Goal: Task Accomplishment & Management: Use online tool/utility

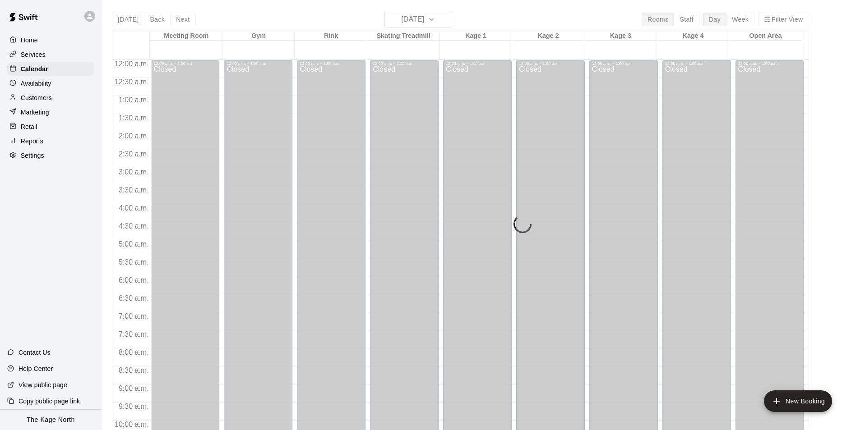
scroll to position [458, 0]
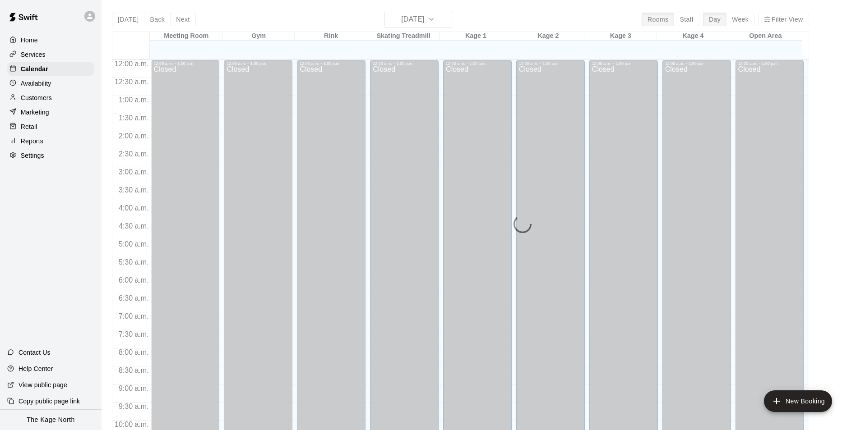
scroll to position [458, 0]
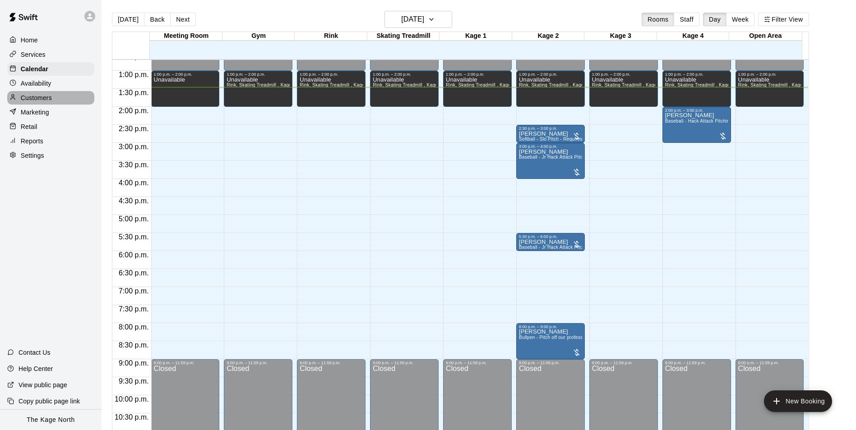
drag, startPoint x: 39, startPoint y: 97, endPoint x: 81, endPoint y: 101, distance: 42.1
click at [39, 97] on p "Customers" at bounding box center [36, 97] width 31 height 9
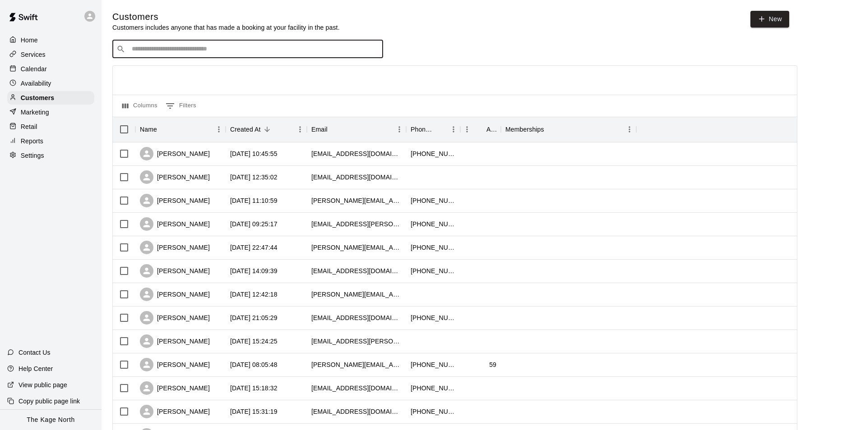
click at [178, 49] on input "Search customers by name or email" at bounding box center [254, 49] width 250 height 9
type input "********"
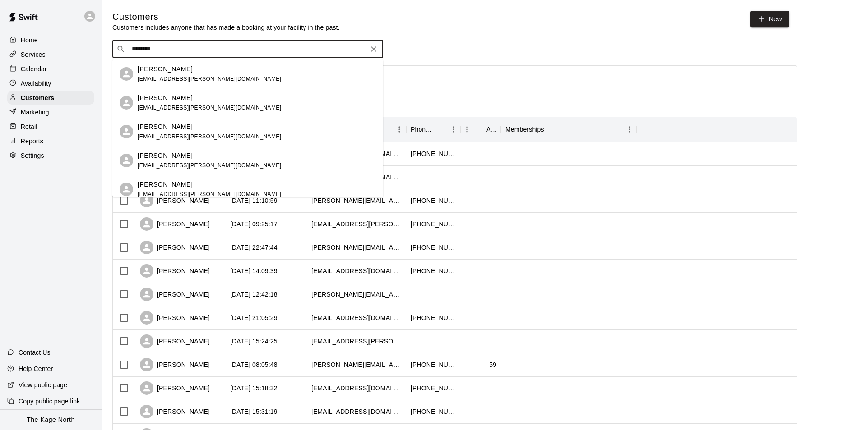
click at [192, 76] on span "c.margie@hotmail.com" at bounding box center [209, 79] width 143 height 6
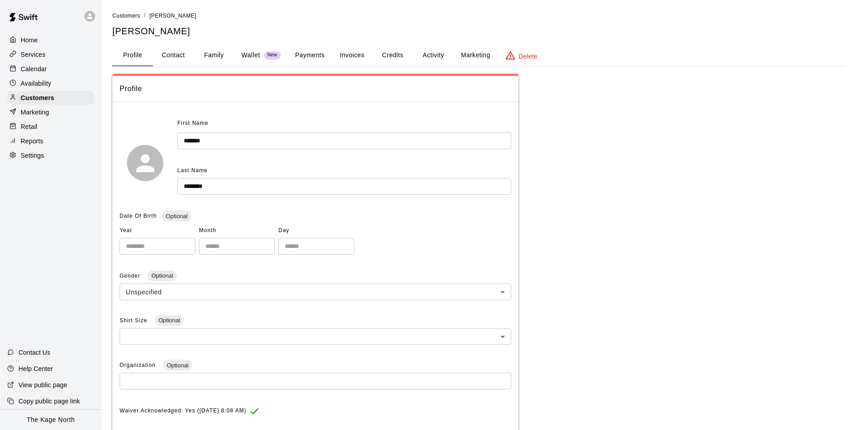
click at [177, 57] on button "Contact" at bounding box center [173, 56] width 41 height 22
select select "**"
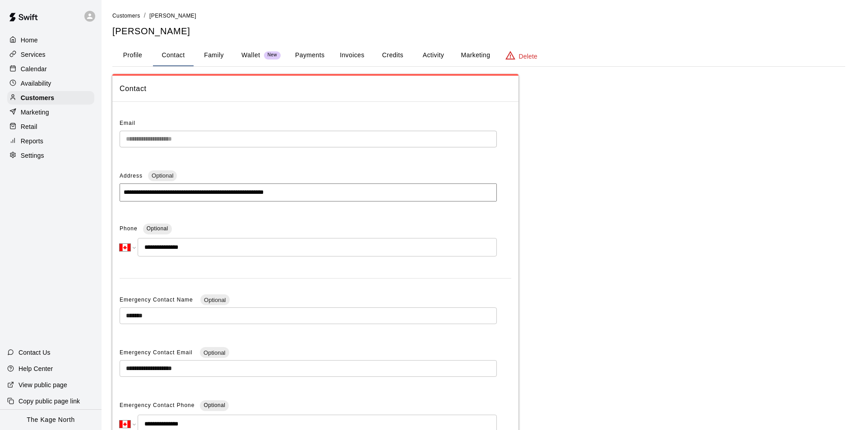
click at [46, 73] on div "Calendar" at bounding box center [50, 69] width 87 height 14
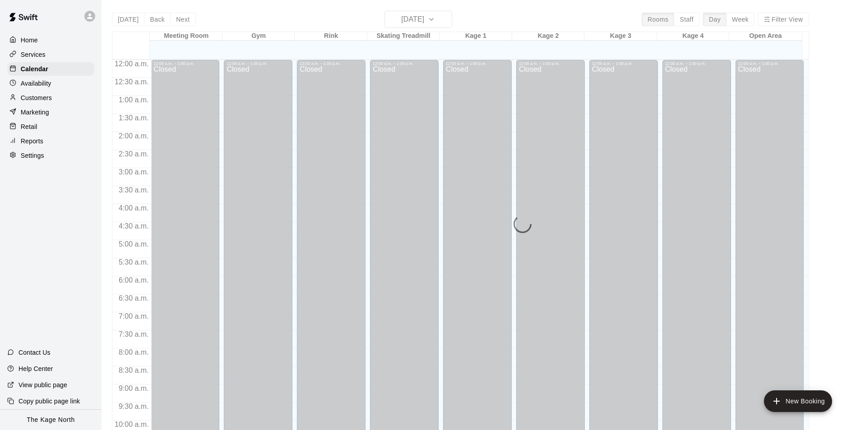
scroll to position [458, 0]
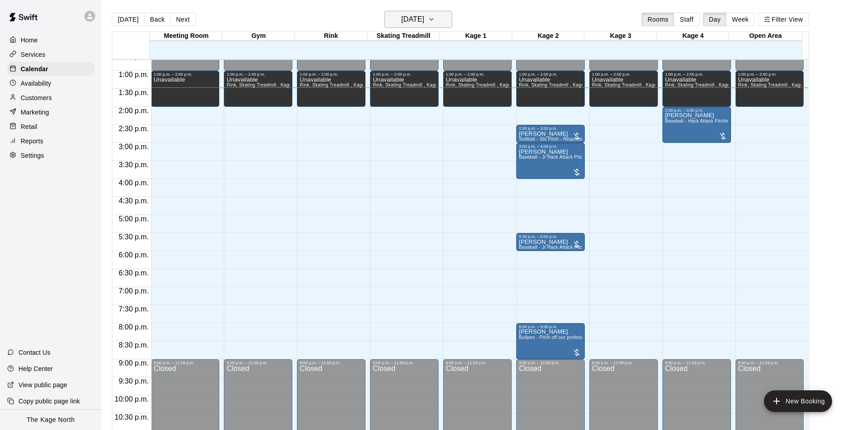
click at [438, 20] on button "Friday Aug 15" at bounding box center [418, 19] width 68 height 17
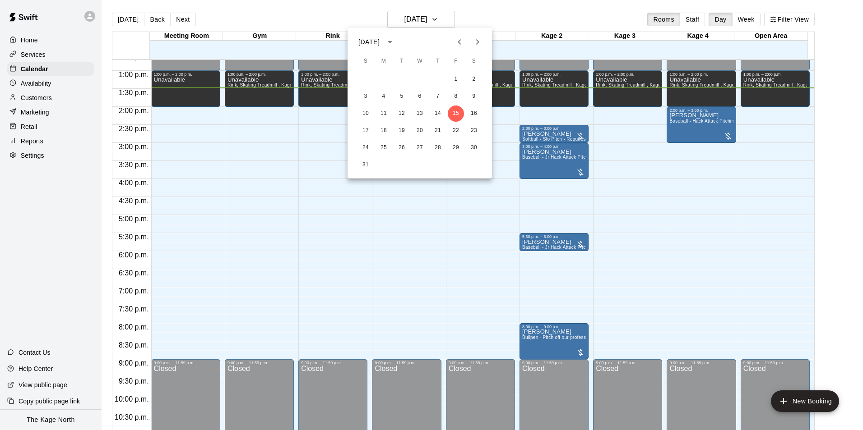
click at [485, 14] on div at bounding box center [431, 215] width 863 height 430
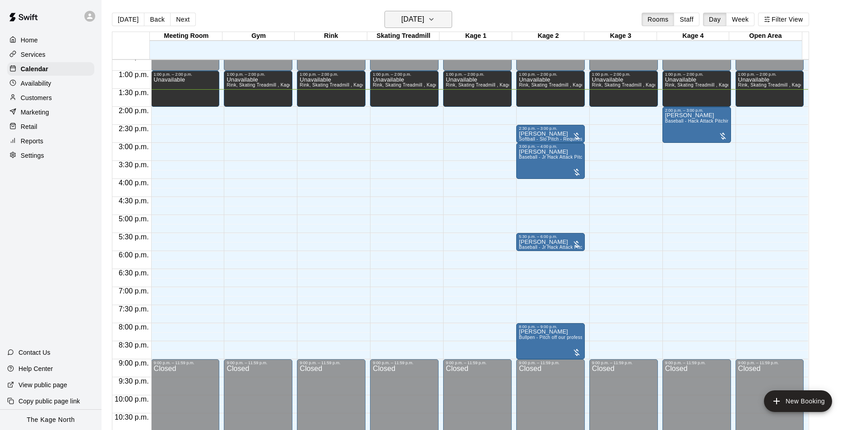
click at [433, 18] on icon "button" at bounding box center [432, 19] width 4 height 2
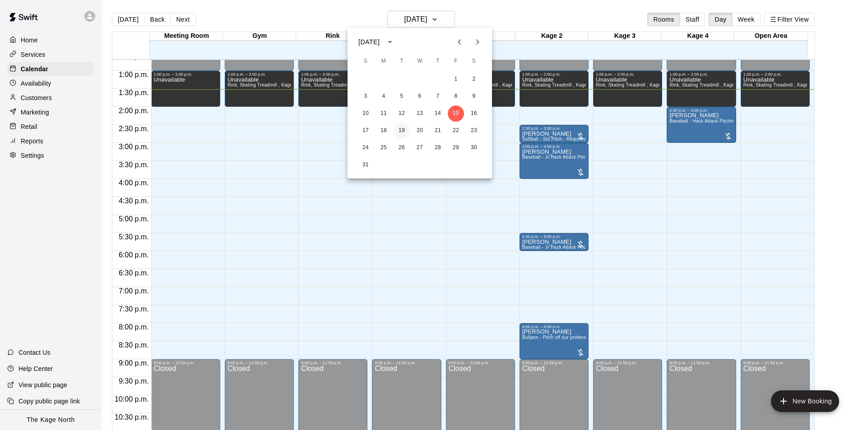
click at [398, 129] on button "19" at bounding box center [401, 131] width 16 height 16
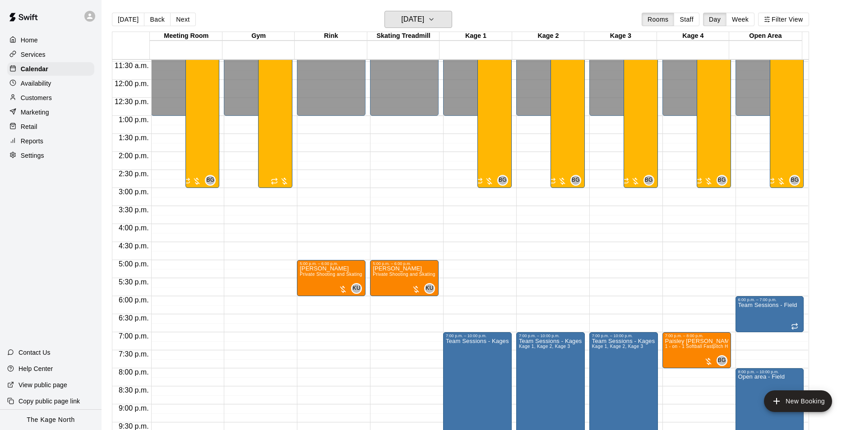
scroll to position [368, 0]
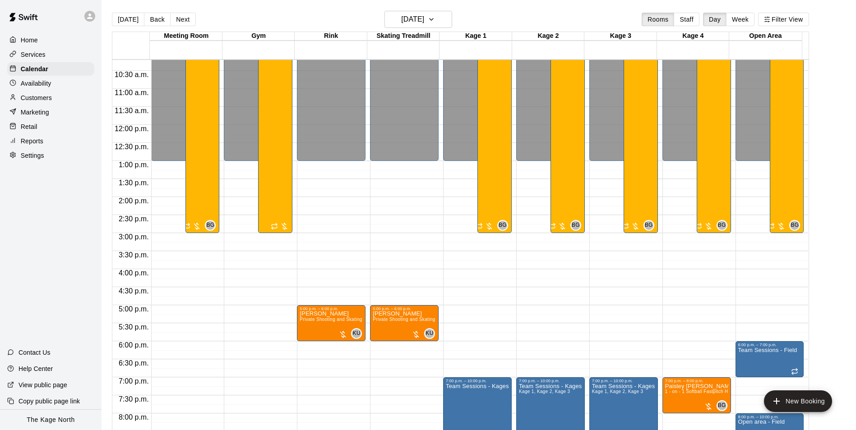
click at [92, 20] on div at bounding box center [89, 16] width 11 height 11
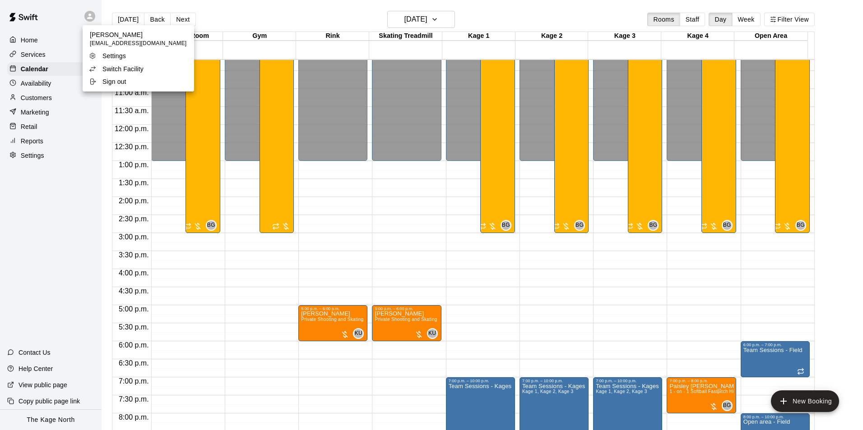
click at [139, 73] on p "Switch Facility" at bounding box center [122, 69] width 41 height 9
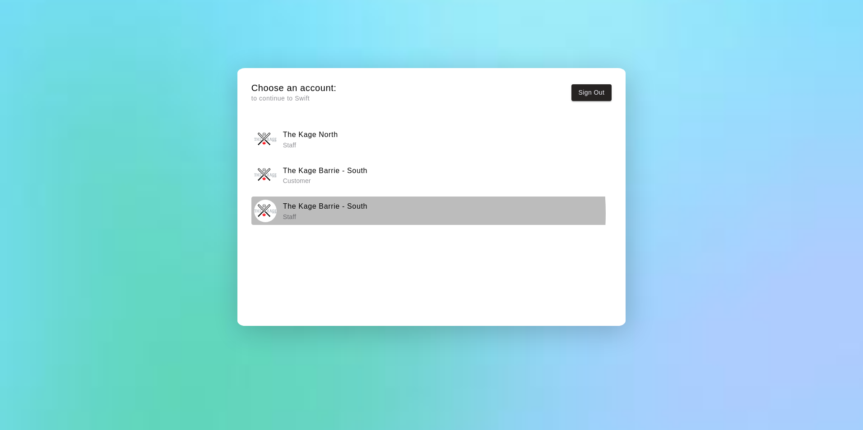
click at [353, 213] on p "Staff" at bounding box center [325, 217] width 84 height 9
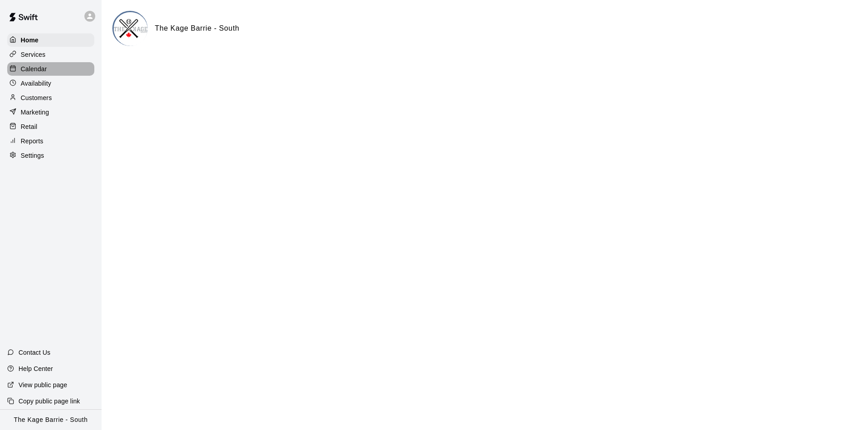
click at [43, 70] on p "Calendar" at bounding box center [34, 69] width 26 height 9
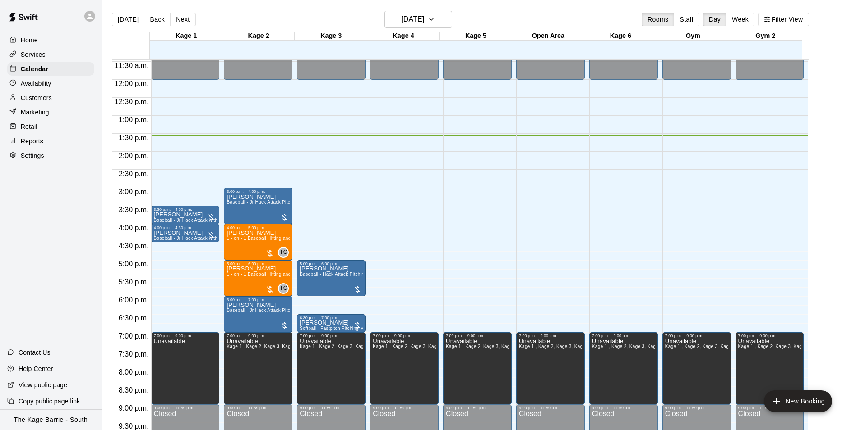
scroll to position [368, 0]
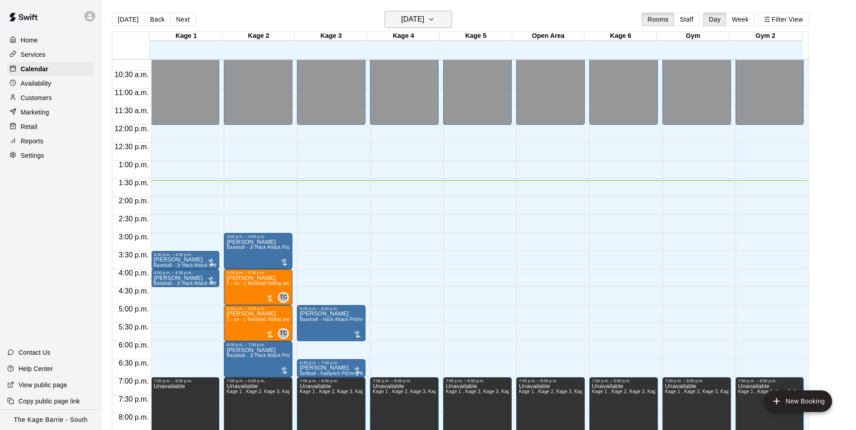
click at [435, 21] on icon "button" at bounding box center [431, 19] width 7 height 11
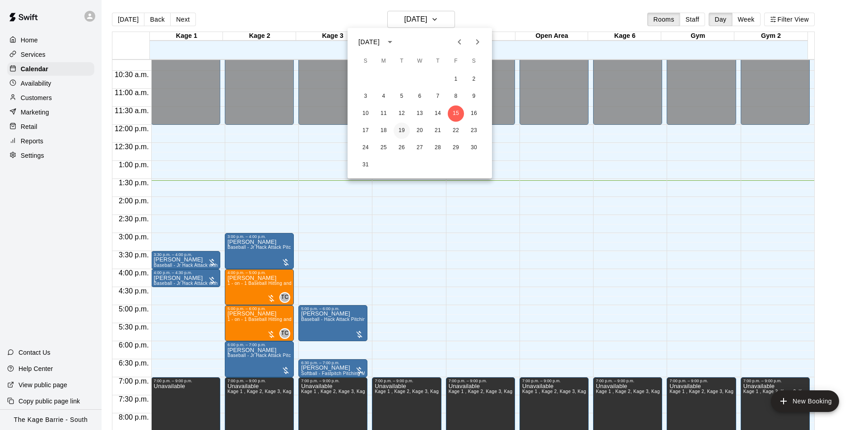
click at [402, 128] on button "19" at bounding box center [401, 131] width 16 height 16
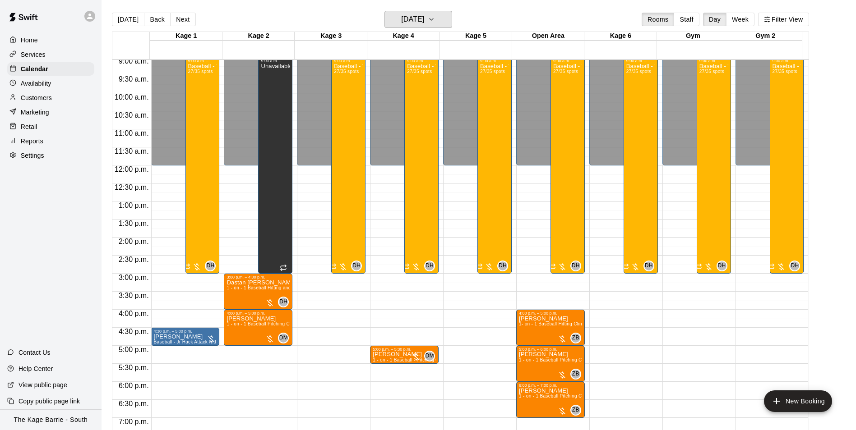
scroll to position [278, 0]
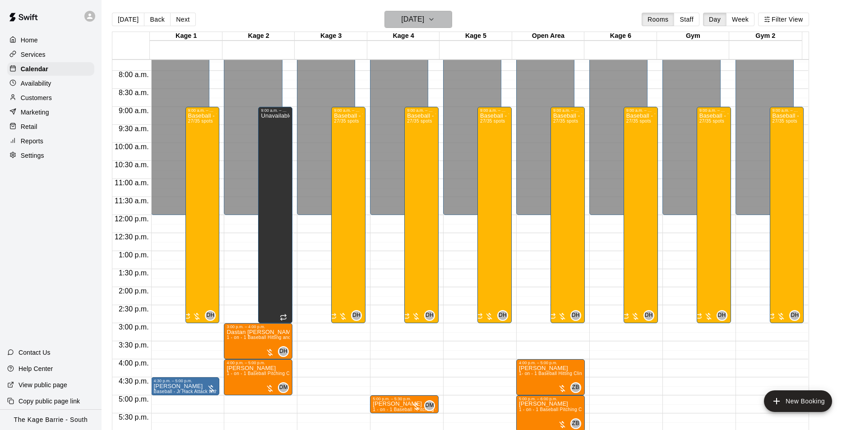
click at [435, 18] on icon "button" at bounding box center [431, 19] width 7 height 11
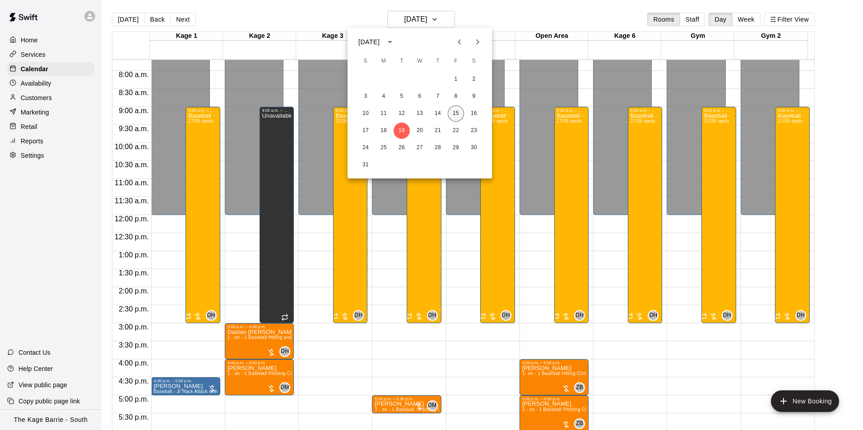
click at [457, 113] on button "15" at bounding box center [456, 114] width 16 height 16
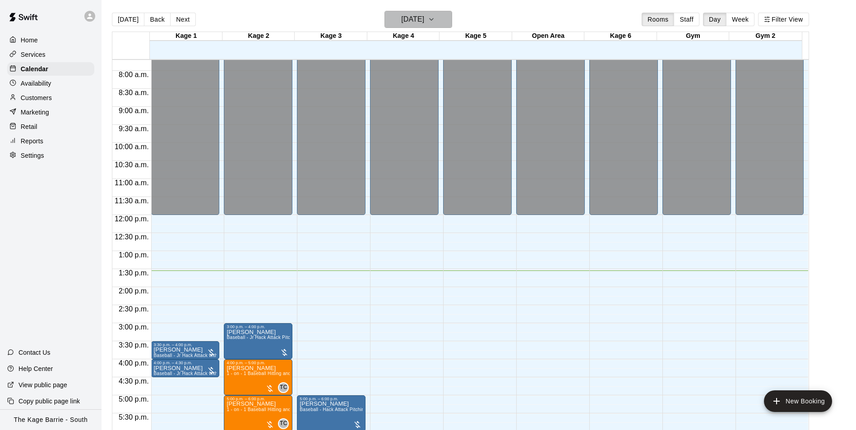
click at [435, 19] on icon "button" at bounding box center [431, 19] width 7 height 11
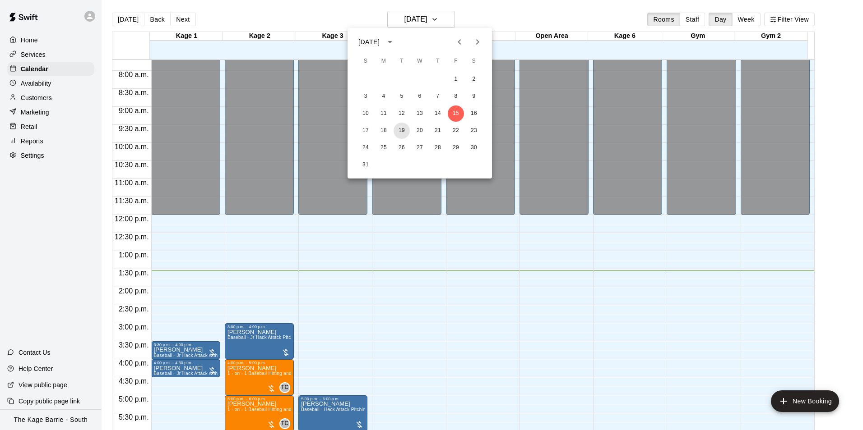
click at [402, 128] on button "19" at bounding box center [401, 131] width 16 height 16
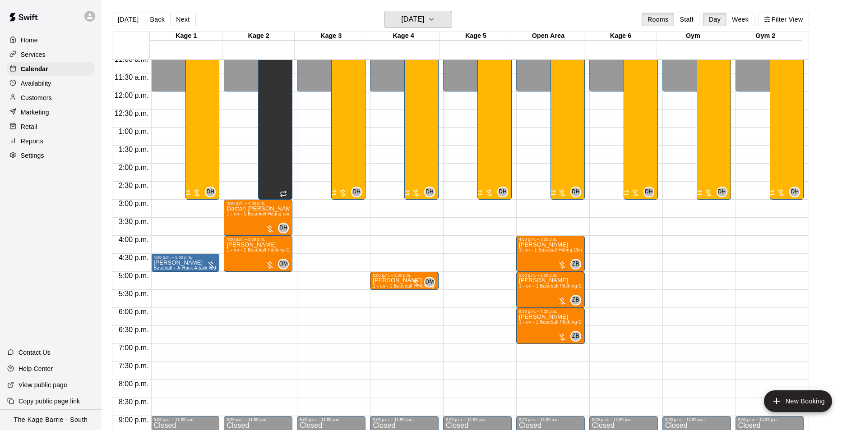
scroll to position [413, 0]
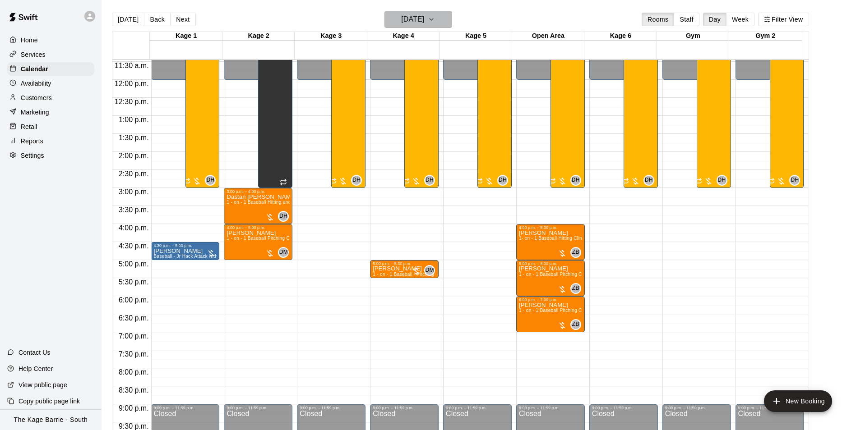
click at [435, 21] on icon "button" at bounding box center [431, 19] width 7 height 11
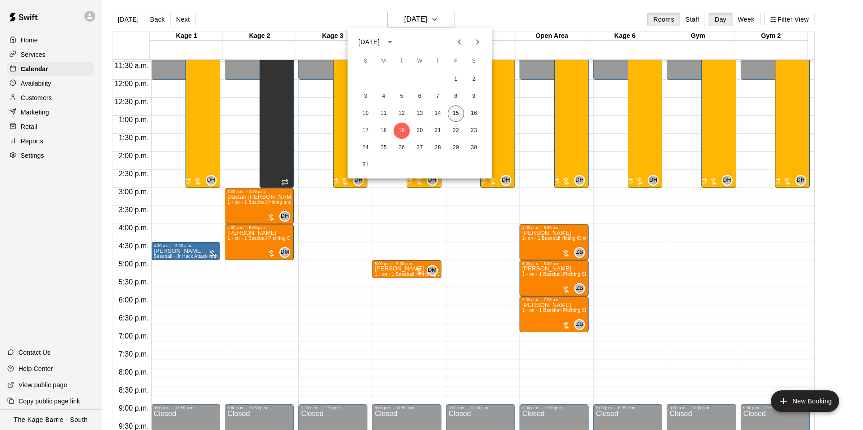
click at [456, 114] on button "15" at bounding box center [456, 114] width 16 height 16
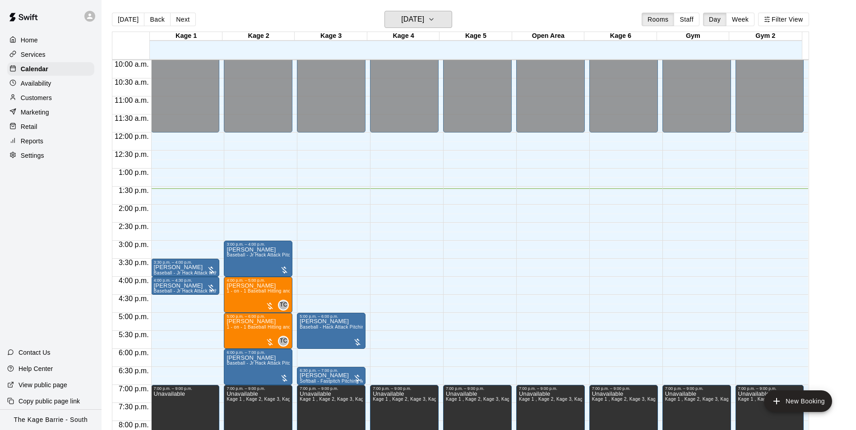
scroll to position [278, 0]
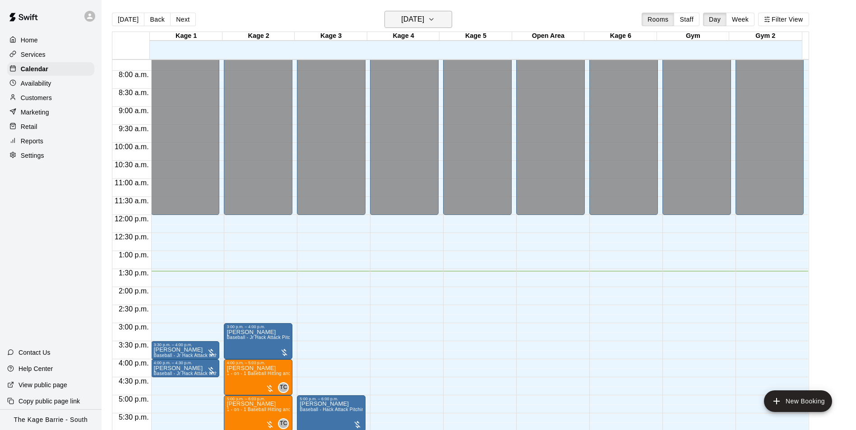
click at [424, 18] on h6 "Friday Aug 15" at bounding box center [412, 19] width 23 height 13
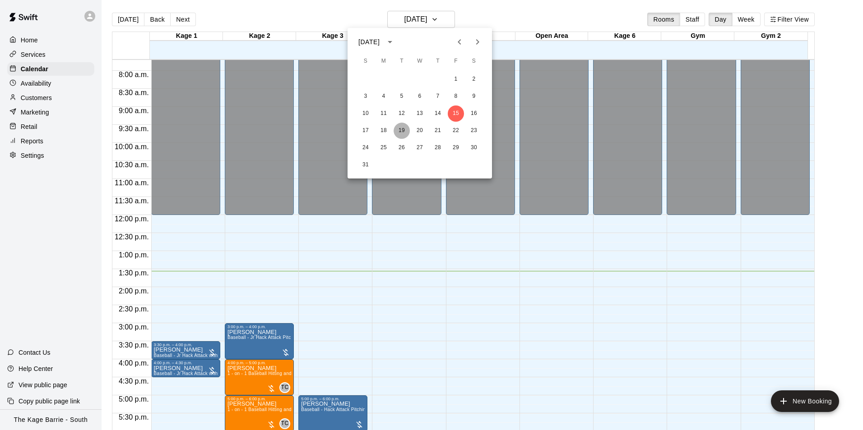
click at [404, 131] on button "19" at bounding box center [401, 131] width 16 height 16
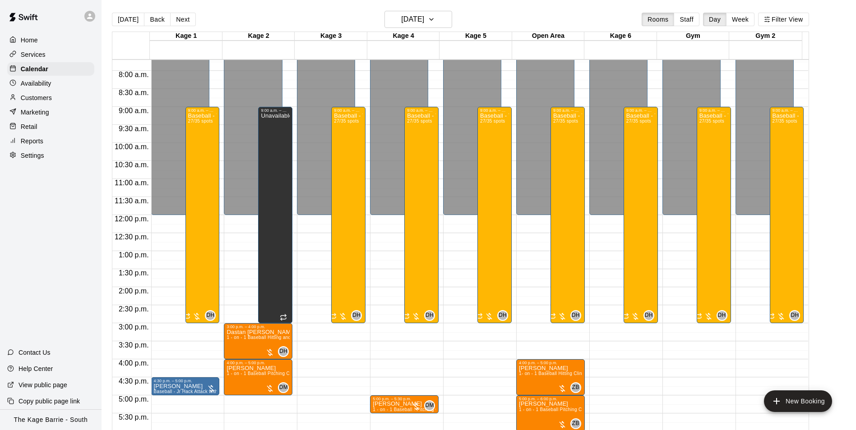
click at [89, 13] on icon at bounding box center [90, 16] width 8 height 8
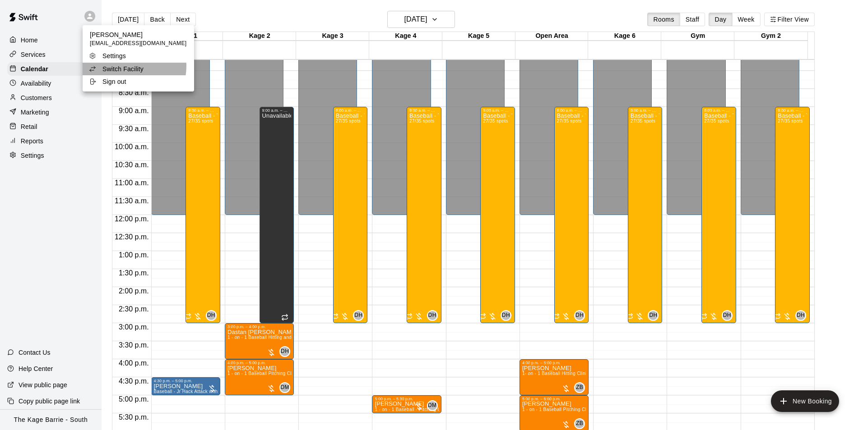
click at [125, 66] on p "Switch Facility" at bounding box center [122, 69] width 41 height 9
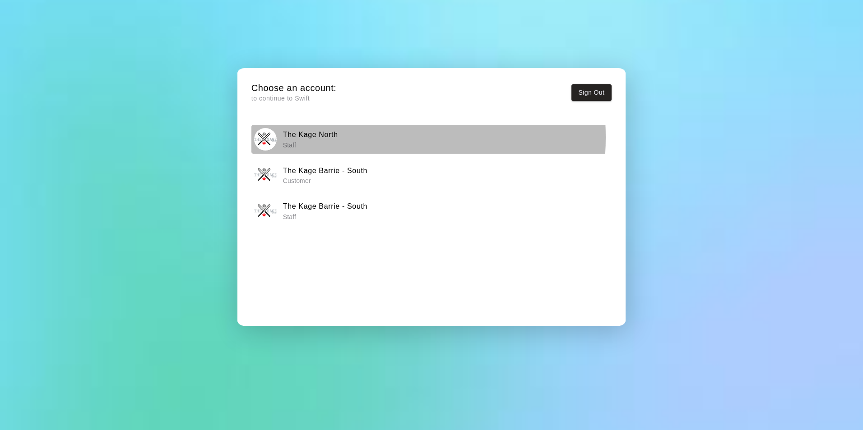
click at [334, 137] on h6 "The Kage North" at bounding box center [310, 135] width 55 height 12
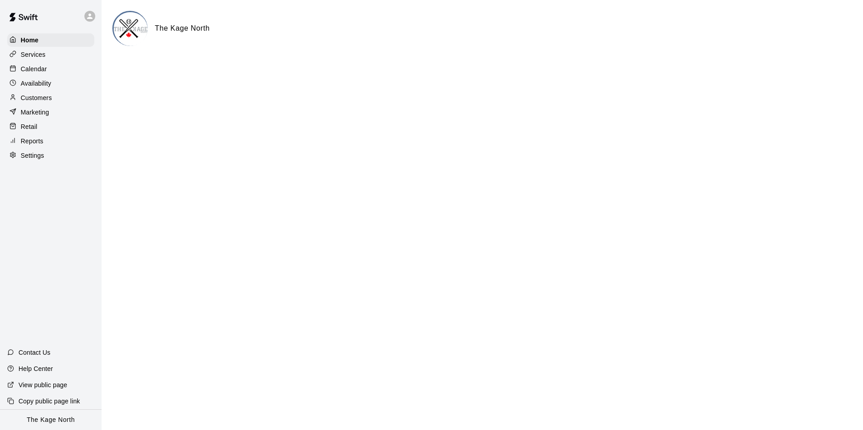
click at [40, 70] on p "Calendar" at bounding box center [34, 69] width 26 height 9
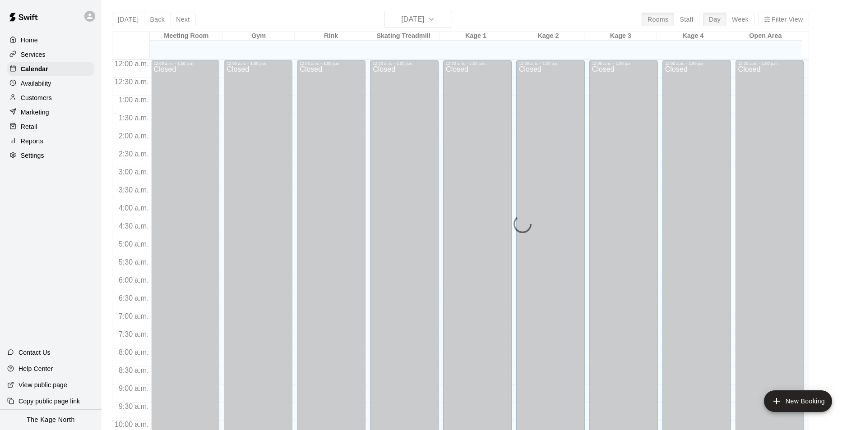
scroll to position [458, 0]
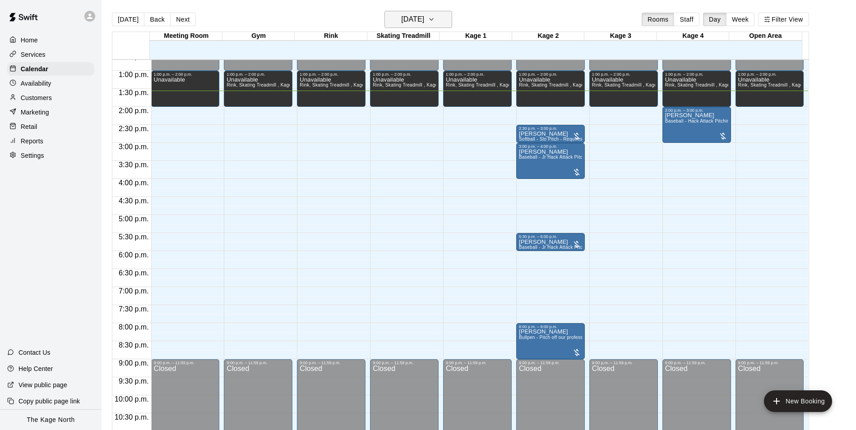
click at [436, 27] on button "Friday Aug 15" at bounding box center [418, 19] width 68 height 17
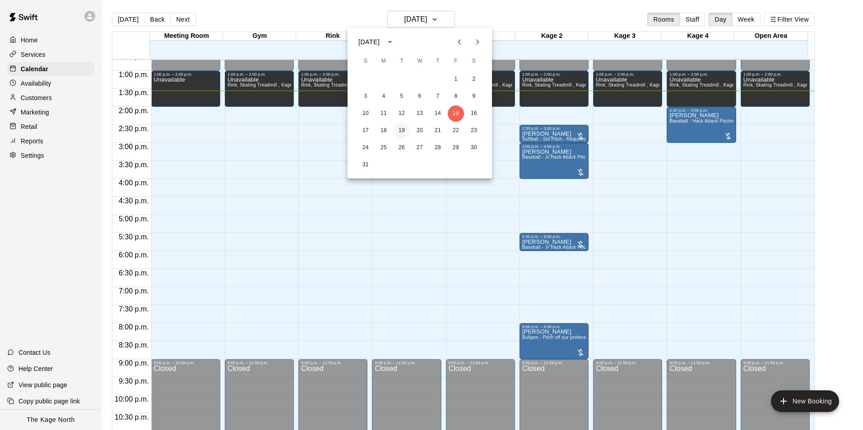
click at [399, 128] on button "19" at bounding box center [401, 131] width 16 height 16
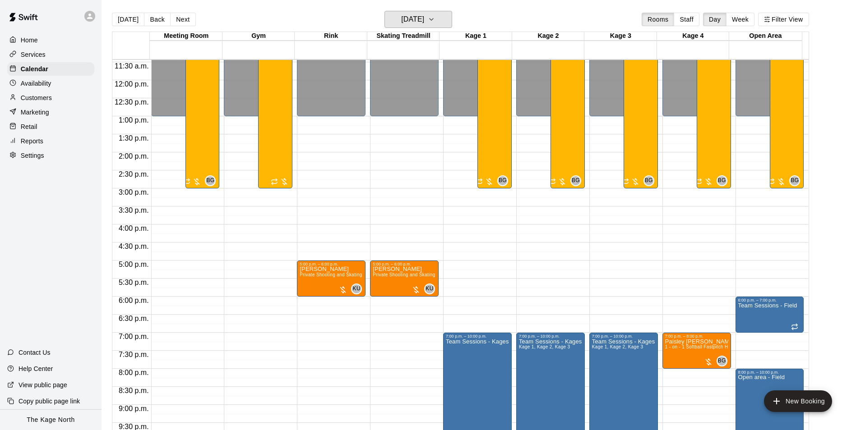
scroll to position [413, 0]
drag, startPoint x: 402, startPoint y: 172, endPoint x: 403, endPoint y: 185, distance: 12.2
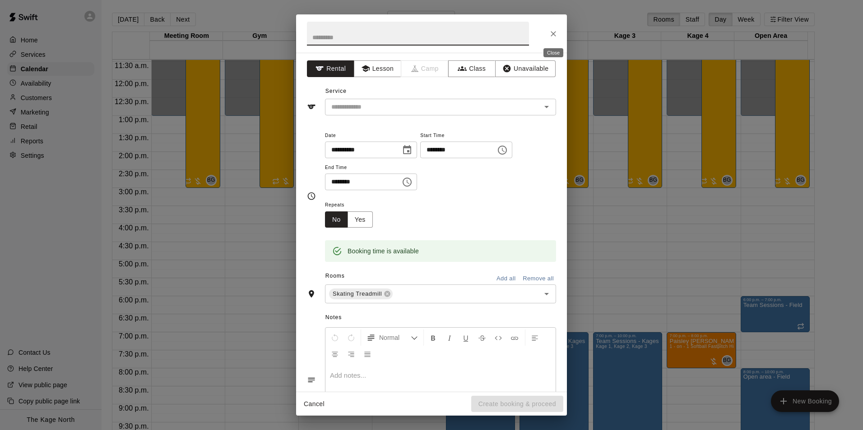
click at [554, 34] on icon "Close" at bounding box center [552, 33] width 5 height 5
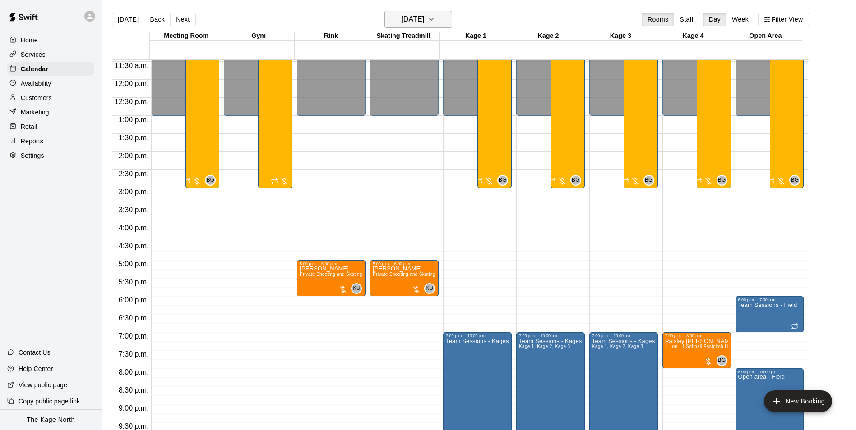
click at [417, 22] on h6 "Tuesday Aug 19" at bounding box center [412, 19] width 23 height 13
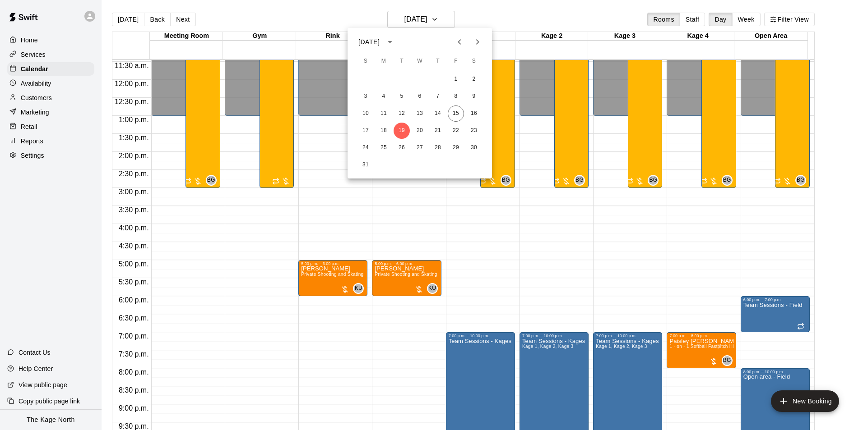
click at [478, 45] on icon "Next month" at bounding box center [477, 42] width 11 height 11
click at [369, 112] on button "14" at bounding box center [365, 114] width 16 height 16
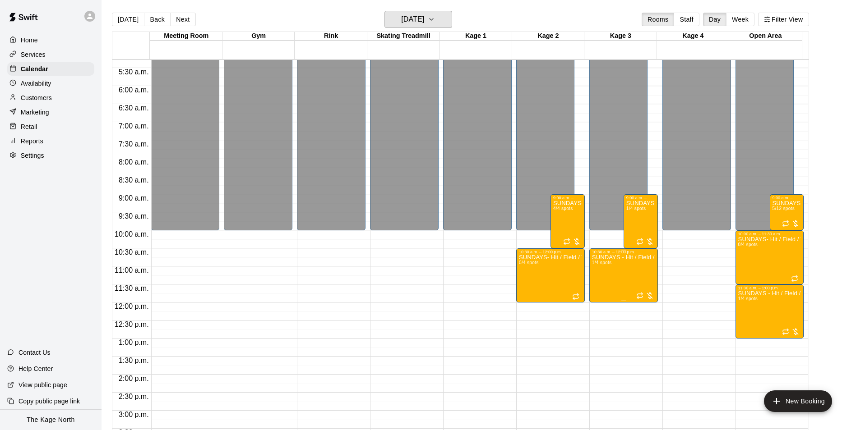
scroll to position [188, 0]
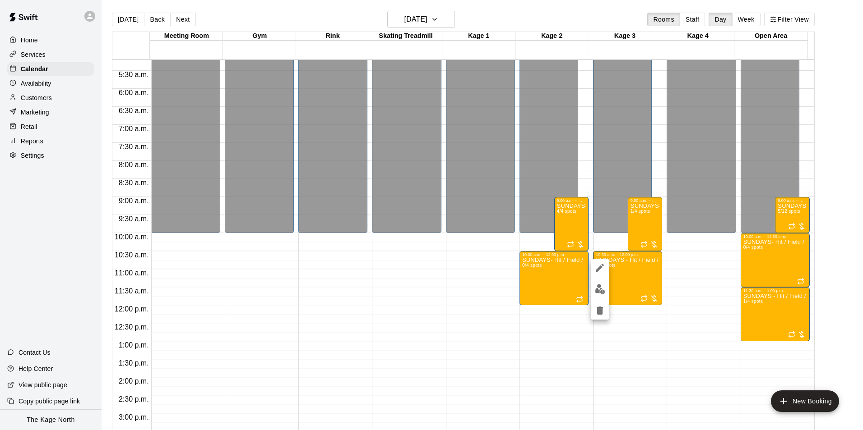
click at [598, 293] on img "edit" at bounding box center [600, 289] width 10 height 10
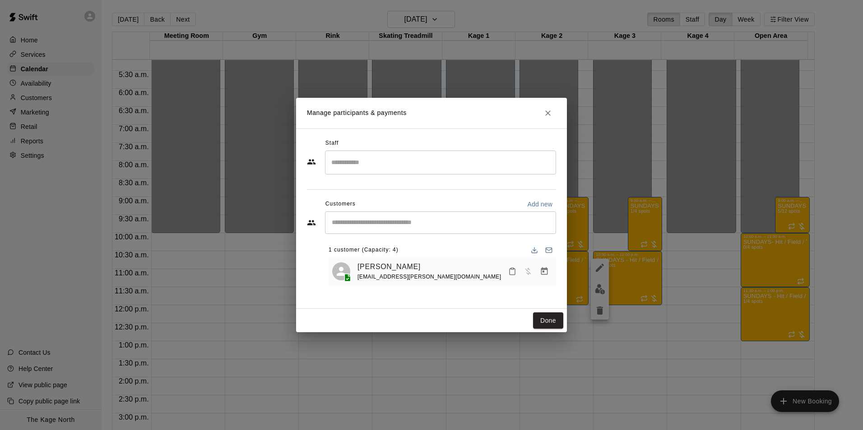
click at [545, 112] on icon "Close" at bounding box center [547, 113] width 9 height 9
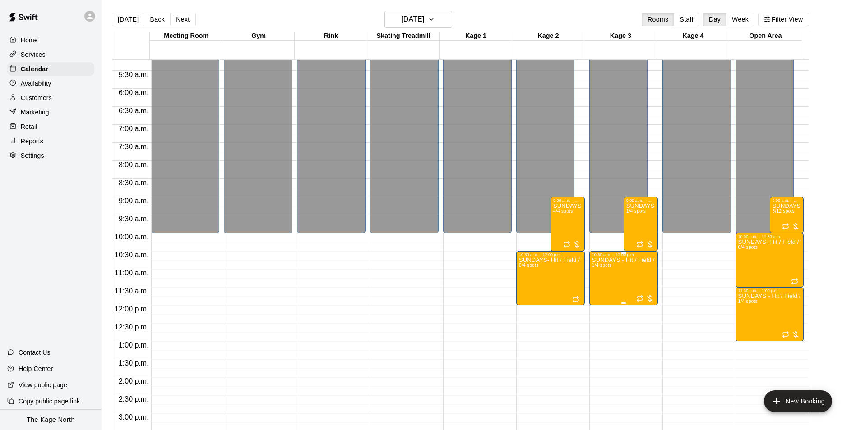
click at [609, 268] on span "1/4 spots" at bounding box center [602, 265] width 20 height 5
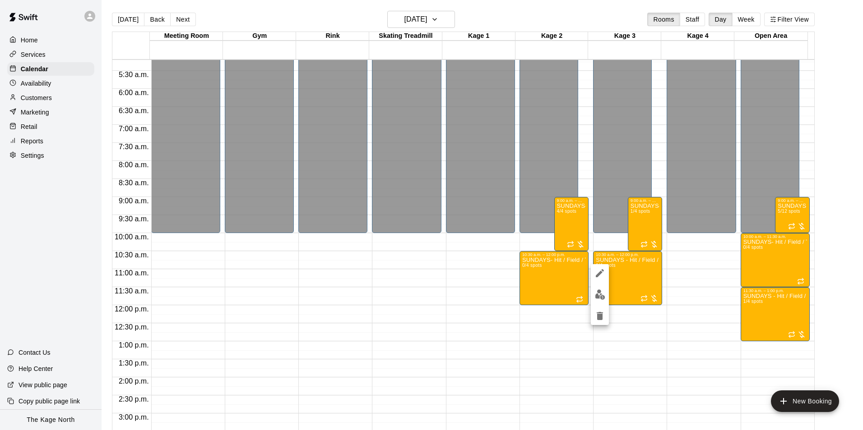
click at [602, 293] on img "edit" at bounding box center [600, 295] width 10 height 10
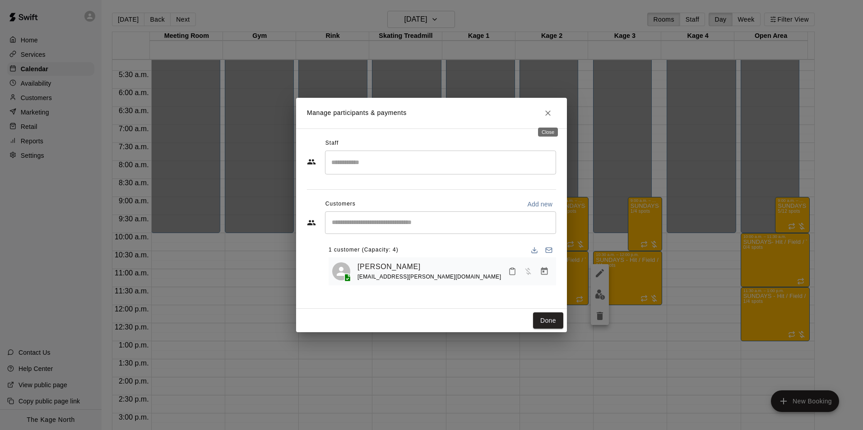
click at [546, 111] on icon "Close" at bounding box center [547, 113] width 9 height 9
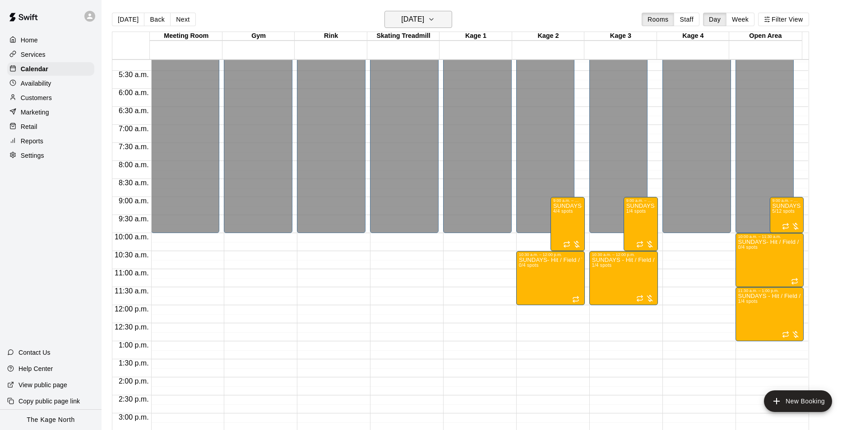
click at [424, 20] on h6 "Sunday Sep 14" at bounding box center [412, 19] width 23 height 13
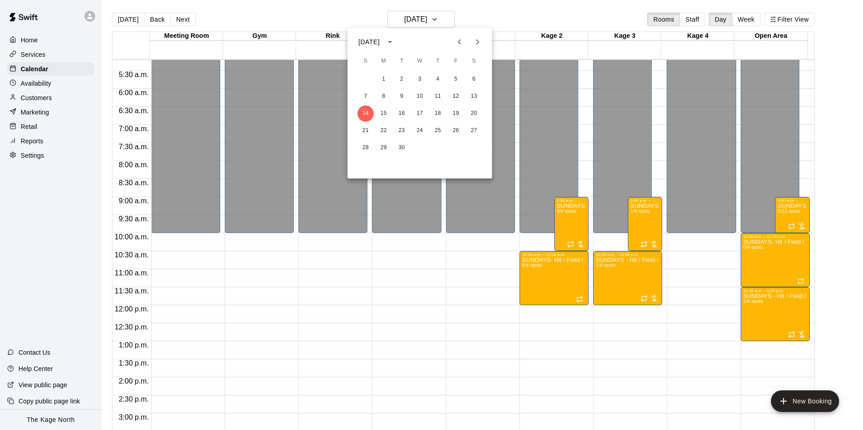
click at [120, 19] on div at bounding box center [431, 215] width 863 height 430
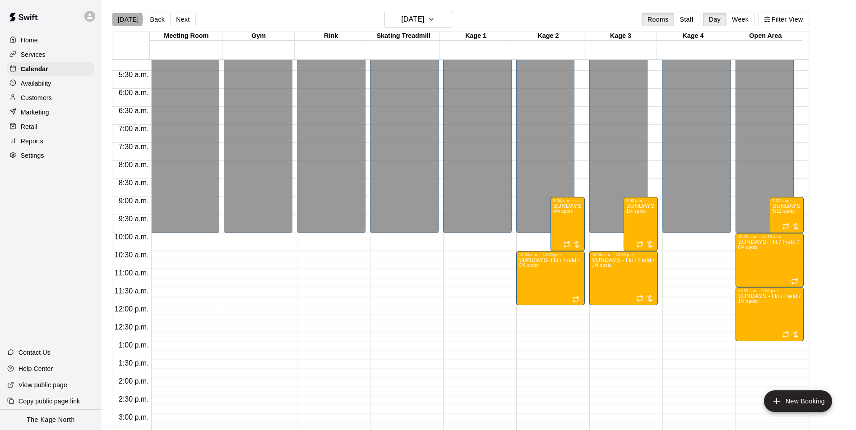
click at [125, 19] on button "[DATE]" at bounding box center [128, 20] width 32 height 14
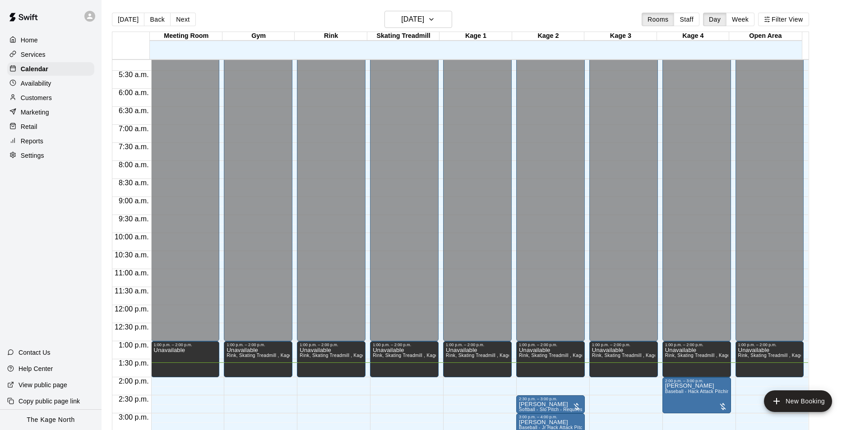
scroll to position [323, 0]
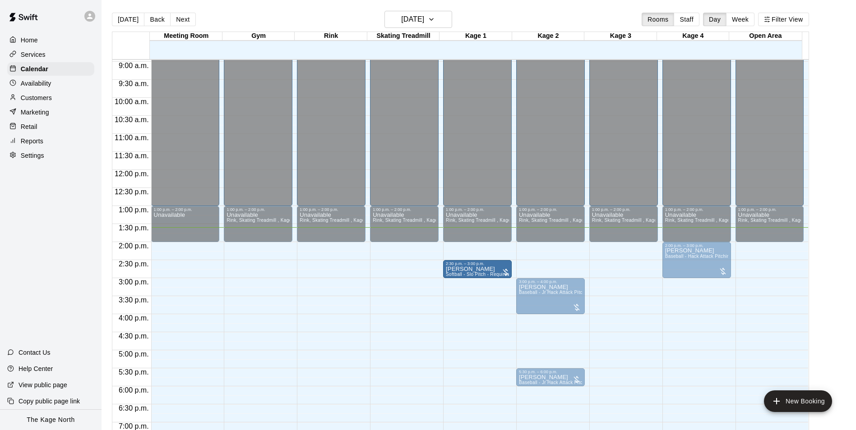
drag, startPoint x: 551, startPoint y: 273, endPoint x: 510, endPoint y: 278, distance: 41.4
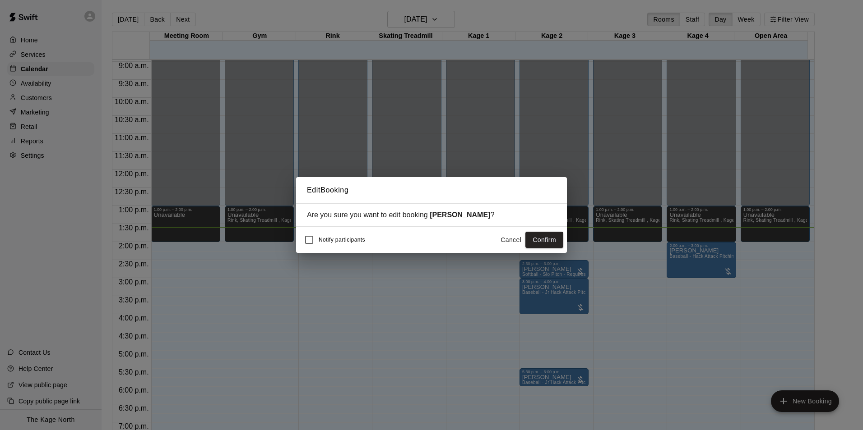
drag, startPoint x: 545, startPoint y: 239, endPoint x: 567, endPoint y: 242, distance: 21.9
click at [545, 239] on button "Confirm" at bounding box center [544, 240] width 38 height 17
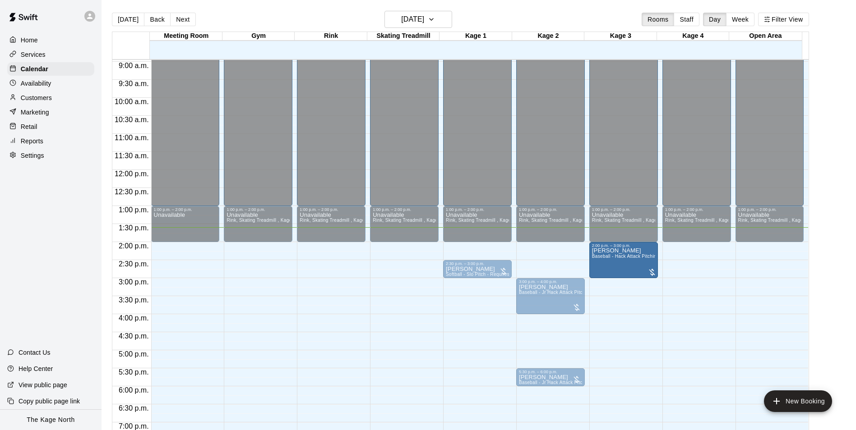
drag, startPoint x: 695, startPoint y: 265, endPoint x: 656, endPoint y: 268, distance: 38.4
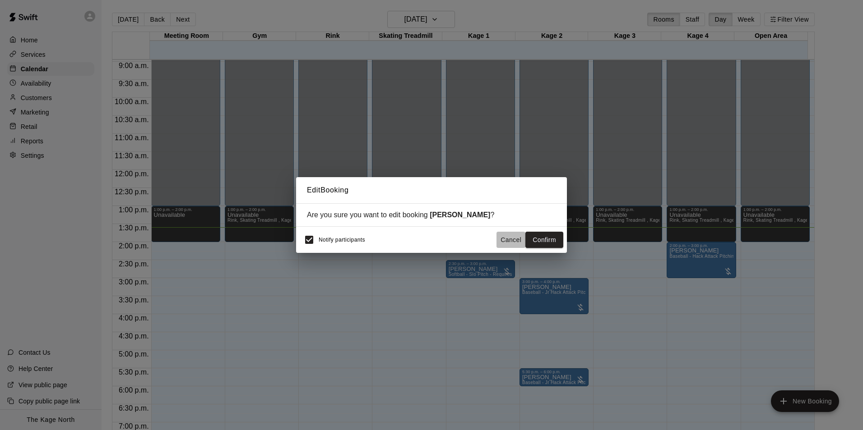
click at [512, 242] on button "Cancel" at bounding box center [510, 240] width 29 height 17
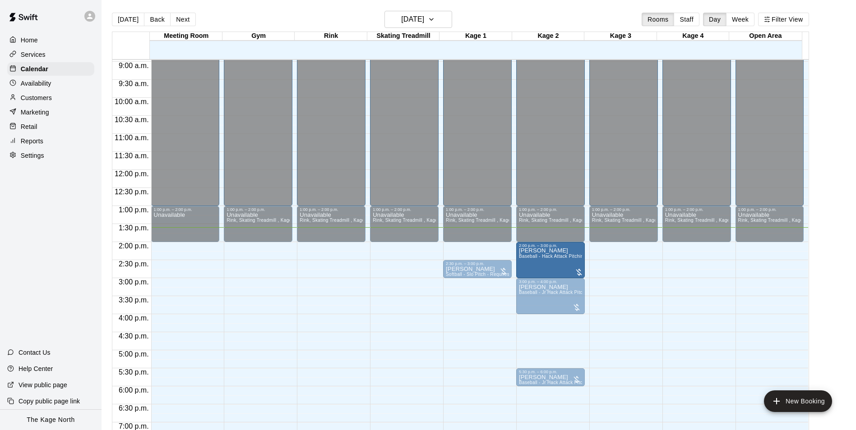
drag, startPoint x: 693, startPoint y: 258, endPoint x: 574, endPoint y: 262, distance: 119.2
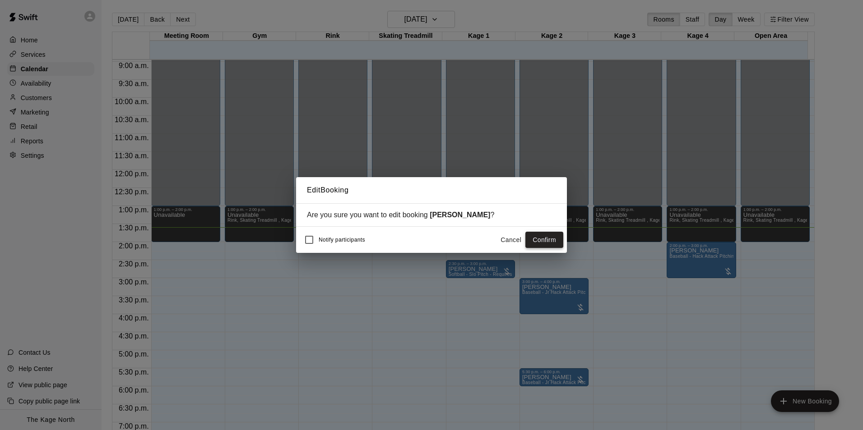
click at [545, 238] on button "Confirm" at bounding box center [544, 240] width 38 height 17
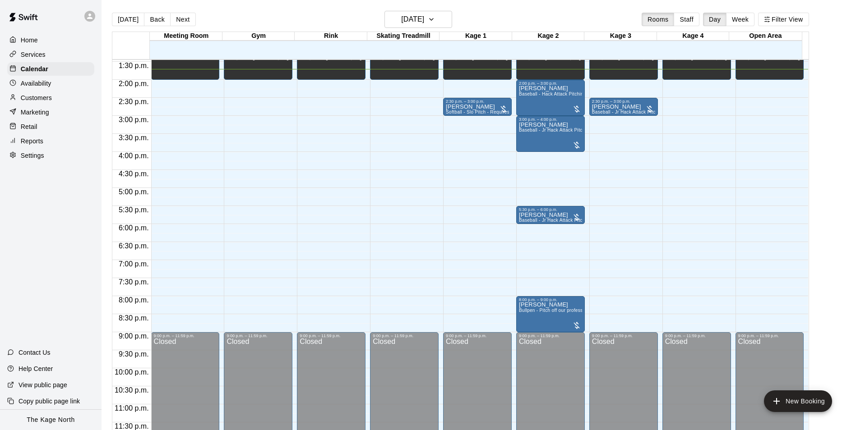
scroll to position [486, 0]
click at [549, 309] on span "Bullpen - Pitch off our professional turfed mound" at bounding box center [571, 310] width 104 height 5
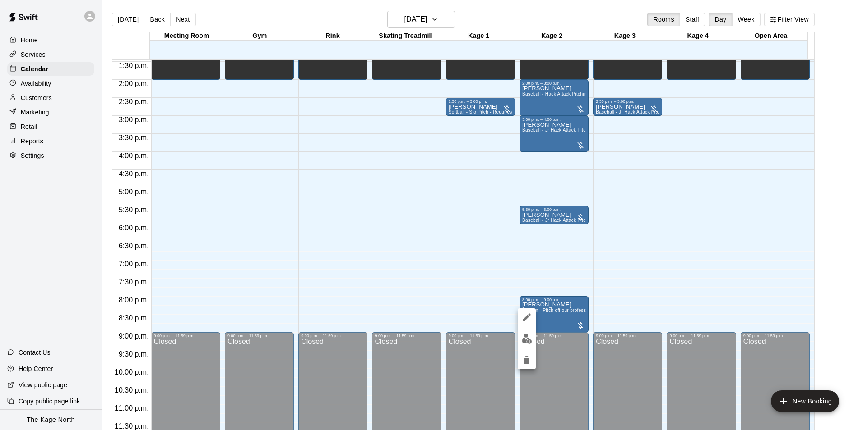
click at [527, 342] on img "edit" at bounding box center [527, 339] width 10 height 10
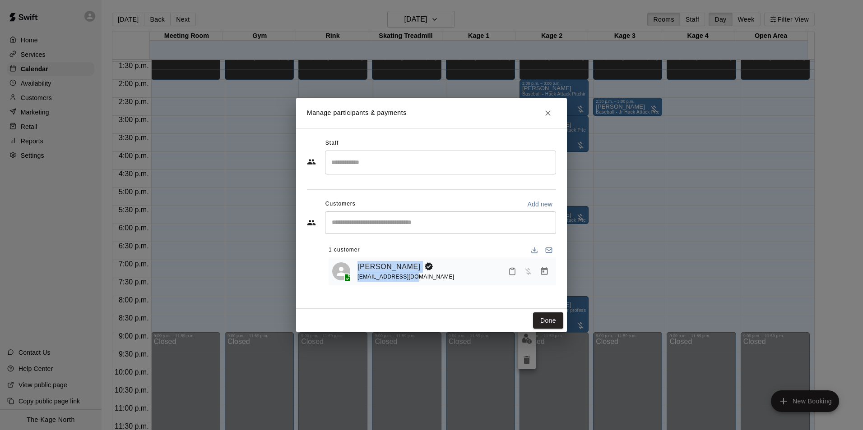
drag, startPoint x: 419, startPoint y: 279, endPoint x: 354, endPoint y: 279, distance: 65.4
click at [354, 279] on div "Spencer MacLellan rmnm1990@gmail.com" at bounding box center [442, 271] width 220 height 21
drag, startPoint x: 354, startPoint y: 279, endPoint x: 427, endPoint y: 282, distance: 73.1
click at [427, 282] on div "rmnm1990@gmail.com" at bounding box center [405, 277] width 97 height 9
drag, startPoint x: 402, startPoint y: 279, endPoint x: 358, endPoint y: 278, distance: 43.3
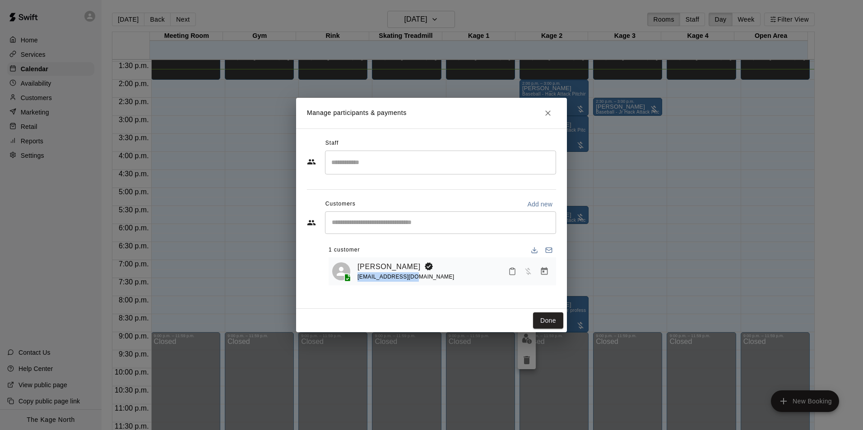
click at [358, 278] on div "rmnm1990@gmail.com" at bounding box center [405, 277] width 97 height 9
copy span "rmnm1990@gmail.com"
click at [547, 110] on icon "Close" at bounding box center [547, 113] width 9 height 9
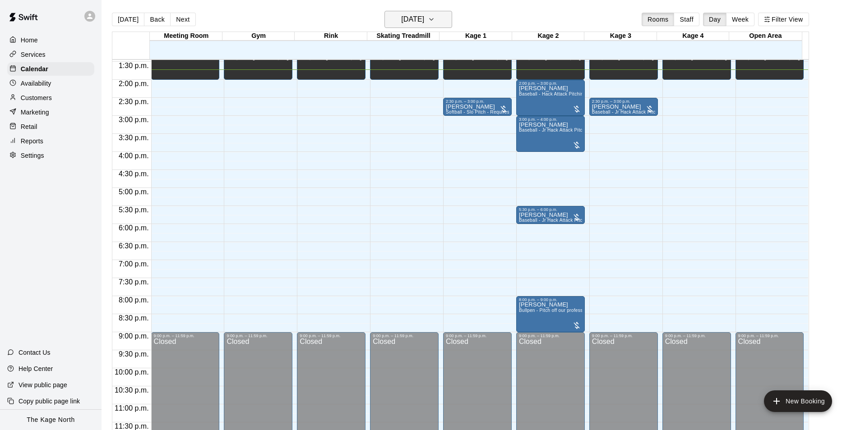
click at [424, 18] on h6 "Friday Aug 15" at bounding box center [412, 19] width 23 height 13
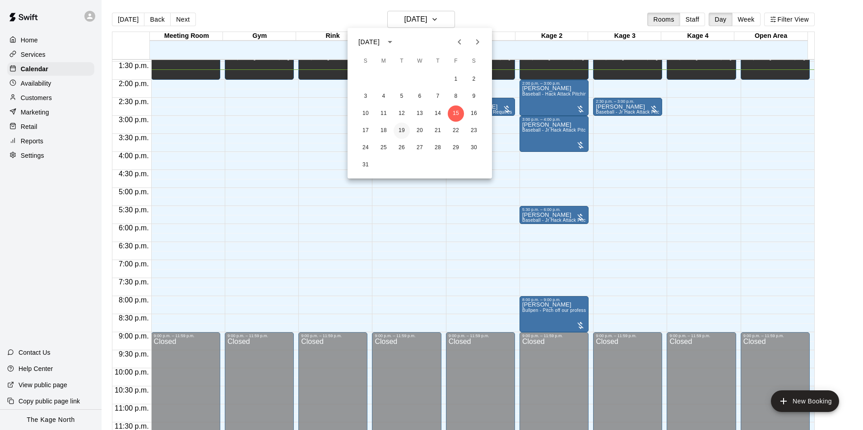
click at [401, 130] on button "19" at bounding box center [401, 131] width 16 height 16
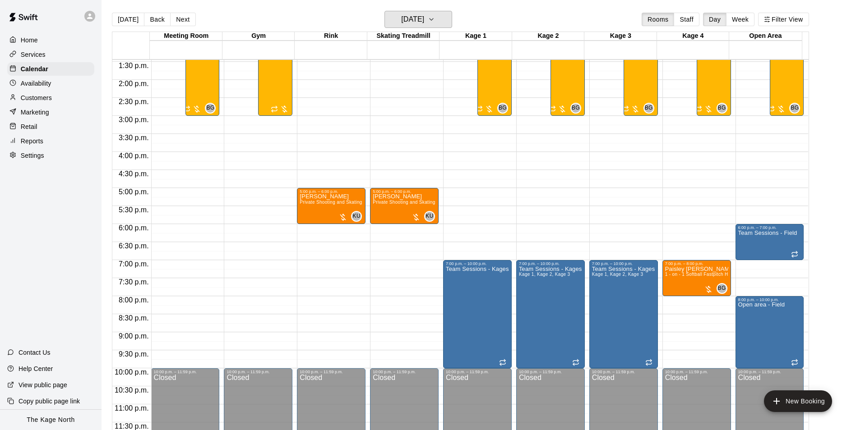
scroll to position [396, 0]
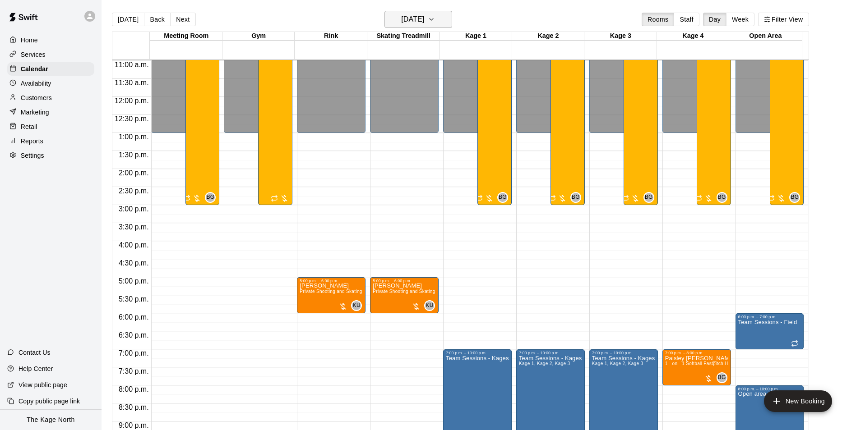
click at [424, 21] on h6 "Tuesday Aug 19" at bounding box center [412, 19] width 23 height 13
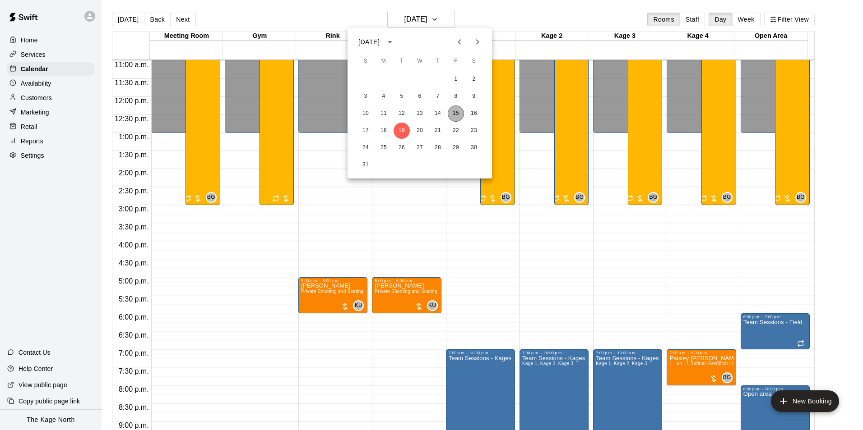
click at [457, 112] on button "15" at bounding box center [456, 114] width 16 height 16
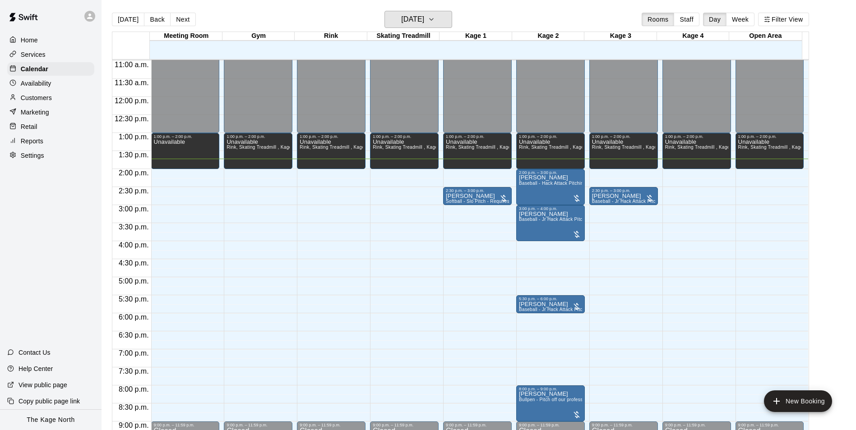
scroll to position [486, 0]
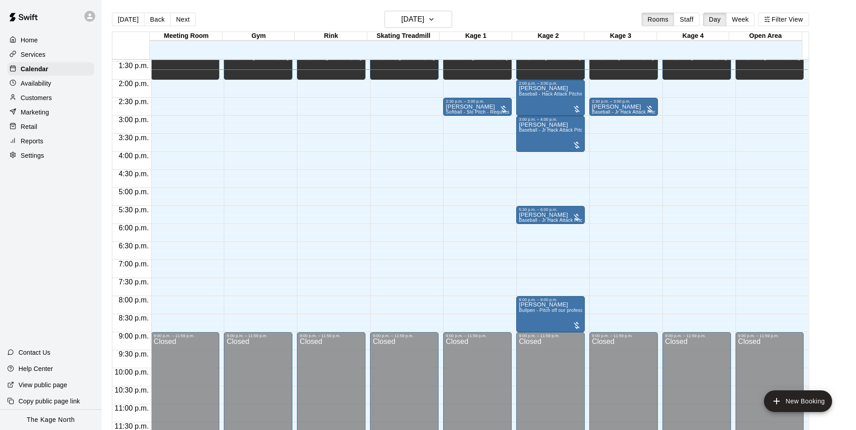
click at [488, 20] on div "Today Back Next Friday Aug 15 Rooms Staff Day Week Filter View" at bounding box center [460, 21] width 697 height 21
click at [437, 26] on button "Friday Aug 15" at bounding box center [418, 19] width 68 height 17
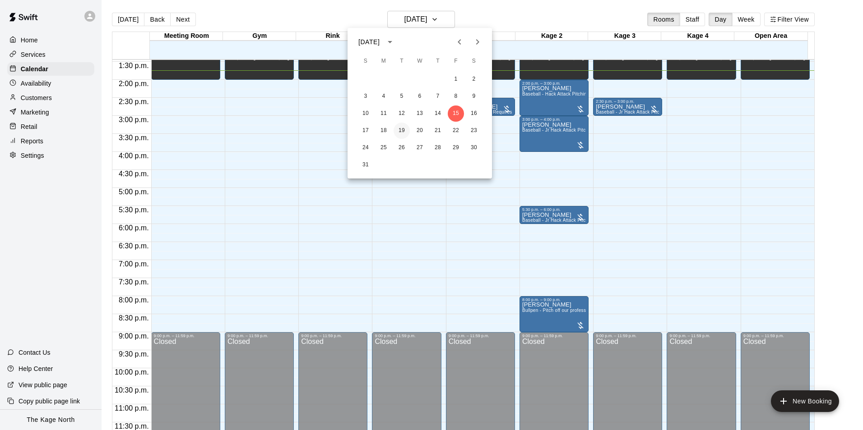
click at [398, 130] on button "19" at bounding box center [401, 131] width 16 height 16
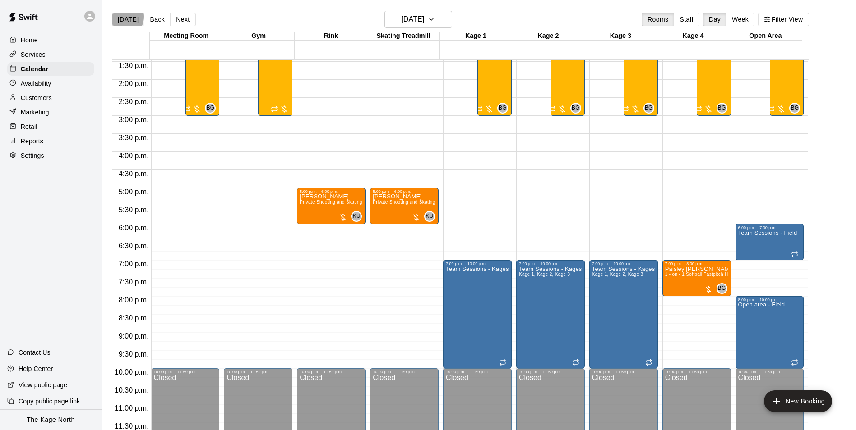
click at [121, 16] on button "[DATE]" at bounding box center [128, 20] width 32 height 14
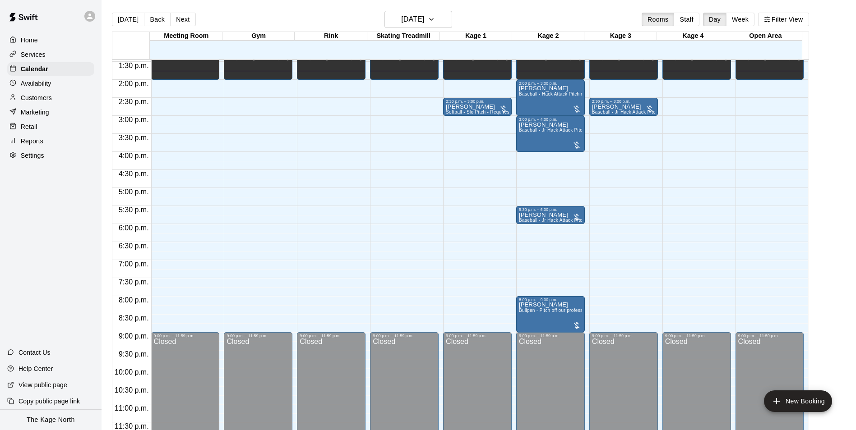
click at [56, 96] on div "Customers" at bounding box center [50, 98] width 87 height 14
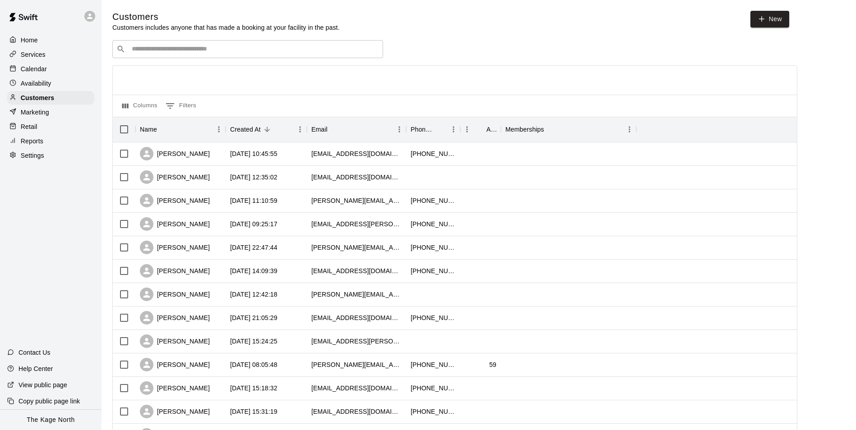
click at [37, 69] on p "Calendar" at bounding box center [34, 69] width 26 height 9
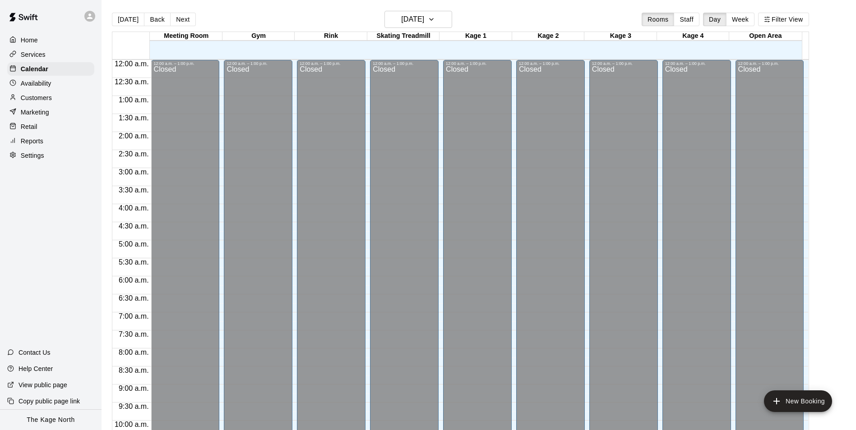
scroll to position [458, 0]
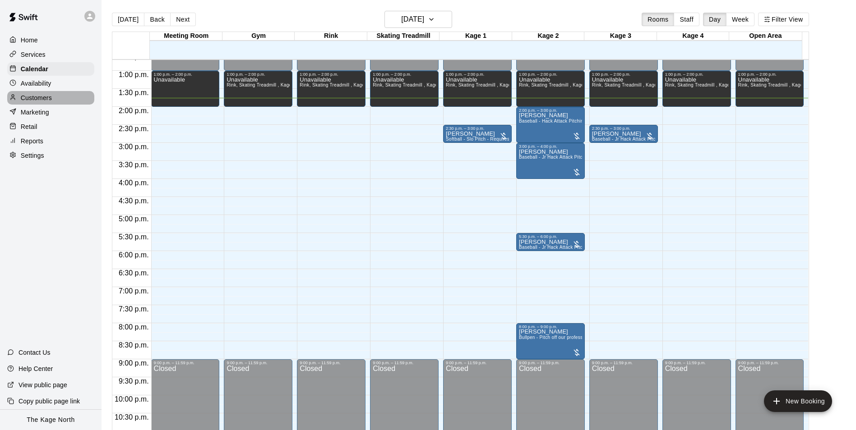
click at [44, 102] on p "Customers" at bounding box center [36, 97] width 31 height 9
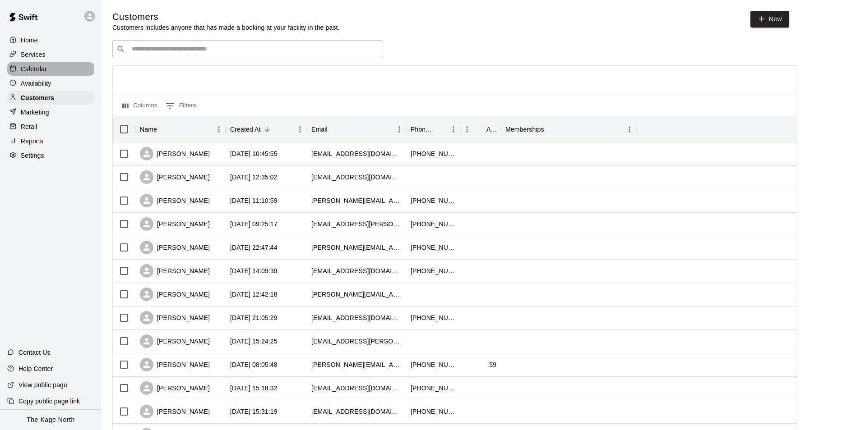
click at [49, 70] on div "Calendar" at bounding box center [50, 69] width 87 height 14
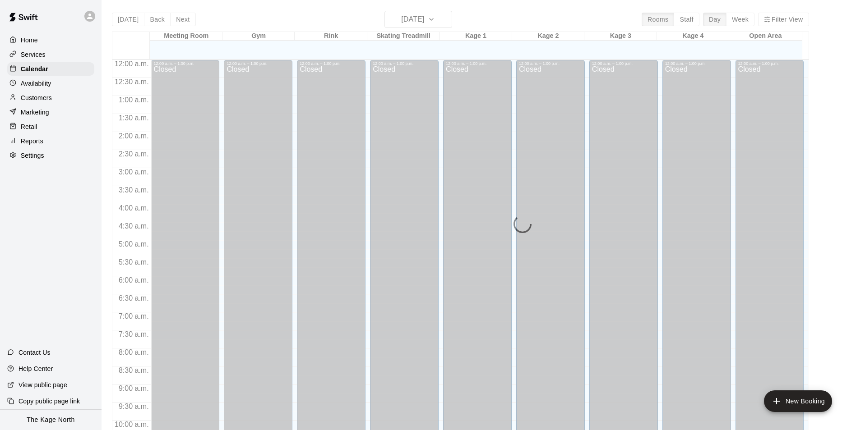
scroll to position [458, 0]
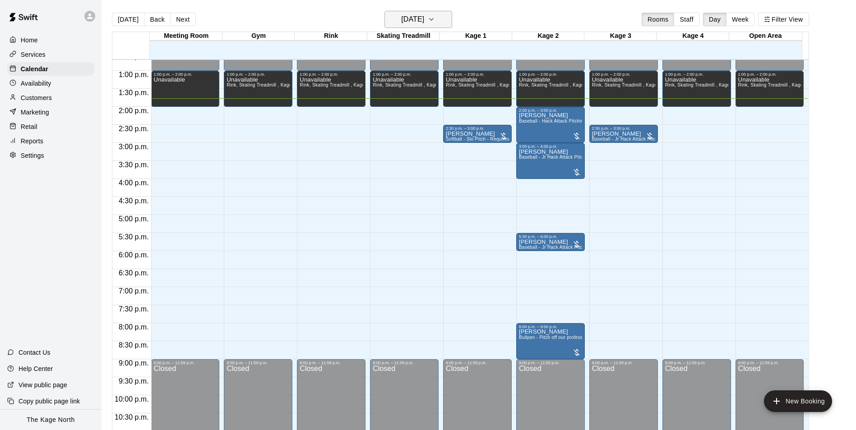
click at [422, 20] on h6 "Friday Aug 15" at bounding box center [412, 19] width 23 height 13
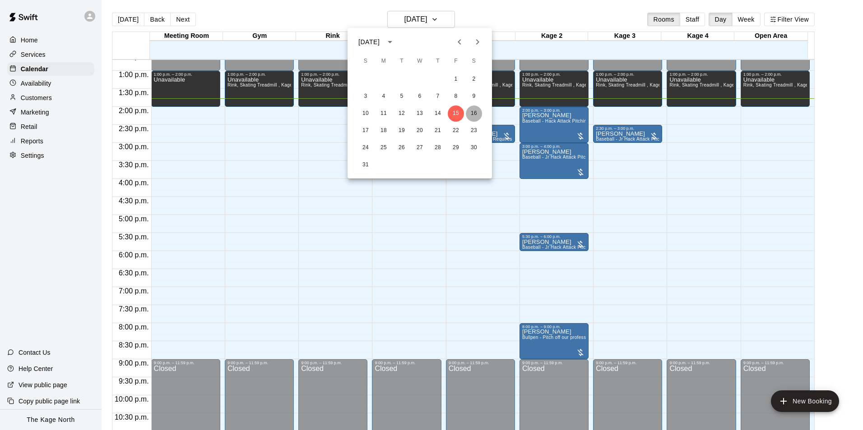
click at [475, 112] on button "16" at bounding box center [474, 114] width 16 height 16
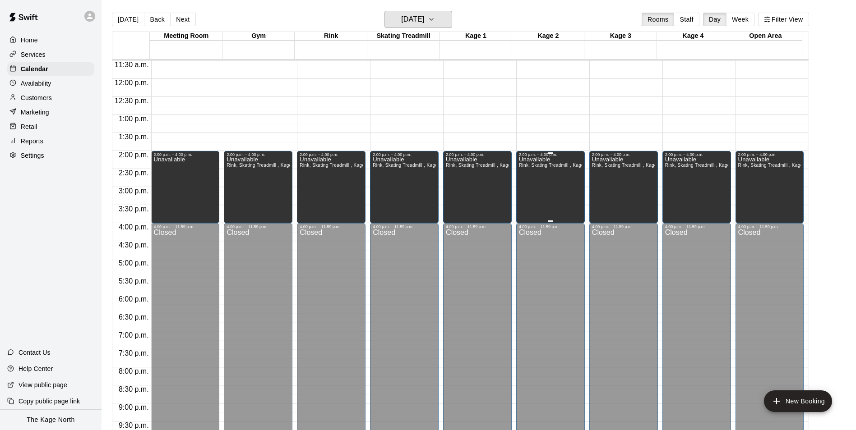
scroll to position [323, 0]
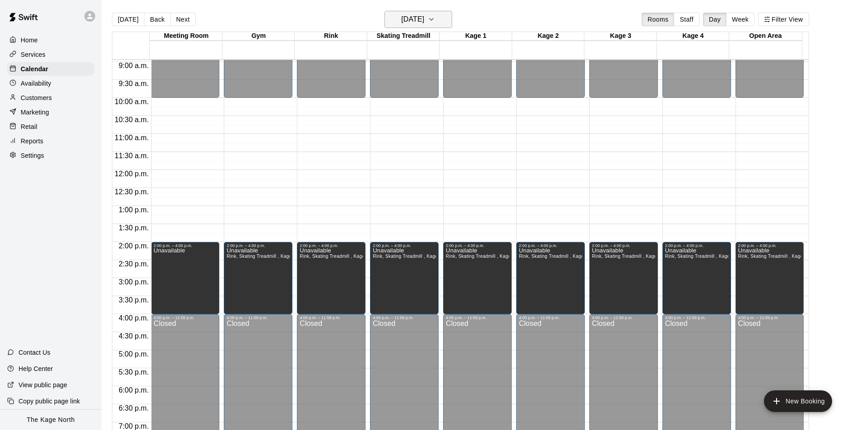
click at [424, 13] on h6 "Saturday Aug 16" at bounding box center [412, 19] width 23 height 13
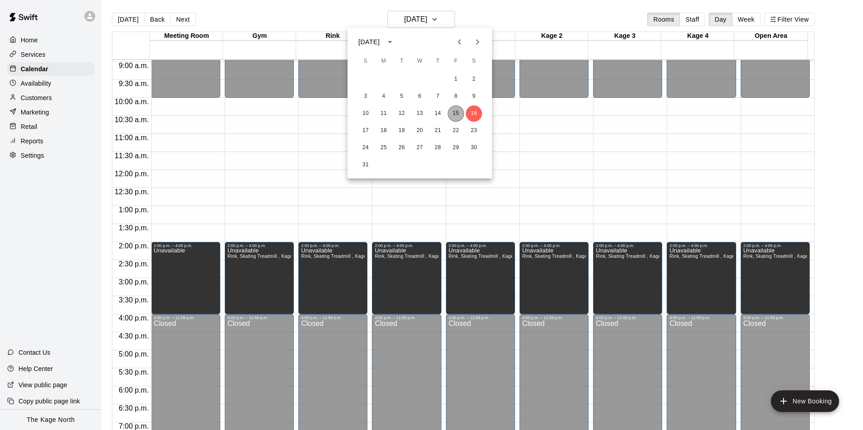
click at [453, 112] on button "15" at bounding box center [456, 114] width 16 height 16
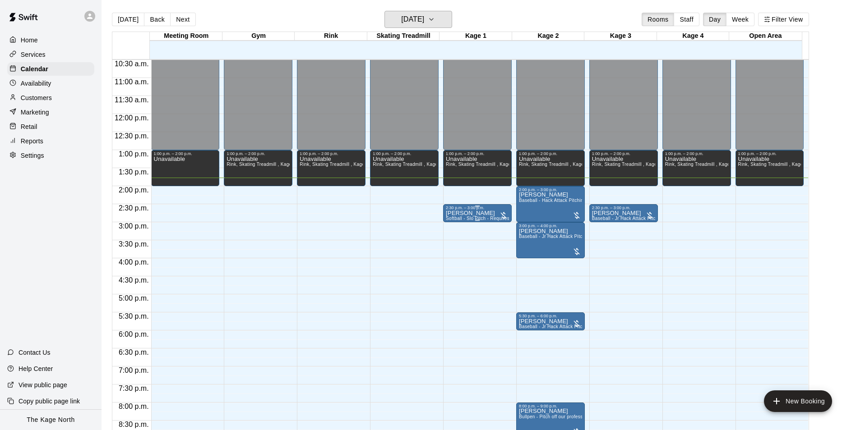
scroll to position [458, 0]
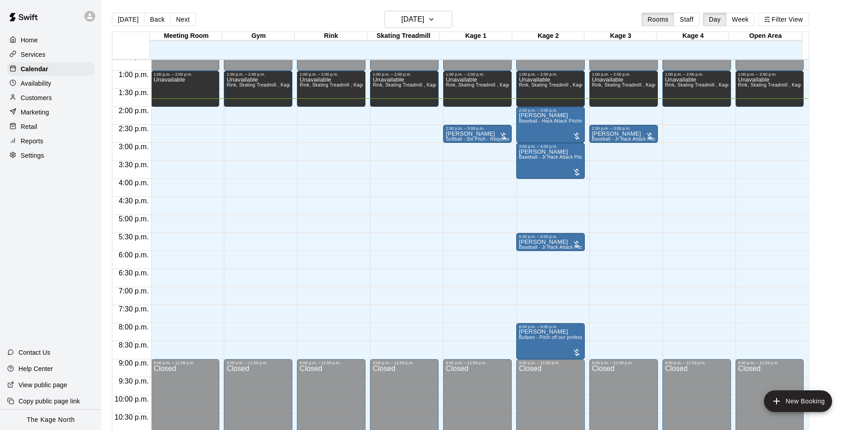
click at [36, 101] on p "Customers" at bounding box center [36, 97] width 31 height 9
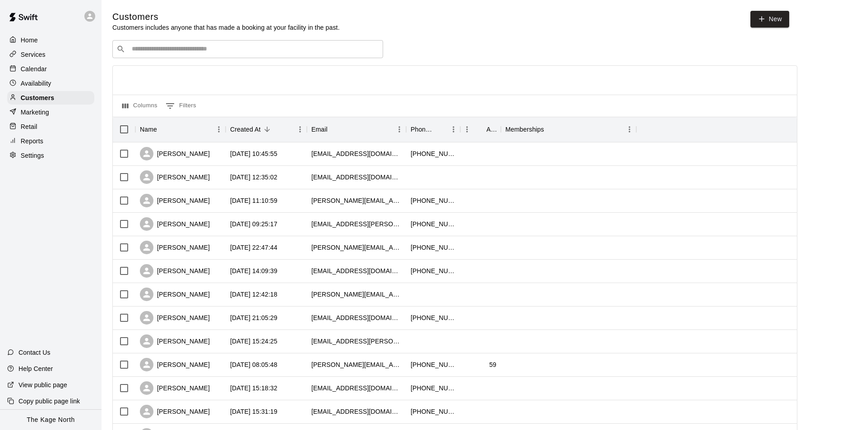
click at [30, 64] on div "Calendar" at bounding box center [50, 69] width 87 height 14
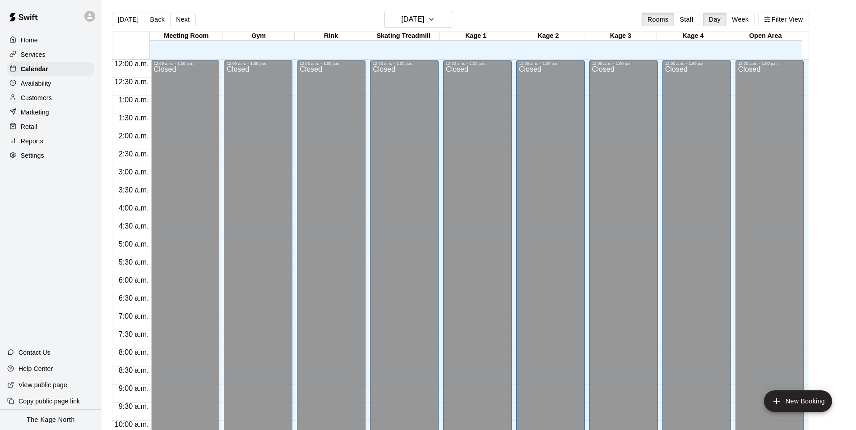
scroll to position [458, 0]
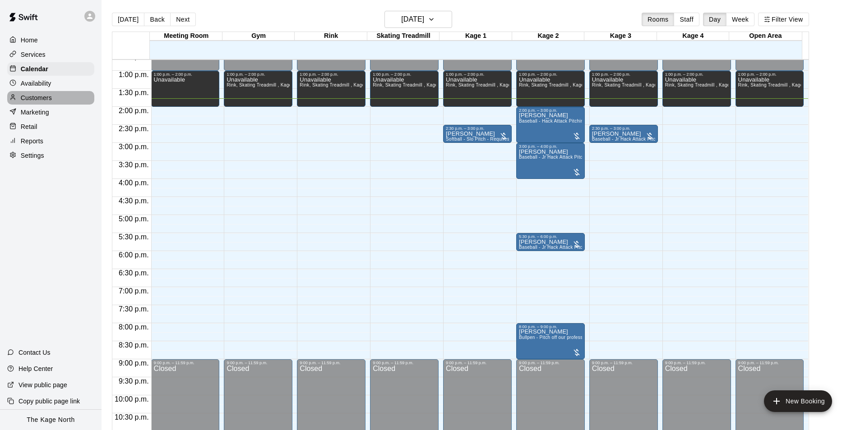
click at [45, 98] on p "Customers" at bounding box center [36, 97] width 31 height 9
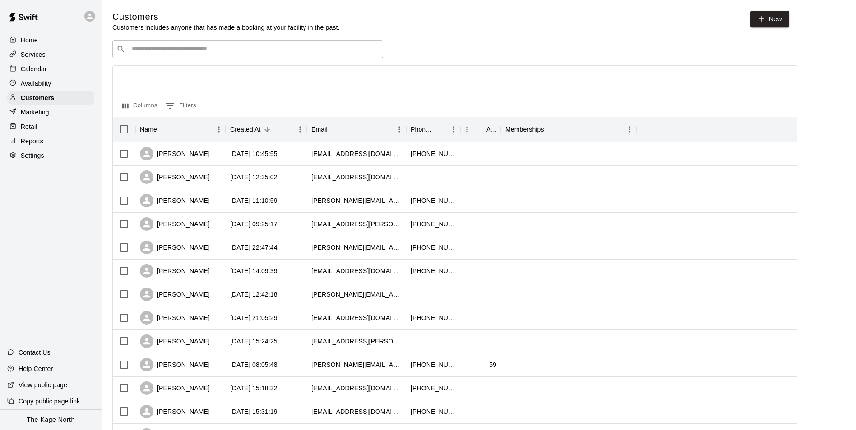
click at [174, 51] on input "Search customers by name or email" at bounding box center [254, 49] width 250 height 9
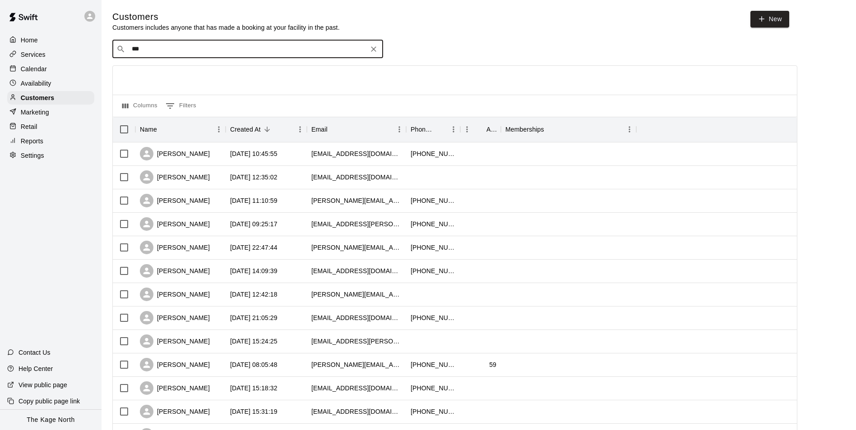
type input "****"
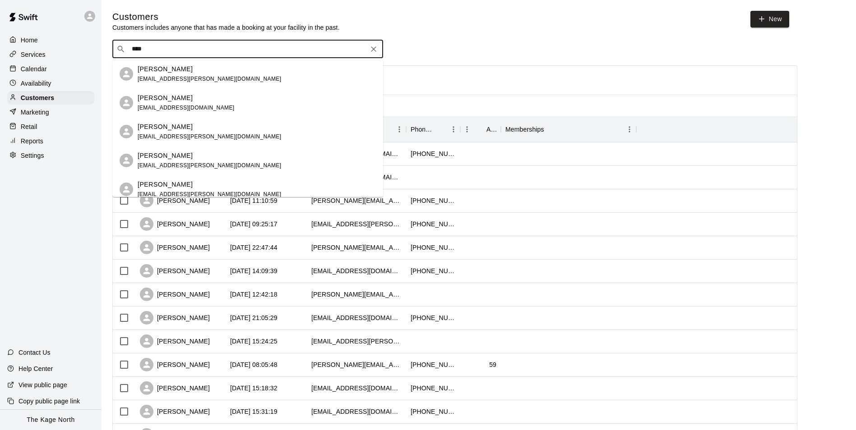
click at [211, 75] on div "Chantal Whisnand c.margie@hotmail.com" at bounding box center [257, 74] width 238 height 19
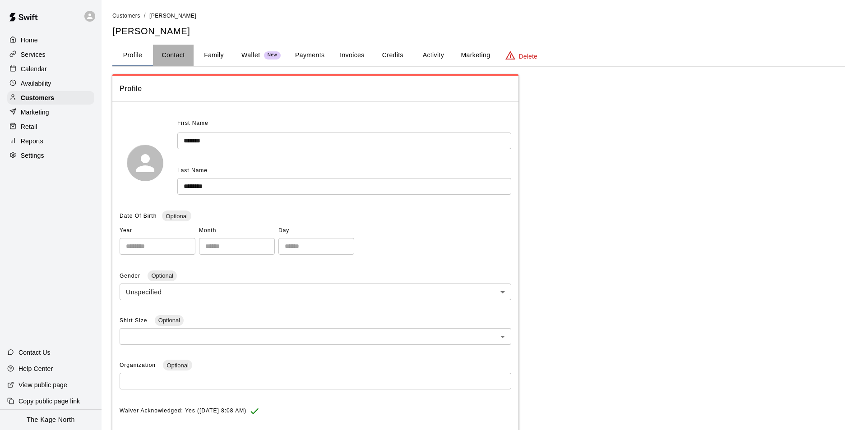
click at [176, 59] on button "Contact" at bounding box center [173, 56] width 41 height 22
select select "**"
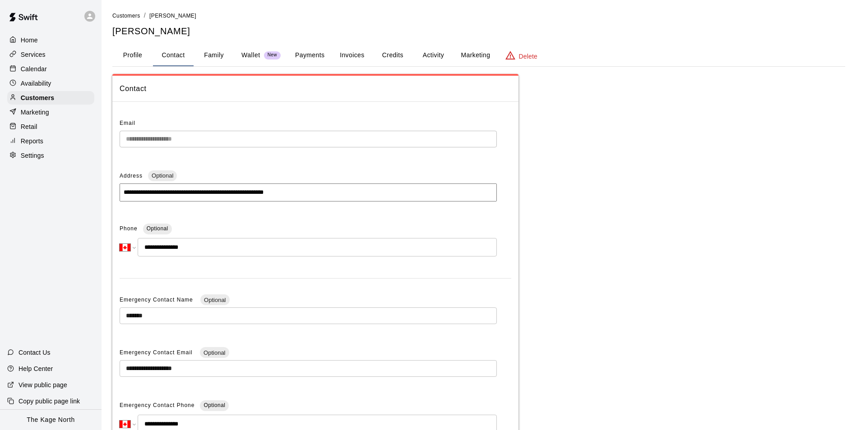
click at [40, 69] on p "Calendar" at bounding box center [34, 69] width 26 height 9
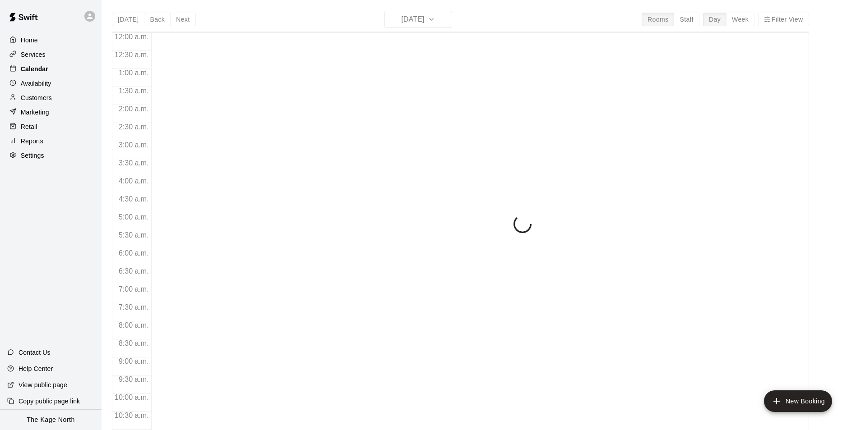
scroll to position [458, 0]
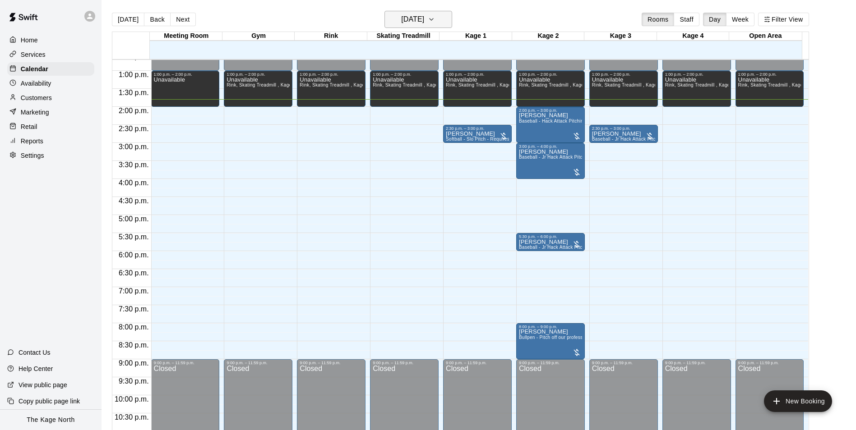
click at [424, 14] on h6 "Friday Aug 15" at bounding box center [412, 19] width 23 height 13
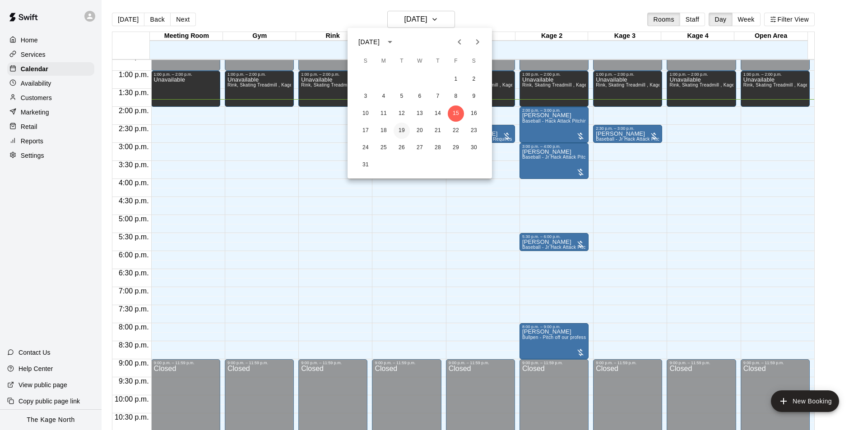
click at [404, 132] on button "19" at bounding box center [401, 131] width 16 height 16
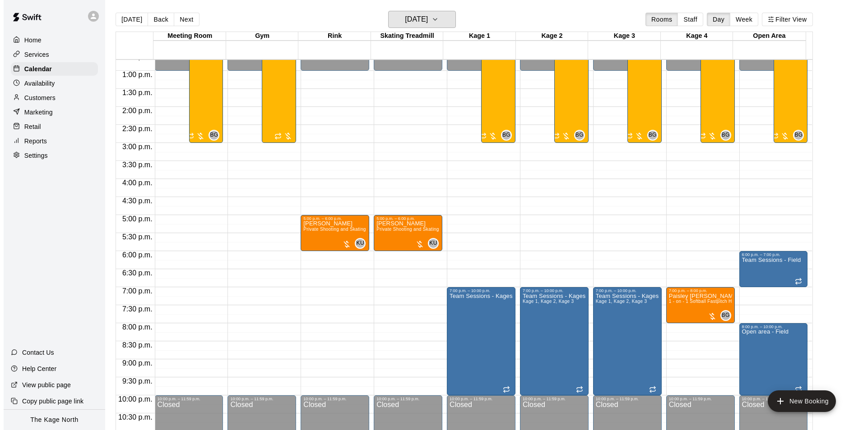
scroll to position [413, 0]
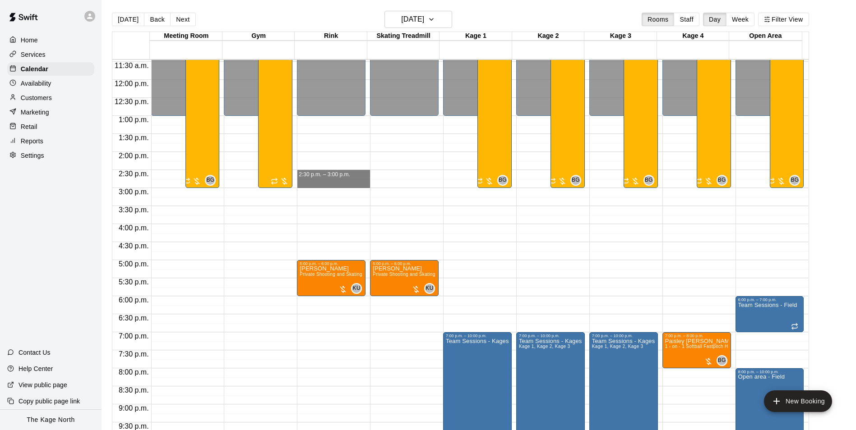
drag, startPoint x: 346, startPoint y: 173, endPoint x: 346, endPoint y: 183, distance: 9.9
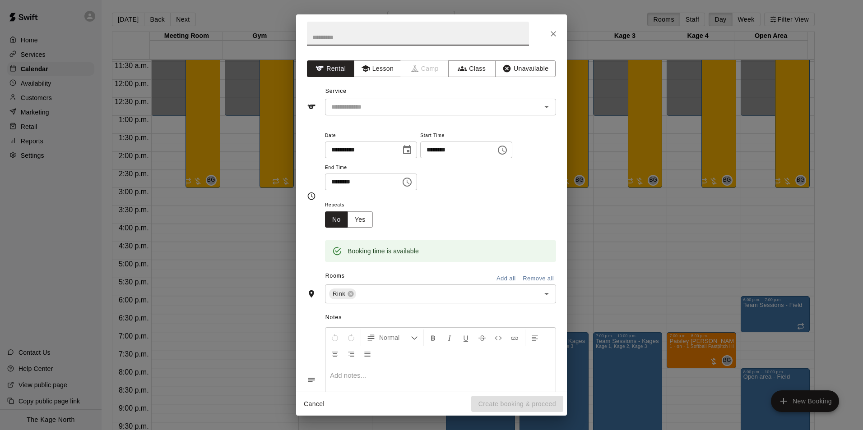
click at [552, 32] on icon "Close" at bounding box center [552, 33] width 5 height 5
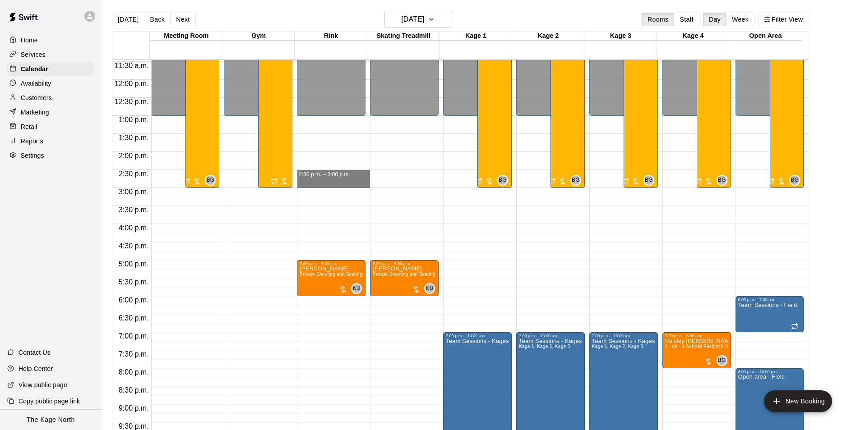
drag, startPoint x: 348, startPoint y: 173, endPoint x: 348, endPoint y: 180, distance: 7.2
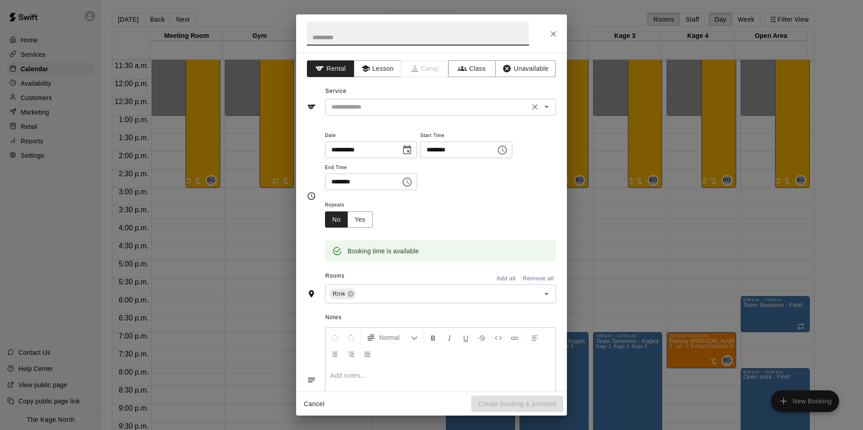
click at [541, 107] on icon "Open" at bounding box center [546, 107] width 11 height 11
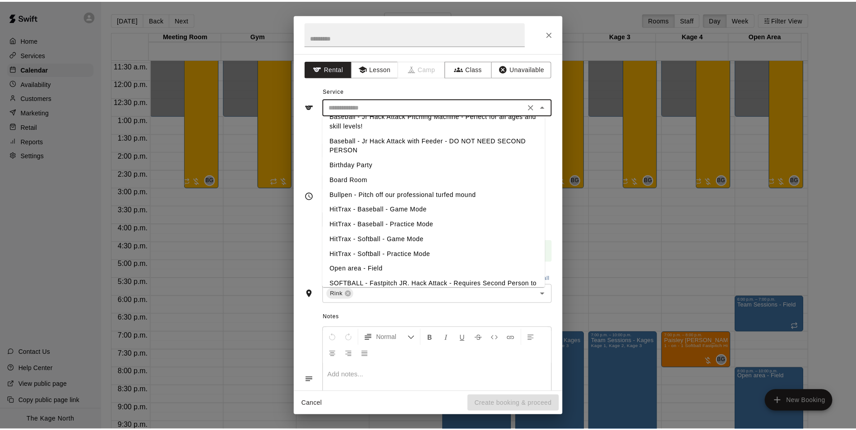
scroll to position [0, 0]
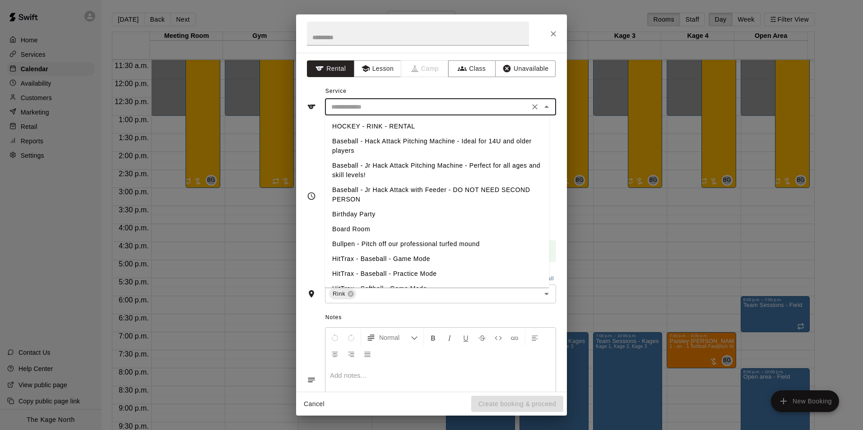
click at [388, 125] on li "HOCKEY - RINK - RENTAL" at bounding box center [437, 126] width 224 height 15
type input "**********"
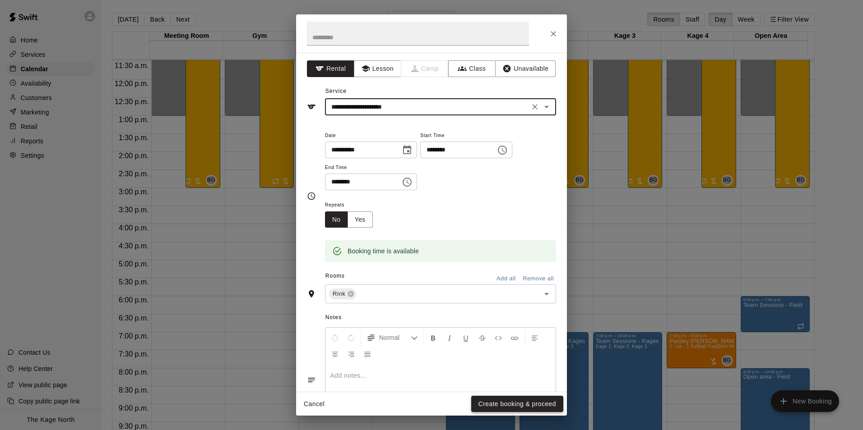
click at [526, 399] on button "Create booking & proceed" at bounding box center [517, 404] width 92 height 17
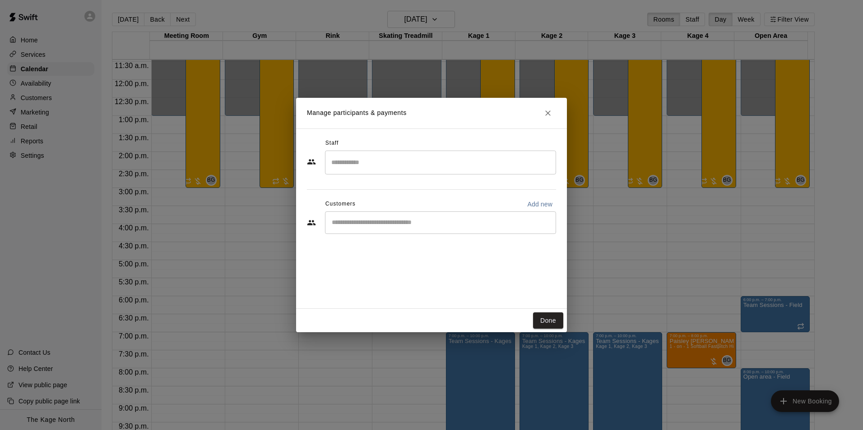
click at [381, 218] on input "Start typing to search customers..." at bounding box center [440, 222] width 223 height 9
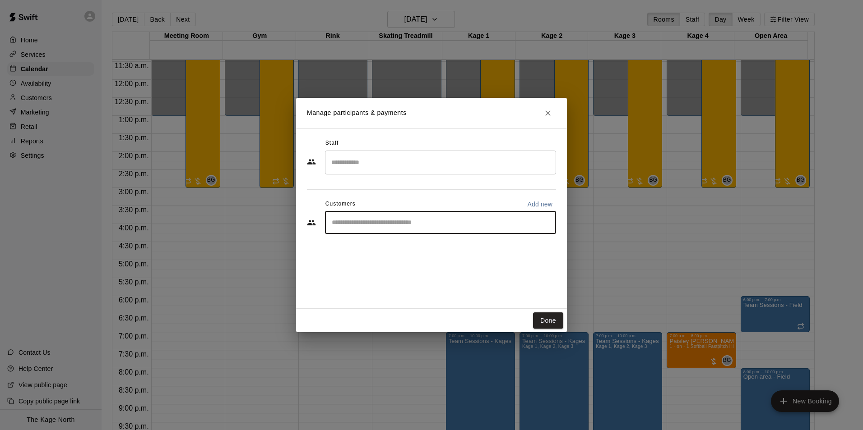
click at [545, 204] on p "Add new" at bounding box center [539, 204] width 25 height 9
select select "**"
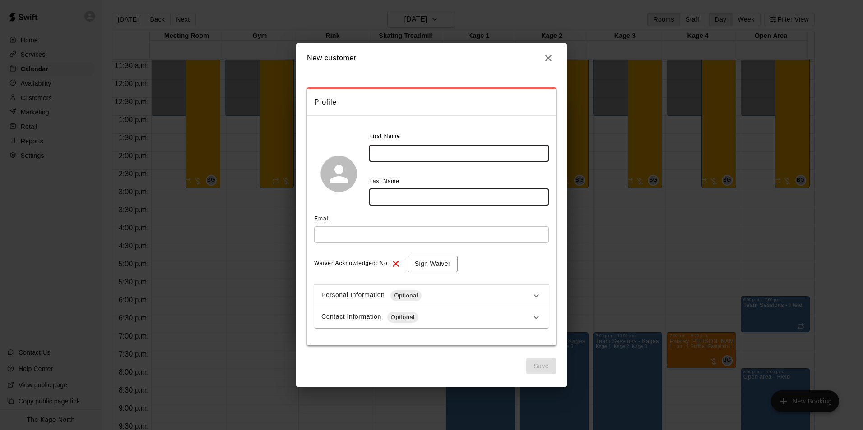
click at [402, 159] on input "text" at bounding box center [459, 153] width 180 height 17
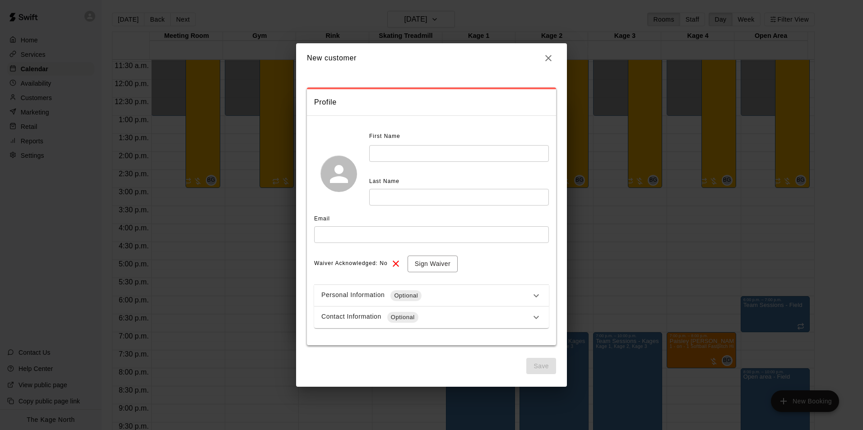
click at [539, 55] on h2 "New customer" at bounding box center [431, 58] width 271 height 30
click at [550, 57] on icon "button" at bounding box center [548, 58] width 11 height 11
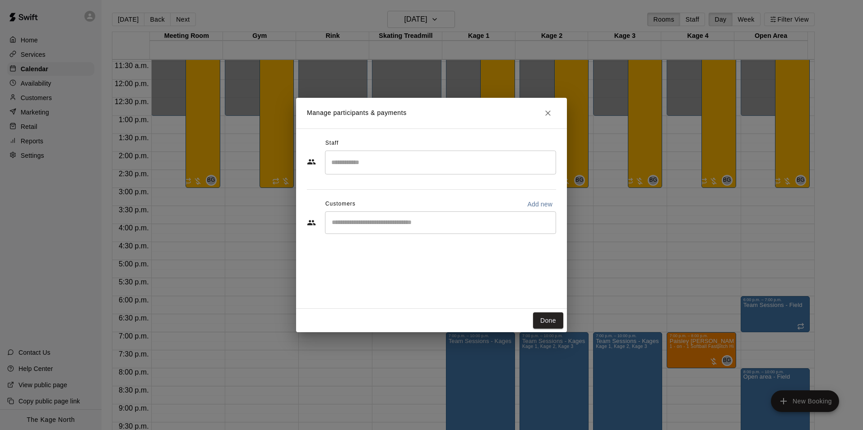
click at [384, 219] on input "Start typing to search customers..." at bounding box center [440, 222] width 223 height 9
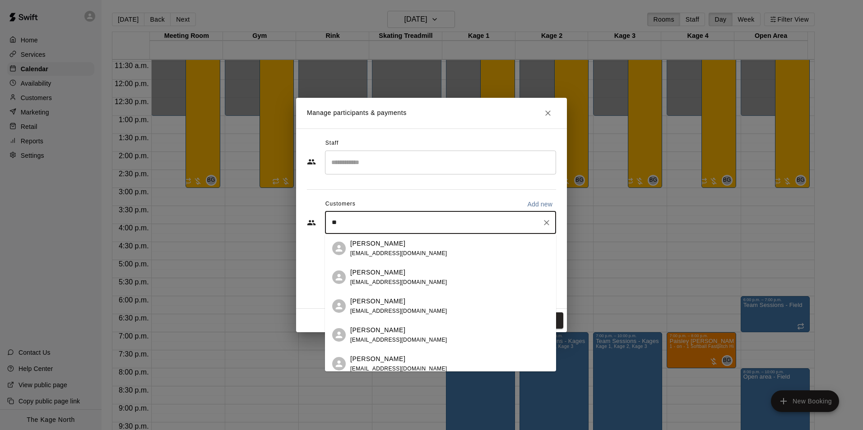
type input "*"
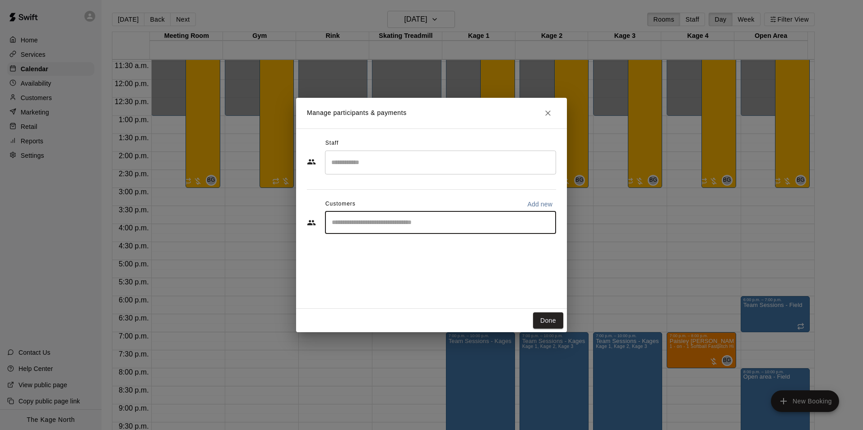
click at [546, 203] on p "Add new" at bounding box center [539, 204] width 25 height 9
select select "**"
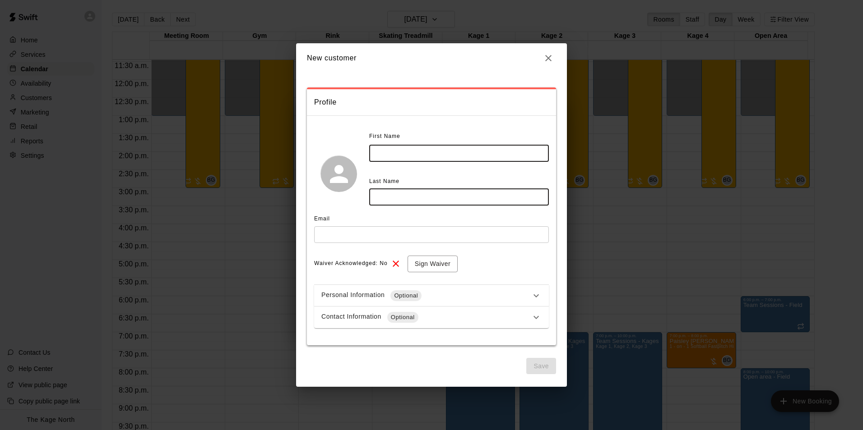
click at [391, 152] on input "text" at bounding box center [459, 153] width 180 height 17
click at [548, 55] on icon "button" at bounding box center [548, 58] width 11 height 11
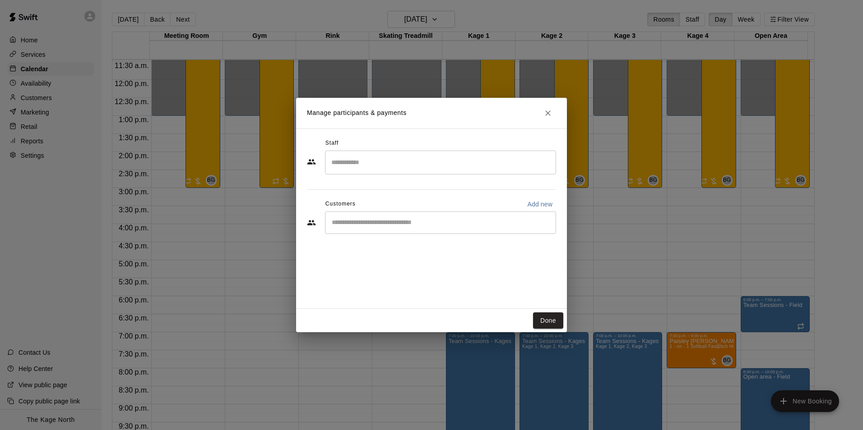
click at [553, 110] on button "Close" at bounding box center [548, 113] width 16 height 16
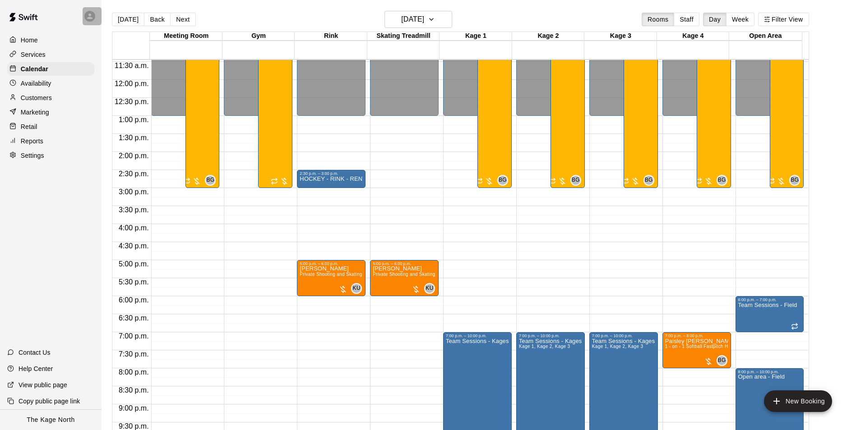
click at [83, 13] on div at bounding box center [92, 16] width 19 height 18
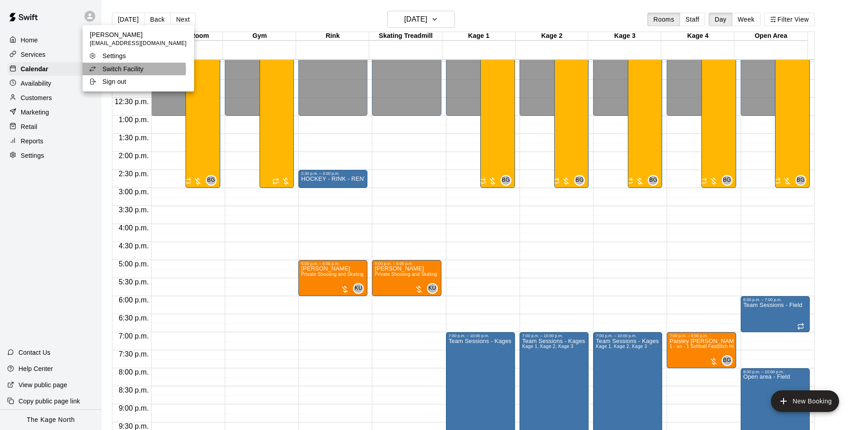
click at [123, 69] on p "Switch Facility" at bounding box center [122, 69] width 41 height 9
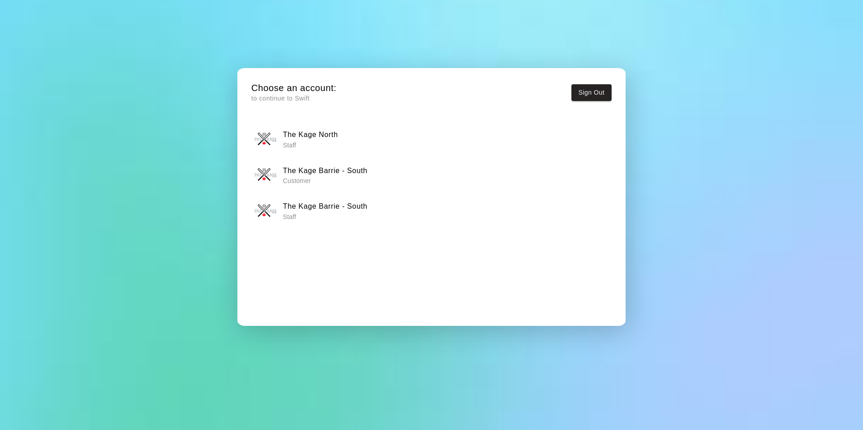
click at [343, 213] on p "Staff" at bounding box center [325, 217] width 84 height 9
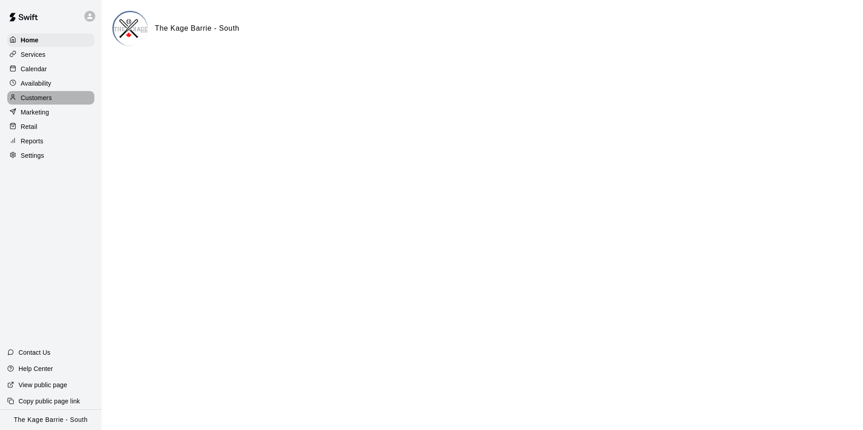
click at [45, 102] on p "Customers" at bounding box center [36, 97] width 31 height 9
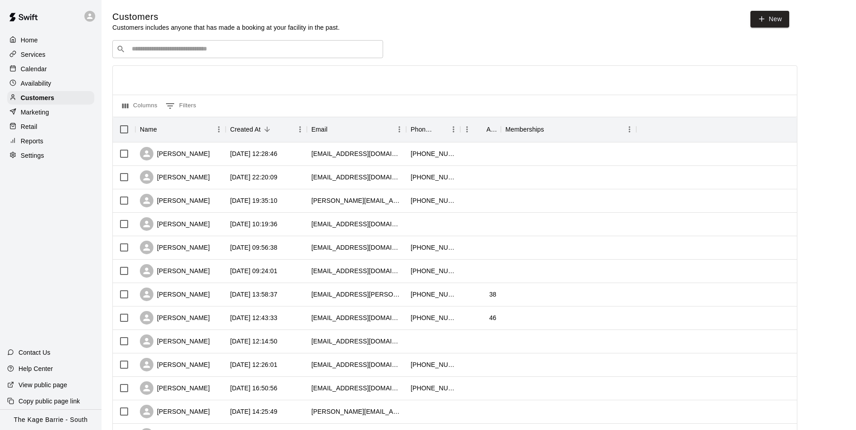
click at [160, 51] on input "Search customers by name or email" at bounding box center [254, 49] width 250 height 9
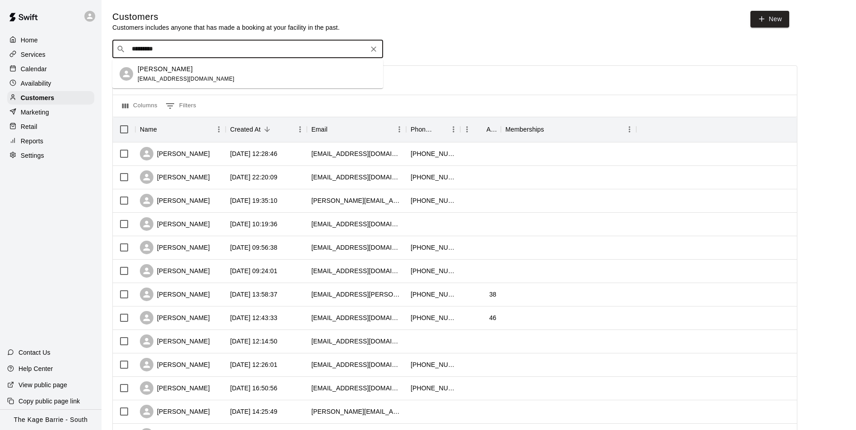
type input "**********"
click at [190, 67] on div "Oliver Heskamp" at bounding box center [186, 69] width 97 height 9
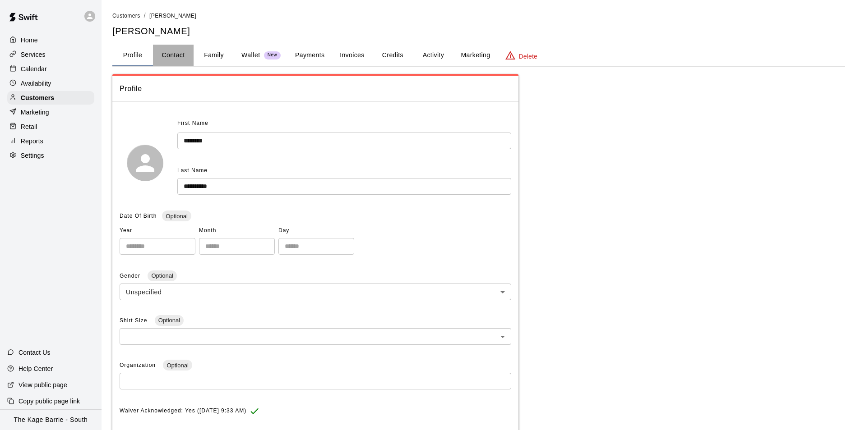
click at [172, 55] on button "Contact" at bounding box center [173, 56] width 41 height 22
select select "**"
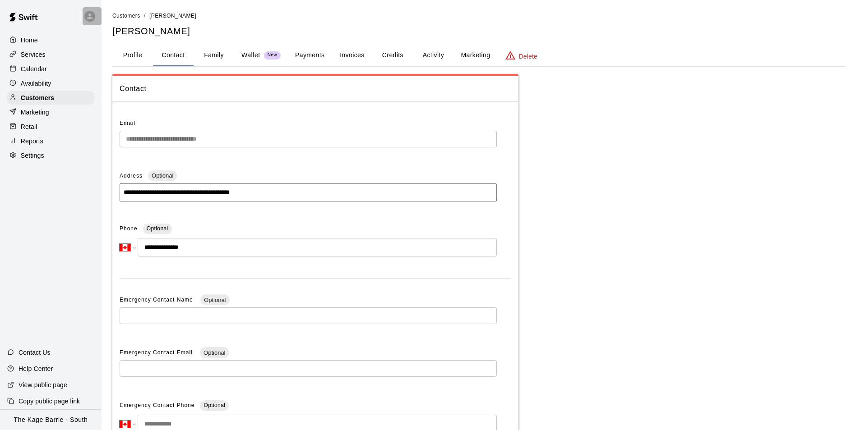
click at [92, 18] on icon at bounding box center [89, 16] width 5 height 5
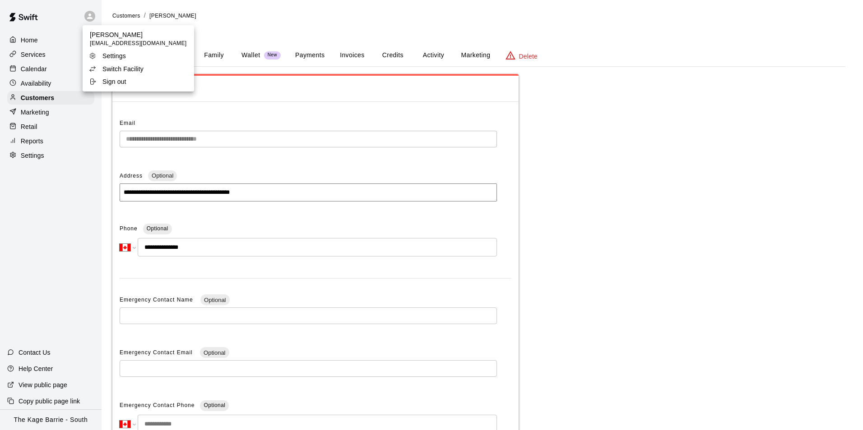
click at [130, 69] on p "Switch Facility" at bounding box center [122, 69] width 41 height 9
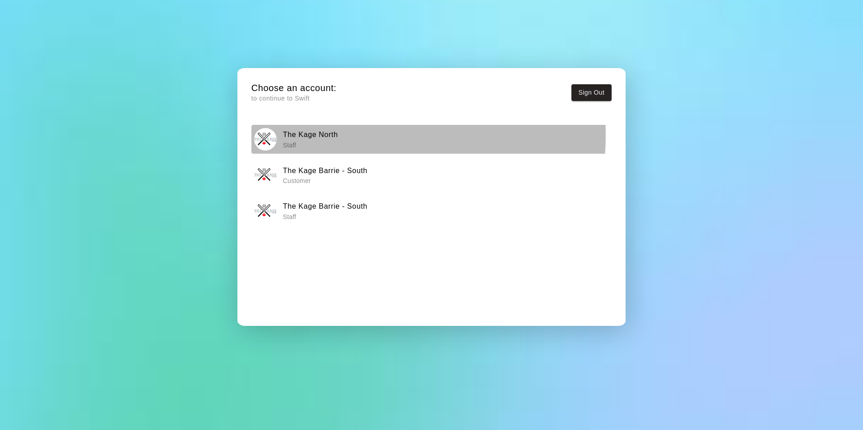
click at [332, 135] on h6 "The Kage North" at bounding box center [310, 135] width 55 height 12
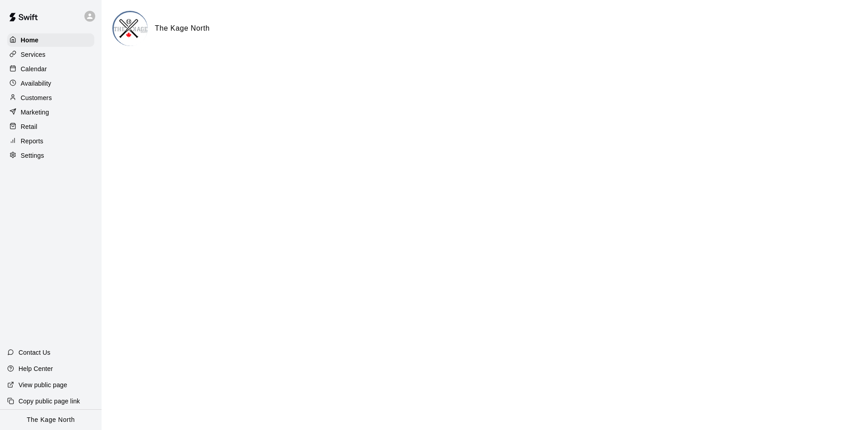
click at [44, 69] on p "Calendar" at bounding box center [34, 69] width 26 height 9
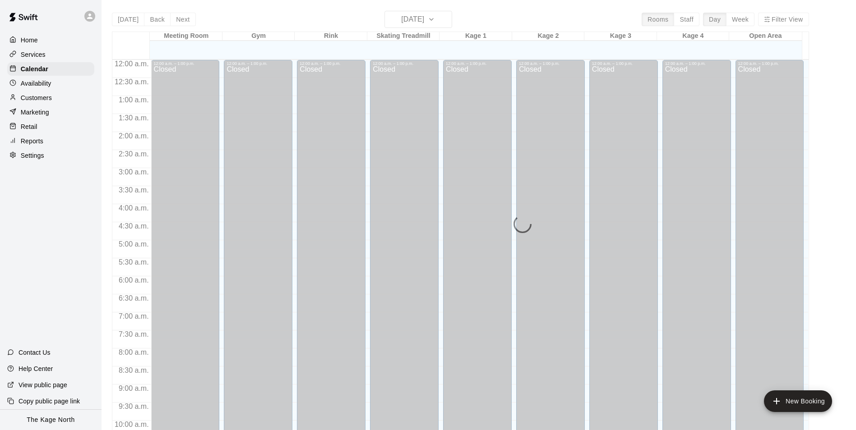
scroll to position [458, 0]
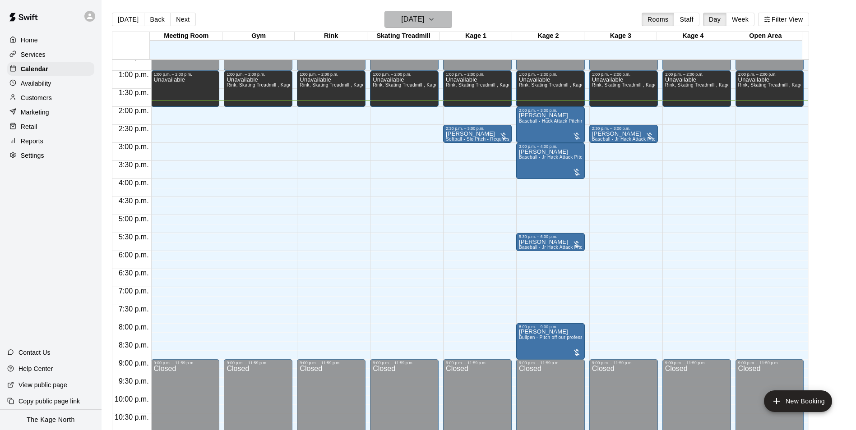
click at [435, 21] on icon "button" at bounding box center [431, 19] width 7 height 11
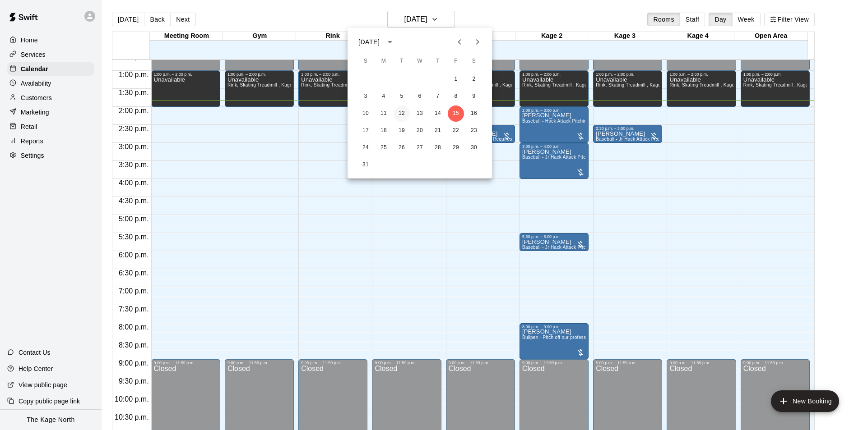
click at [399, 114] on button "12" at bounding box center [401, 114] width 16 height 16
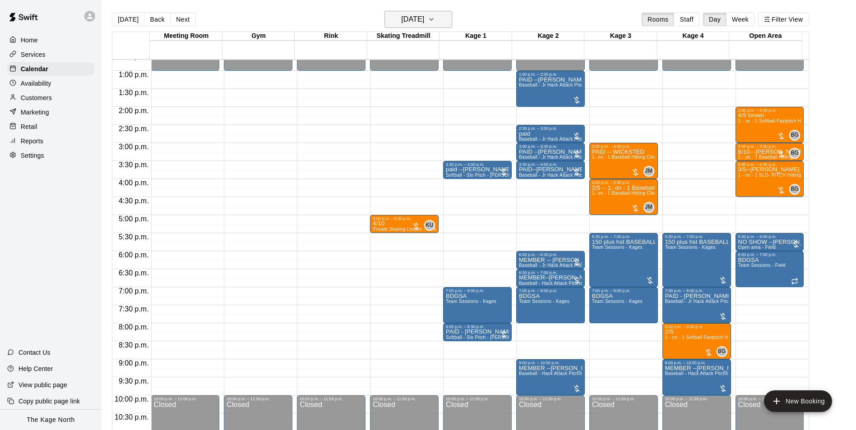
click at [424, 17] on h6 "Tuesday Aug 12" at bounding box center [412, 19] width 23 height 13
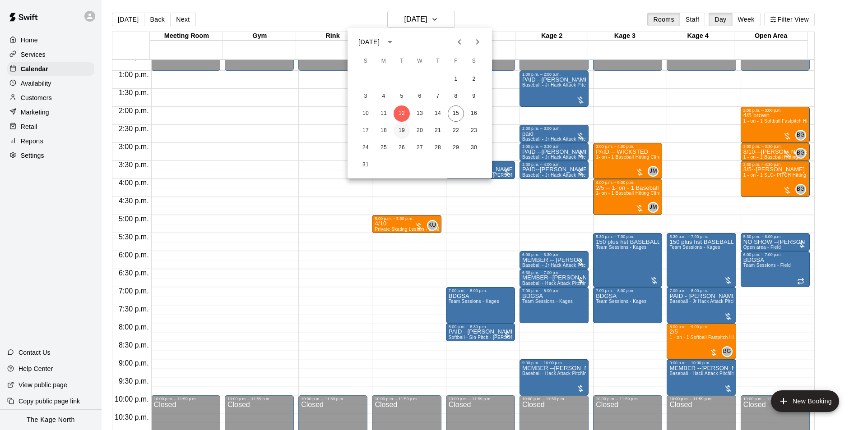
click at [401, 128] on button "19" at bounding box center [401, 131] width 16 height 16
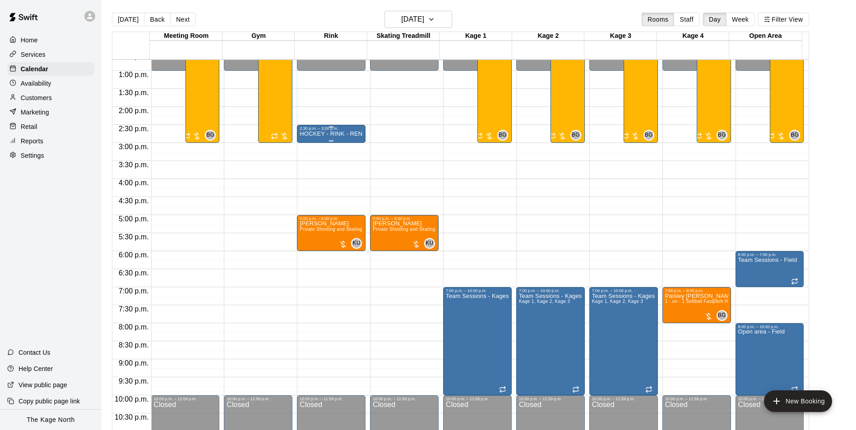
click at [338, 134] on p "HOCKEY - RINK - RENTAL" at bounding box center [331, 134] width 63 height 0
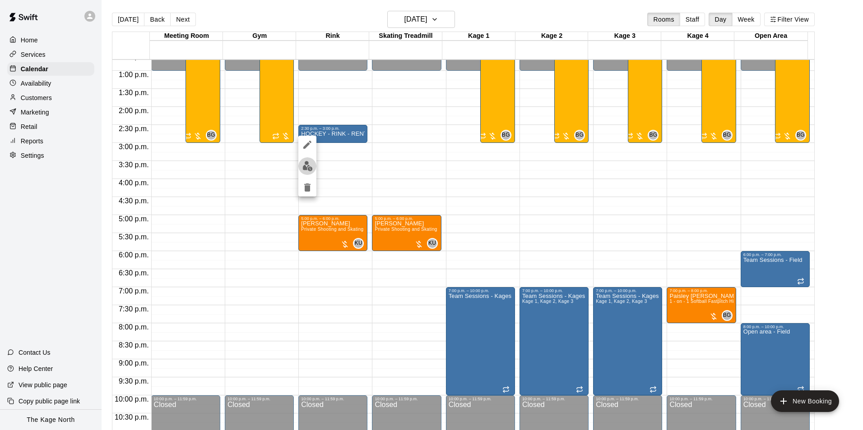
click at [315, 167] on button "edit" at bounding box center [307, 166] width 18 height 18
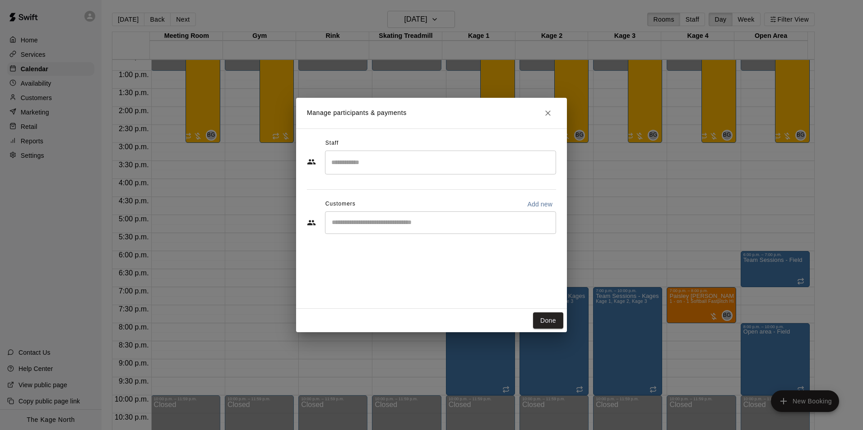
click at [539, 201] on p "Add new" at bounding box center [539, 204] width 25 height 9
select select "**"
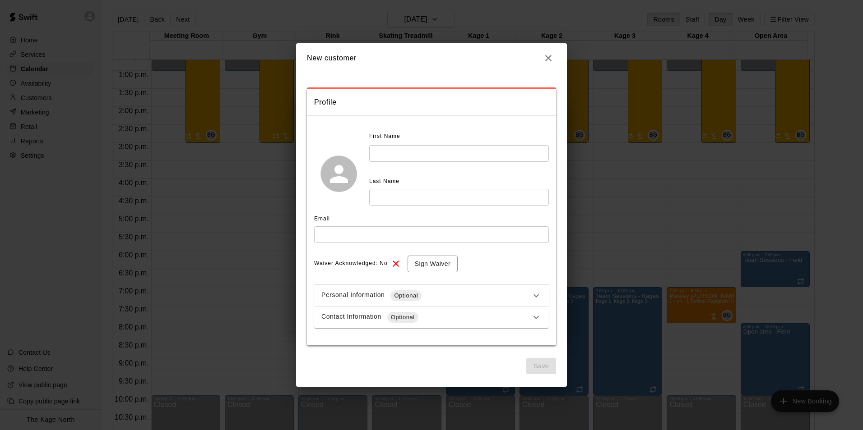
click at [390, 162] on input "text" at bounding box center [459, 153] width 180 height 17
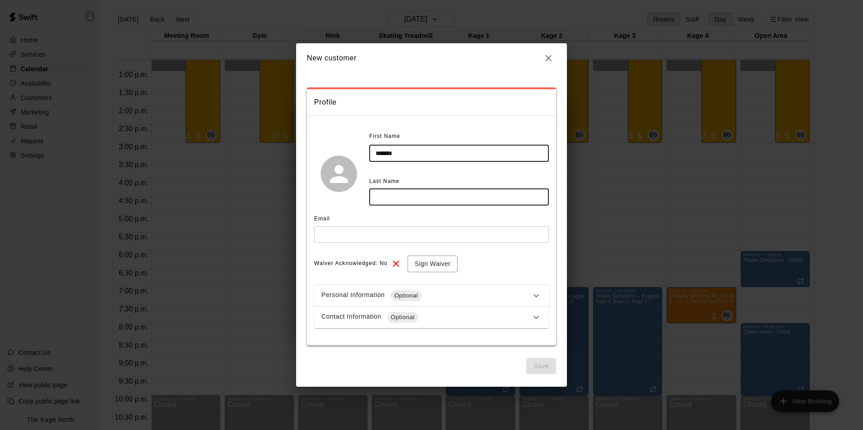
type input "*******"
type input "**********"
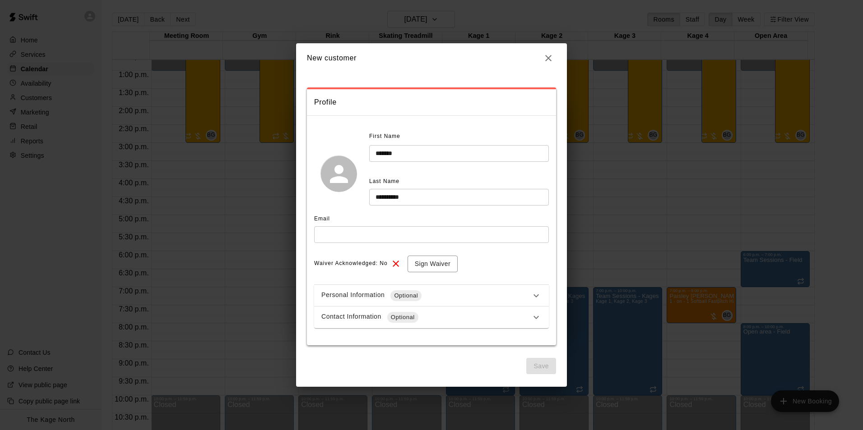
click at [348, 236] on input "text" at bounding box center [431, 234] width 235 height 17
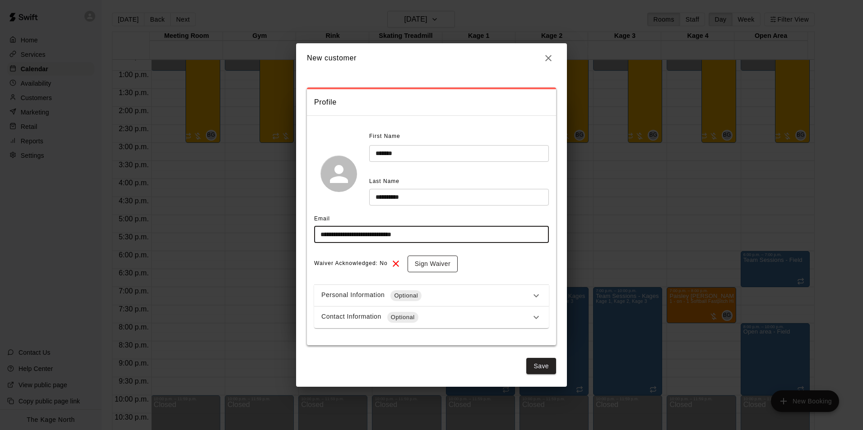
type input "**********"
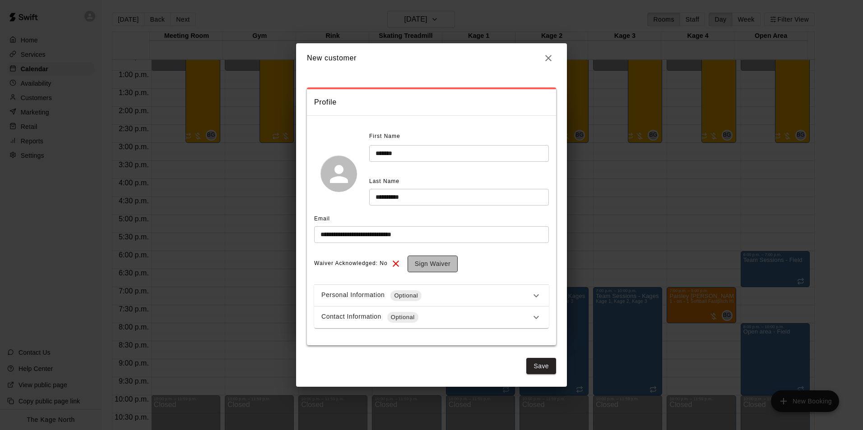
click at [433, 259] on button "Sign Waiver" at bounding box center [432, 264] width 50 height 17
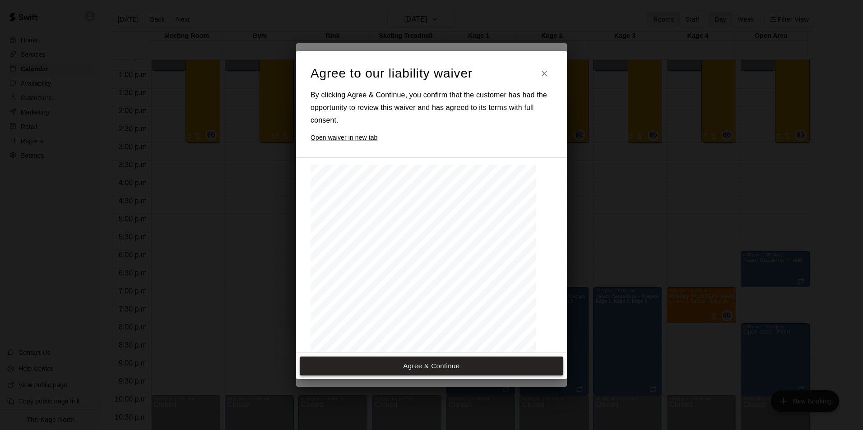
click at [450, 364] on button "Agree & Continue" at bounding box center [431, 366] width 263 height 19
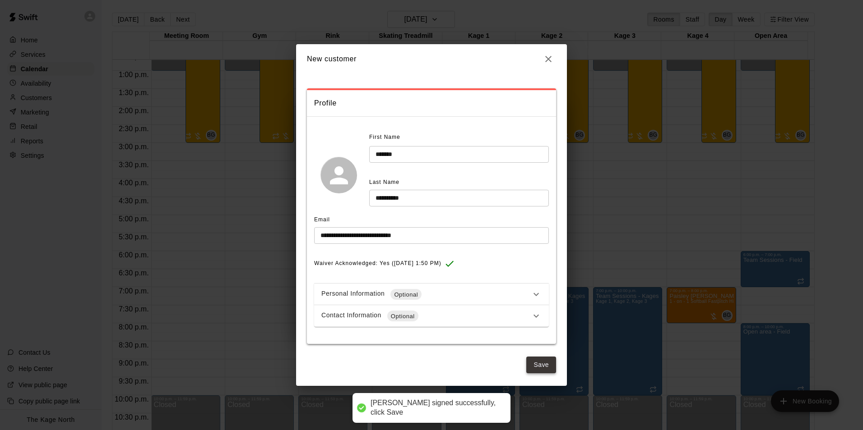
click at [541, 365] on button "Save" at bounding box center [541, 365] width 30 height 17
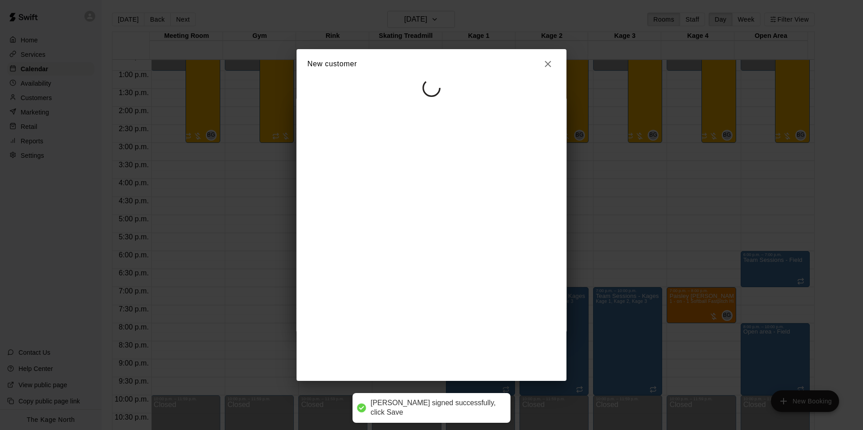
select select "**"
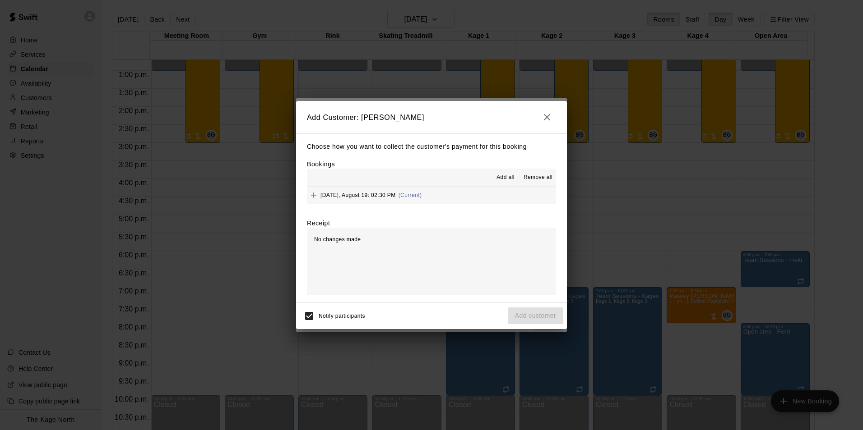
click at [510, 176] on span "Add all" at bounding box center [505, 177] width 18 height 9
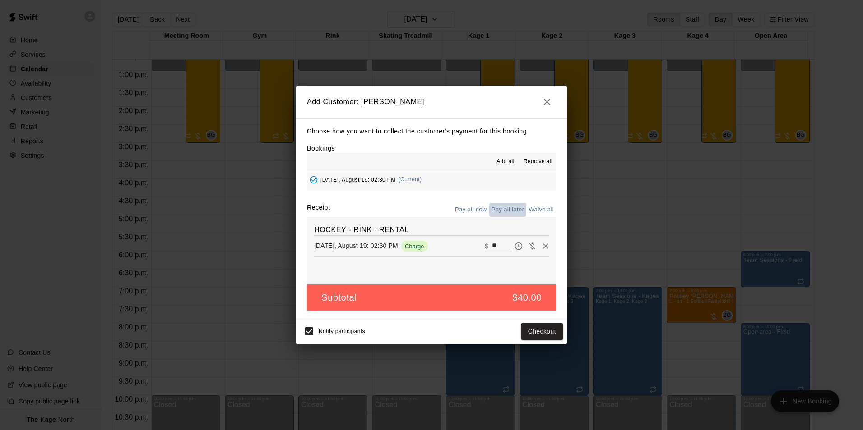
click at [504, 209] on button "Pay all later" at bounding box center [507, 210] width 37 height 14
click at [536, 331] on button "Add customer" at bounding box center [535, 331] width 55 height 17
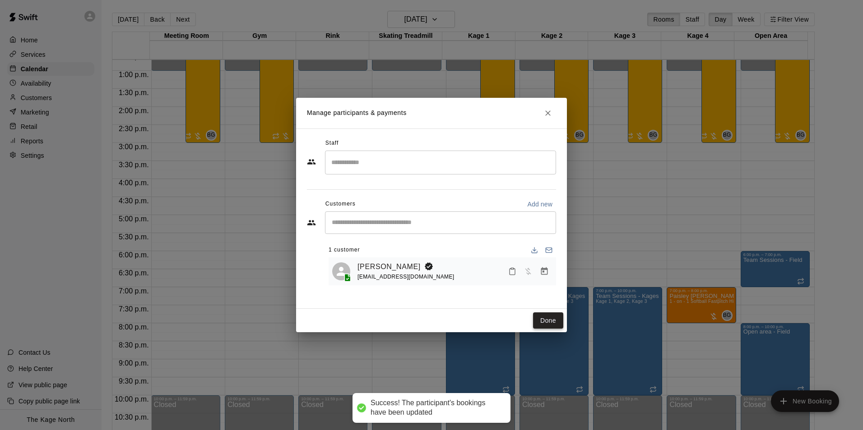
click at [550, 322] on button "Done" at bounding box center [548, 321] width 30 height 17
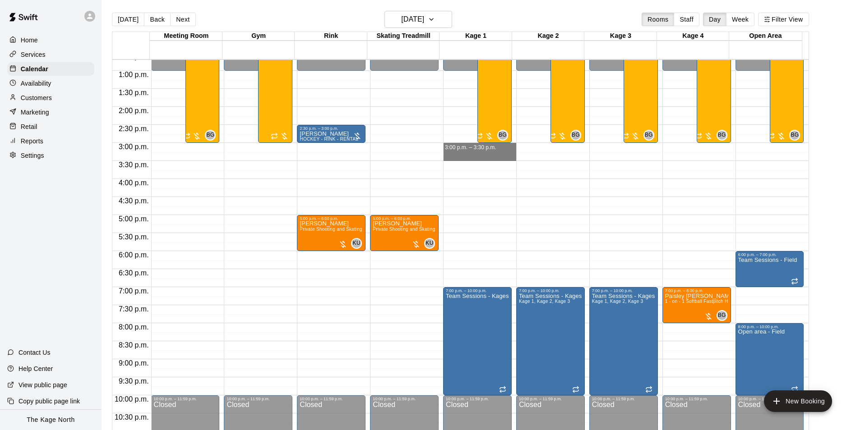
drag, startPoint x: 487, startPoint y: 148, endPoint x: 510, endPoint y: 162, distance: 26.5
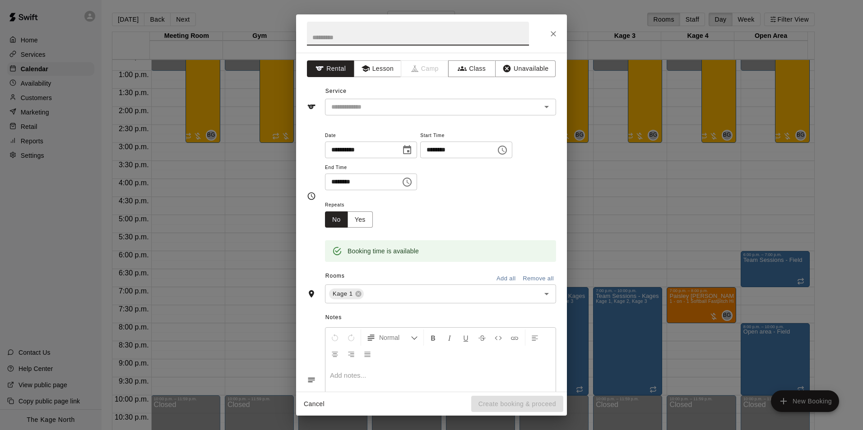
click at [550, 31] on icon "Close" at bounding box center [553, 33] width 9 height 9
click at [541, 109] on icon "Open" at bounding box center [546, 107] width 11 height 11
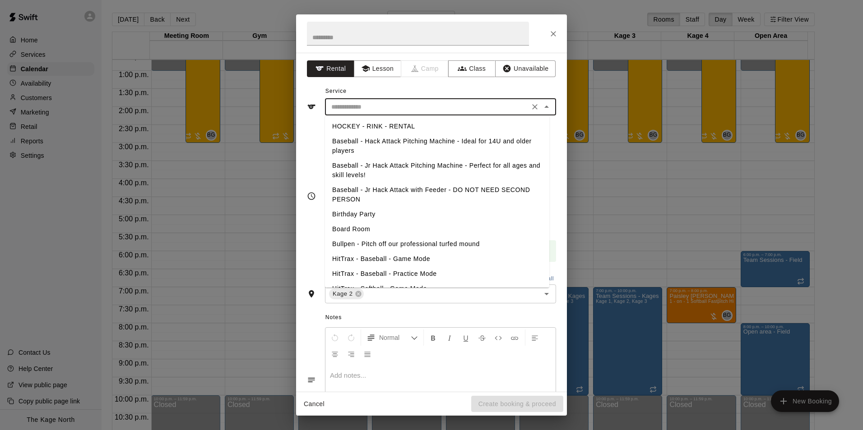
click at [431, 167] on li "Baseball - Jr Hack Attack Pitching Machine - Perfect for all ages and skill lev…" at bounding box center [437, 170] width 224 height 24
type input "**********"
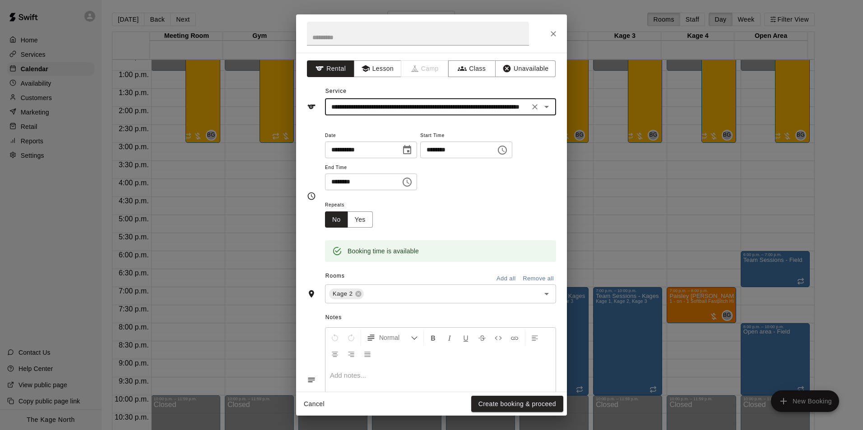
click at [526, 406] on button "Create booking & proceed" at bounding box center [517, 404] width 92 height 17
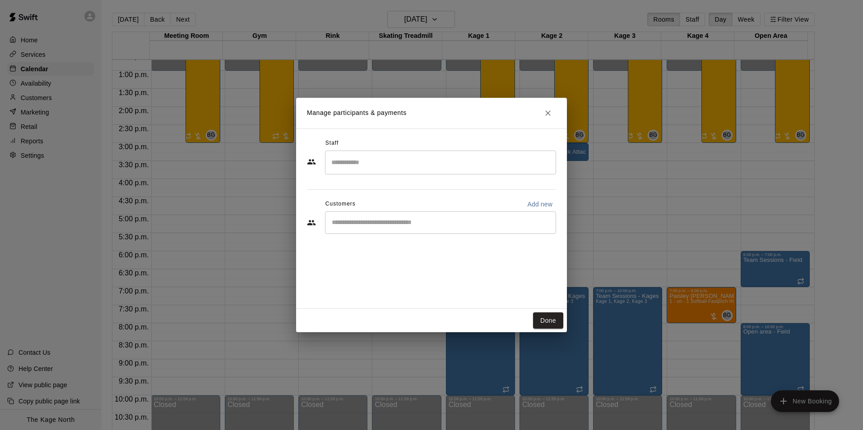
click at [380, 226] on input "Start typing to search customers..." at bounding box center [440, 222] width 223 height 9
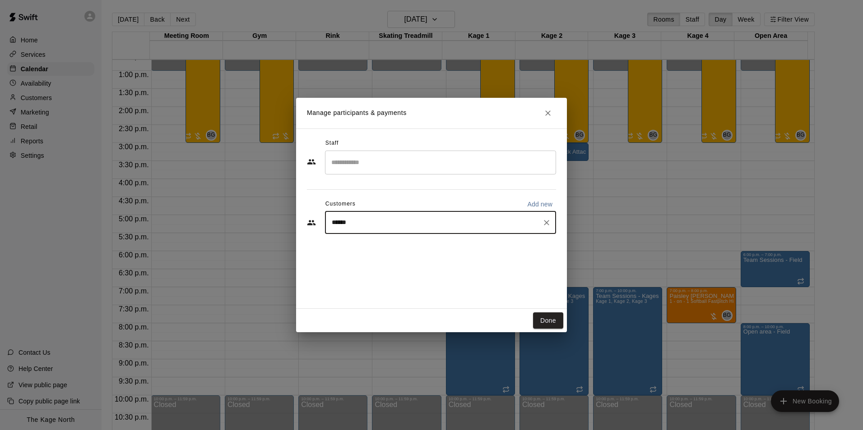
type input "*******"
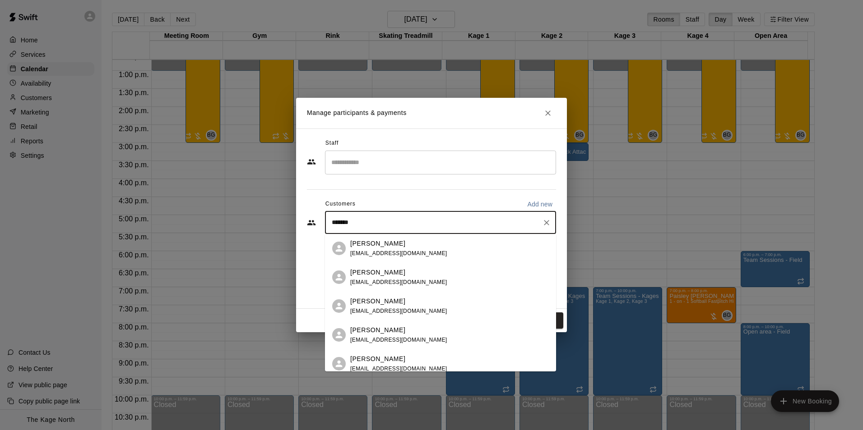
click at [396, 245] on p "Heather Herrington" at bounding box center [377, 243] width 55 height 9
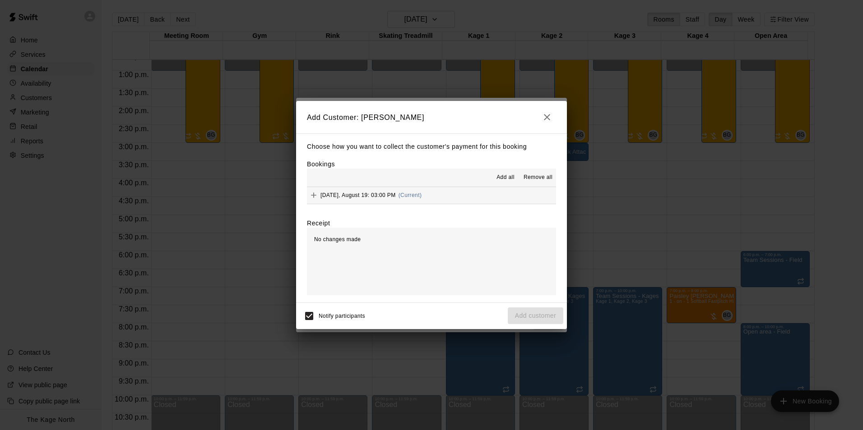
click at [500, 180] on span "Add all" at bounding box center [505, 177] width 18 height 9
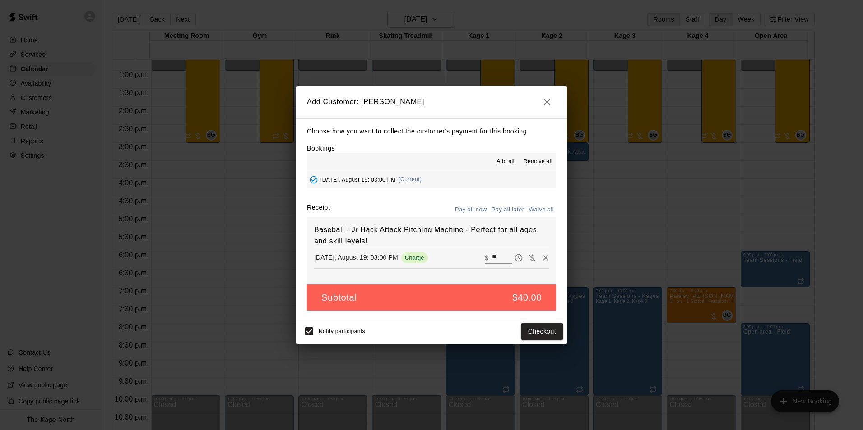
click at [508, 211] on button "Pay all later" at bounding box center [507, 210] width 37 height 14
click at [536, 329] on button "Add customer" at bounding box center [535, 331] width 55 height 17
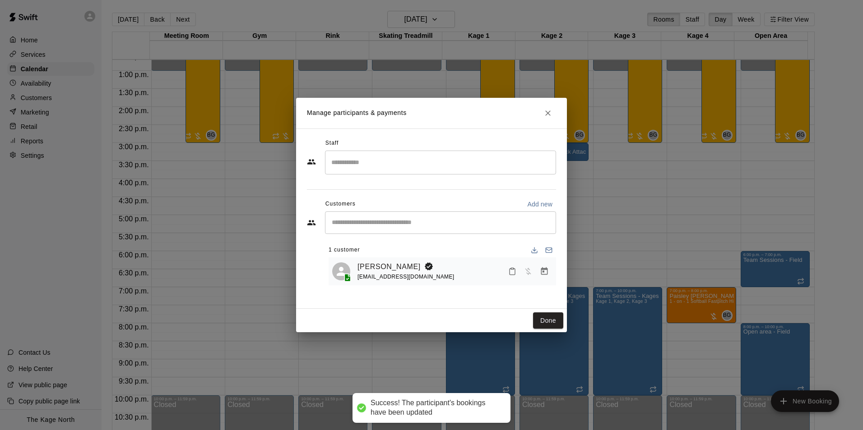
click at [547, 322] on button "Done" at bounding box center [548, 321] width 30 height 17
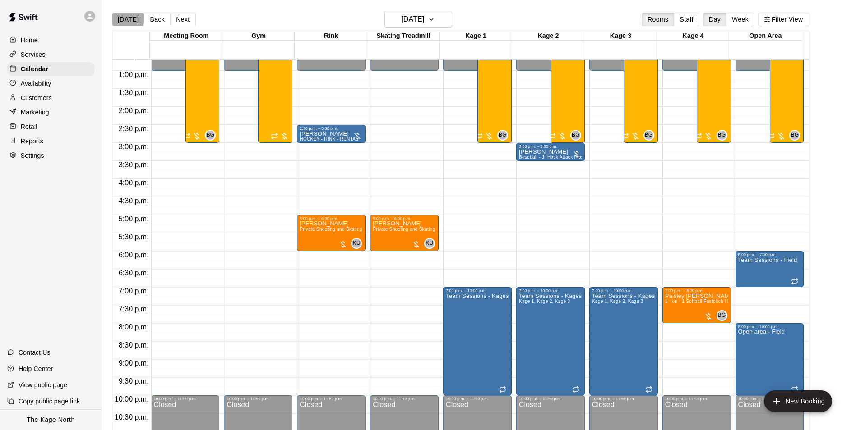
click at [127, 18] on button "[DATE]" at bounding box center [128, 20] width 32 height 14
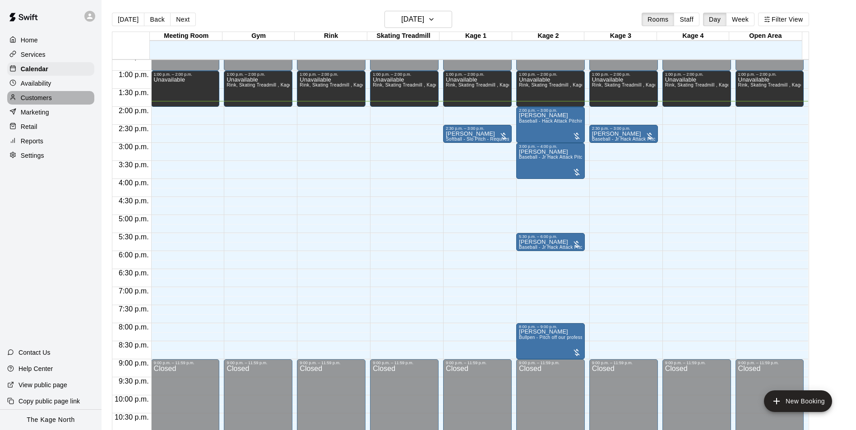
click at [52, 100] on p "Customers" at bounding box center [36, 97] width 31 height 9
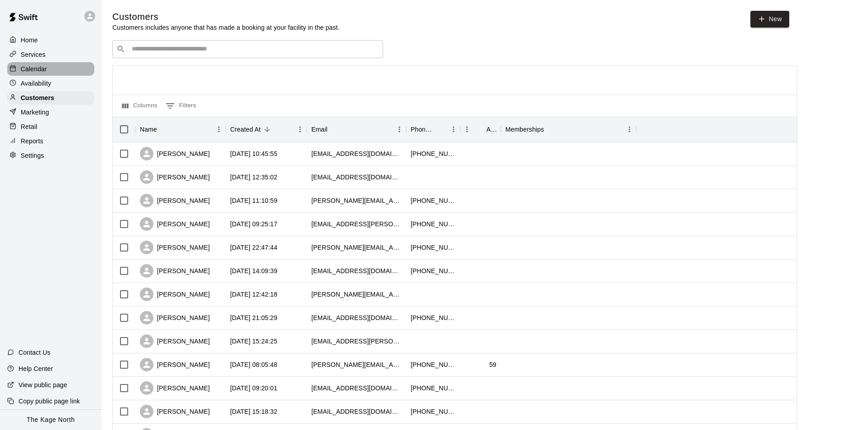
click at [37, 70] on p "Calendar" at bounding box center [34, 69] width 26 height 9
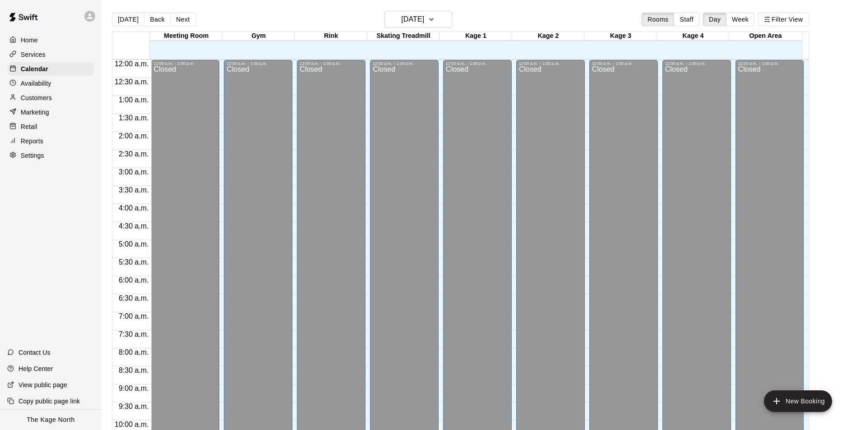
scroll to position [458, 0]
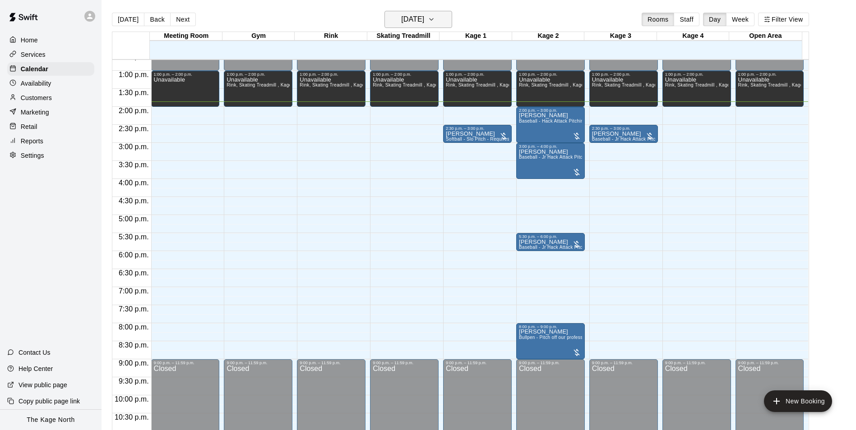
click at [424, 22] on h6 "Friday Aug 15" at bounding box center [412, 19] width 23 height 13
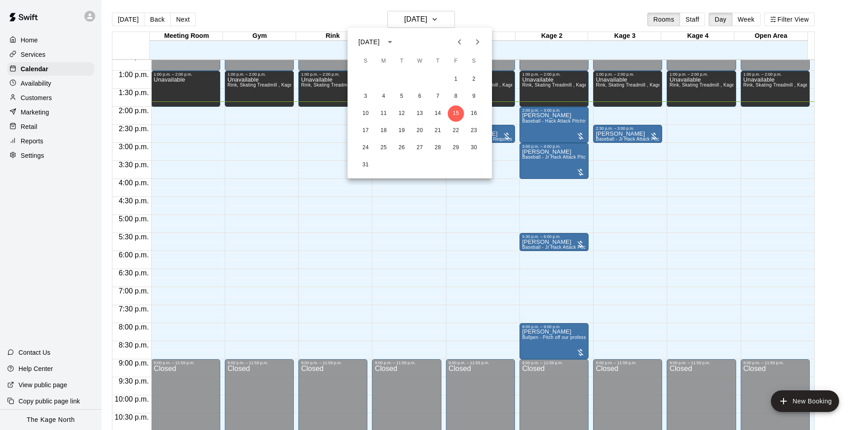
click at [506, 21] on div at bounding box center [431, 215] width 863 height 430
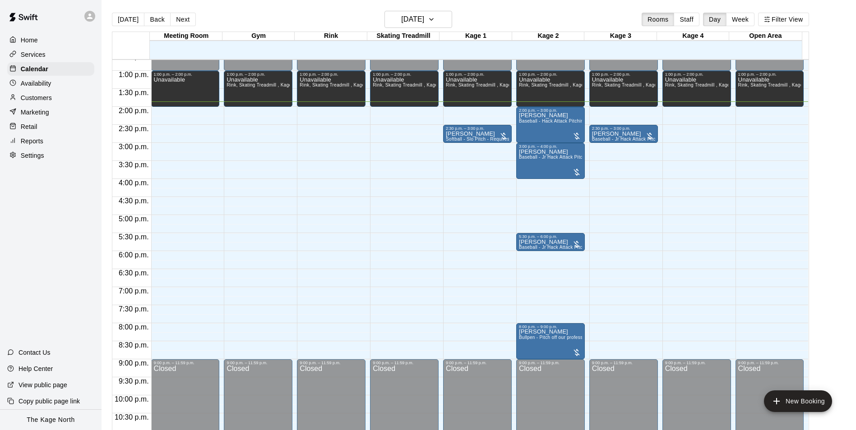
click at [51, 99] on p "Customers" at bounding box center [36, 97] width 31 height 9
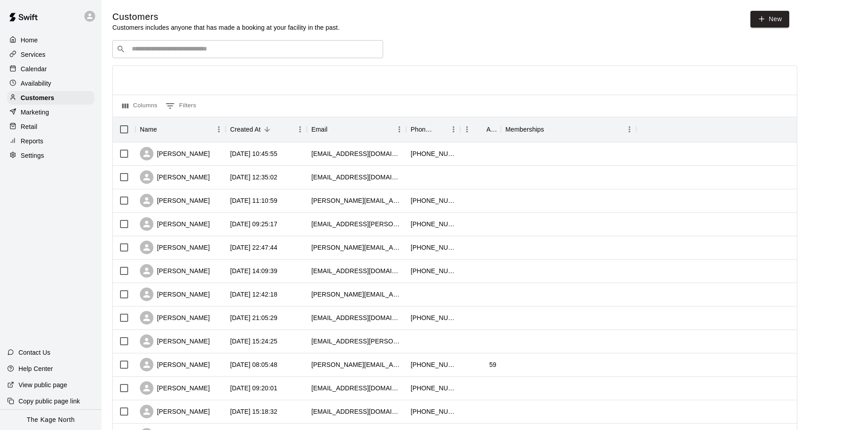
click at [52, 67] on div "Calendar" at bounding box center [50, 69] width 87 height 14
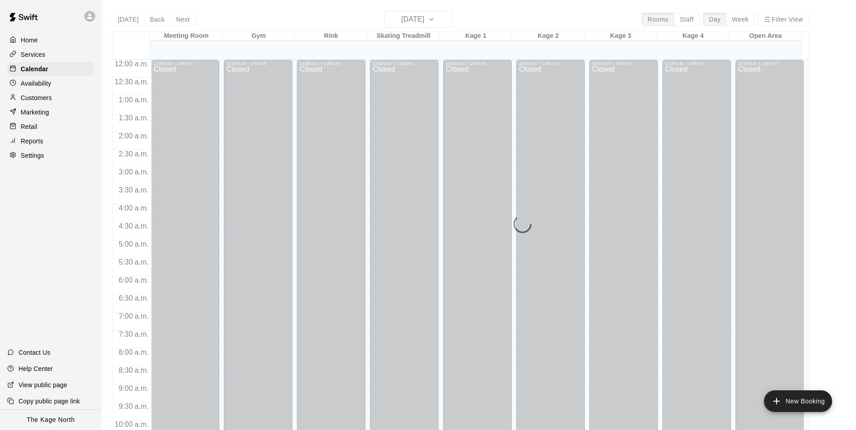
scroll to position [458, 0]
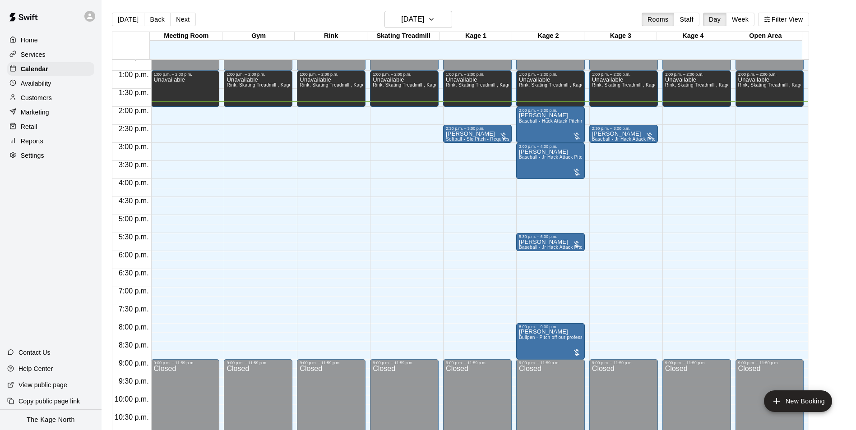
click at [307, 18] on div "Today Back Next Friday Aug 15 Rooms Staff Day Week Filter View" at bounding box center [460, 21] width 697 height 21
click at [414, 17] on h6 "Friday Aug 15" at bounding box center [412, 19] width 23 height 13
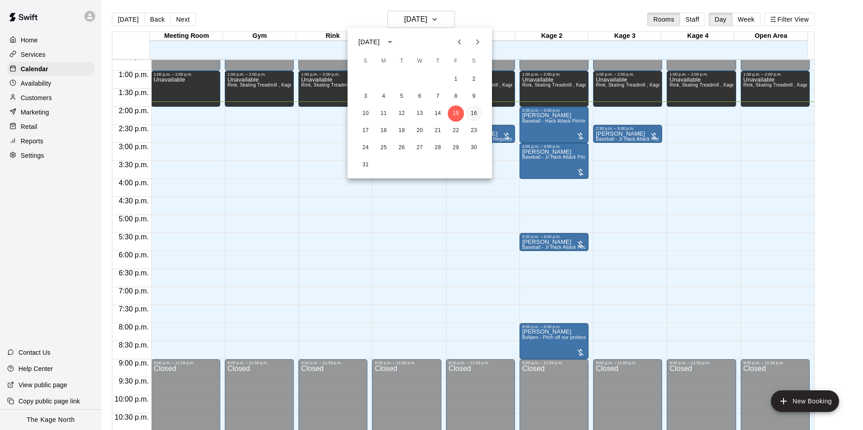
click at [470, 113] on button "16" at bounding box center [474, 114] width 16 height 16
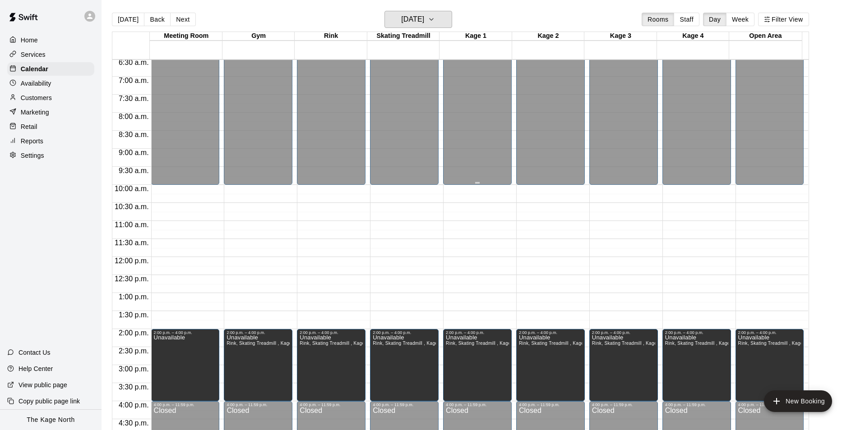
scroll to position [233, 0]
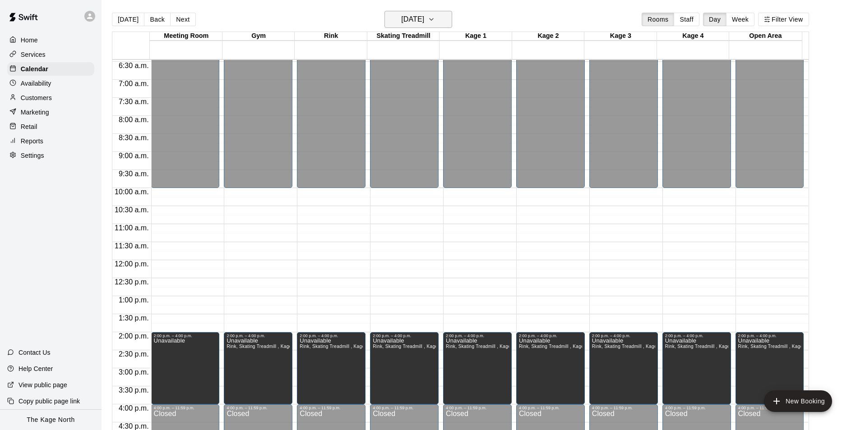
click at [424, 16] on h6 "Saturday Aug 16" at bounding box center [412, 19] width 23 height 13
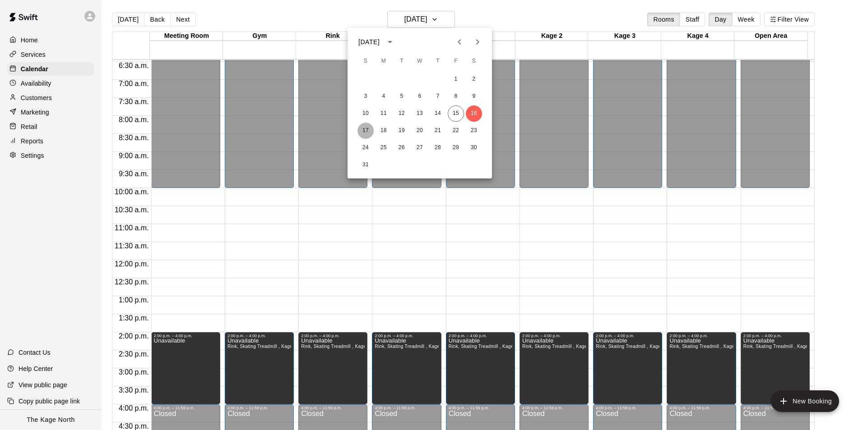
click at [367, 129] on button "17" at bounding box center [365, 131] width 16 height 16
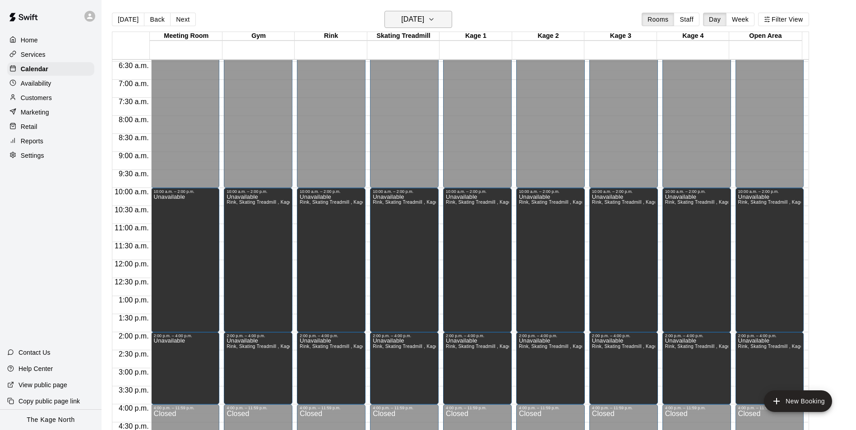
click at [424, 14] on h6 "Sunday Aug 17" at bounding box center [412, 19] width 23 height 13
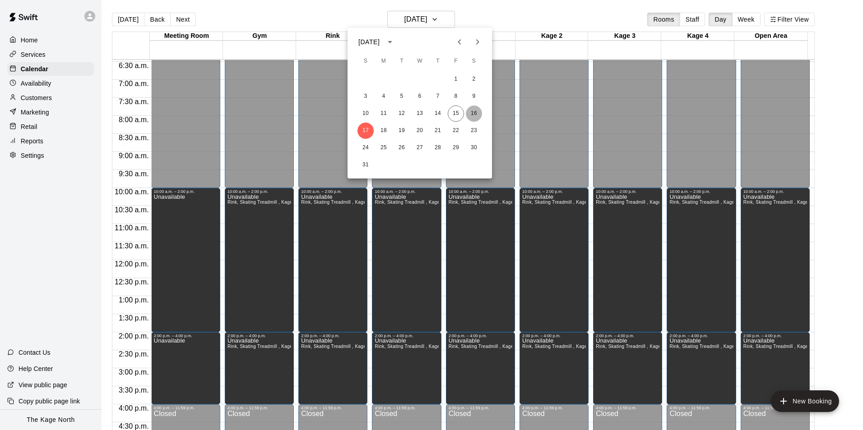
click at [476, 113] on button "16" at bounding box center [474, 114] width 16 height 16
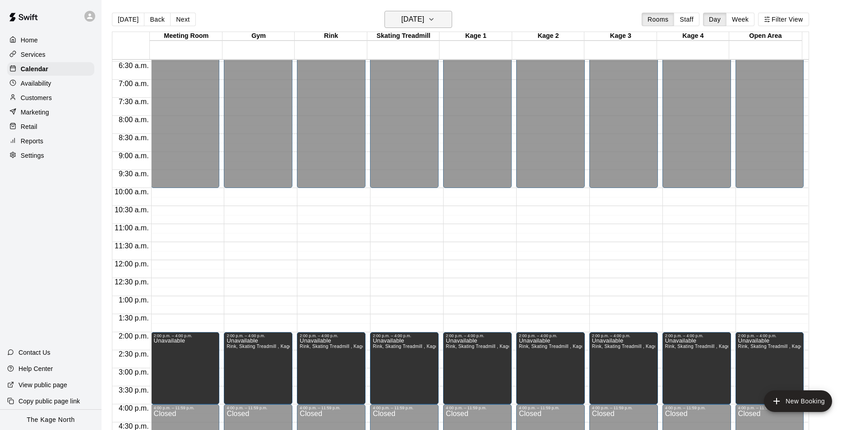
click at [424, 20] on h6 "Saturday Aug 16" at bounding box center [412, 19] width 23 height 13
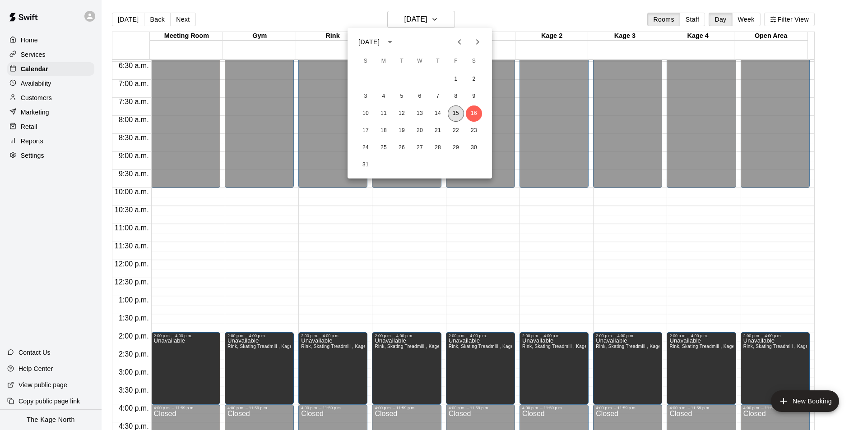
click at [456, 114] on button "15" at bounding box center [456, 114] width 16 height 16
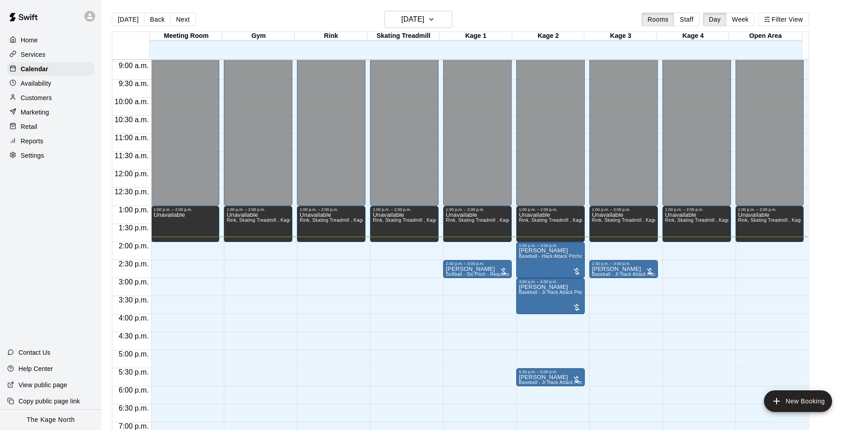
scroll to position [458, 0]
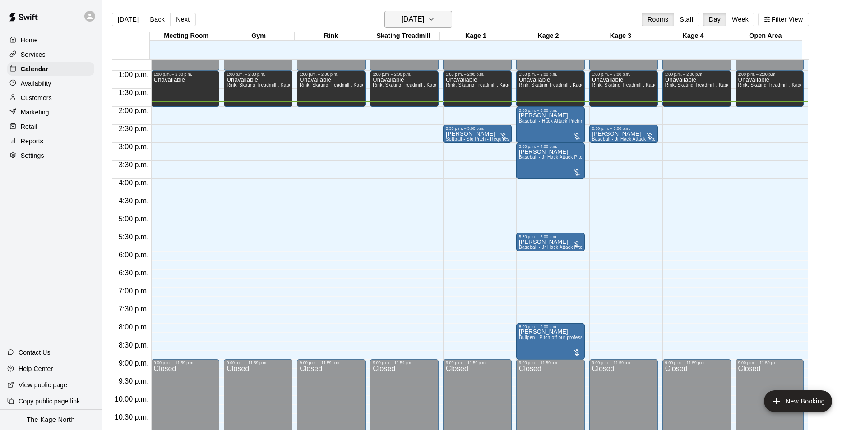
click at [438, 18] on button "Friday Aug 15" at bounding box center [418, 19] width 68 height 17
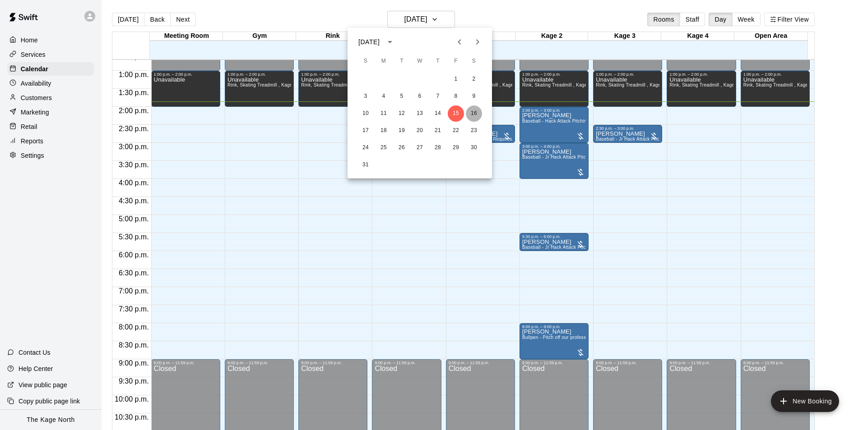
click at [476, 116] on button "16" at bounding box center [474, 114] width 16 height 16
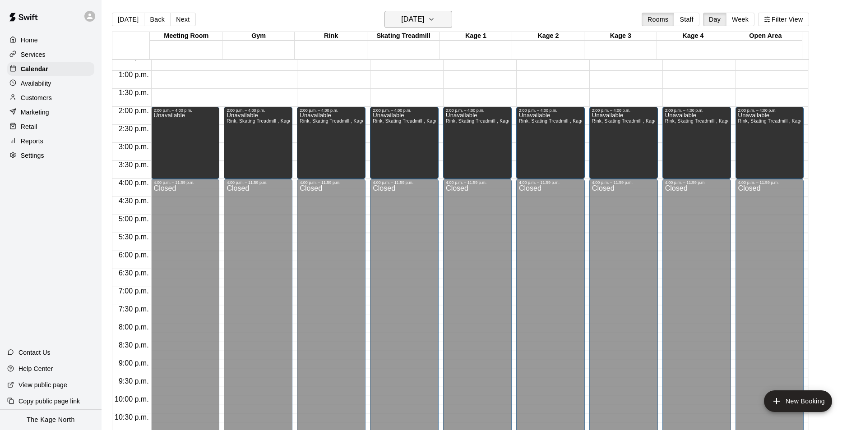
click at [424, 21] on h6 "Saturday Aug 16" at bounding box center [412, 19] width 23 height 13
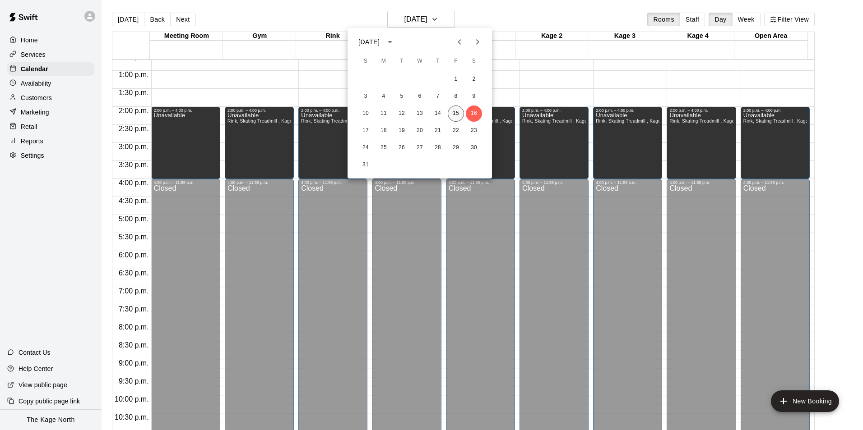
click at [452, 108] on button "15" at bounding box center [456, 114] width 16 height 16
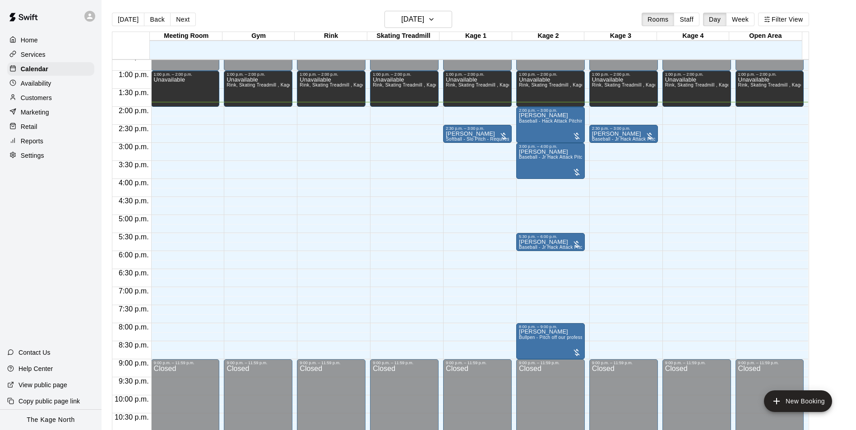
click at [245, 28] on div "Today Back Next Friday Aug 15 Rooms Staff Day Week Filter View" at bounding box center [460, 21] width 697 height 21
click at [86, 19] on icon at bounding box center [90, 16] width 8 height 8
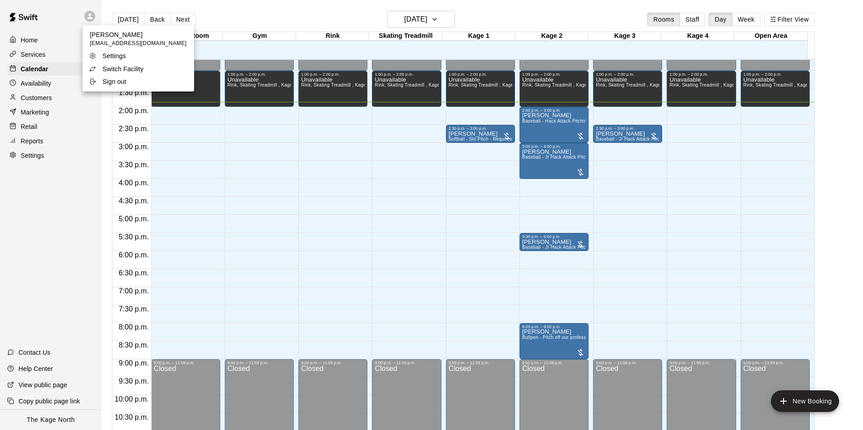
drag, startPoint x: 237, startPoint y: 16, endPoint x: 230, endPoint y: 18, distance: 7.1
click at [237, 16] on div at bounding box center [431, 215] width 863 height 430
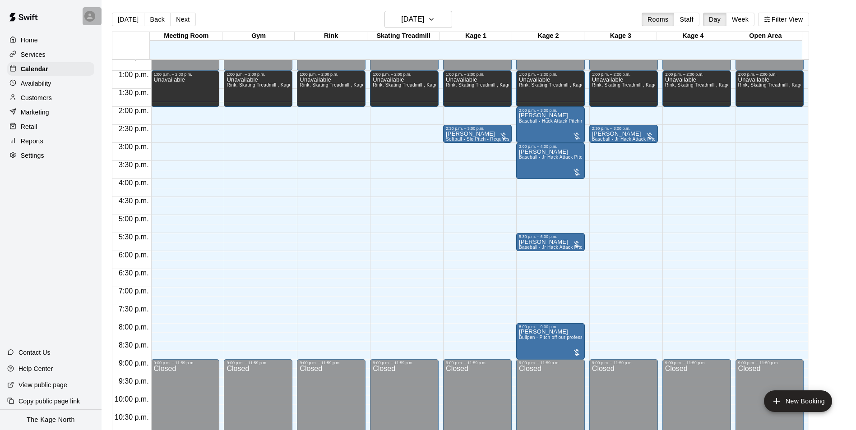
click at [92, 15] on icon at bounding box center [90, 16] width 8 height 8
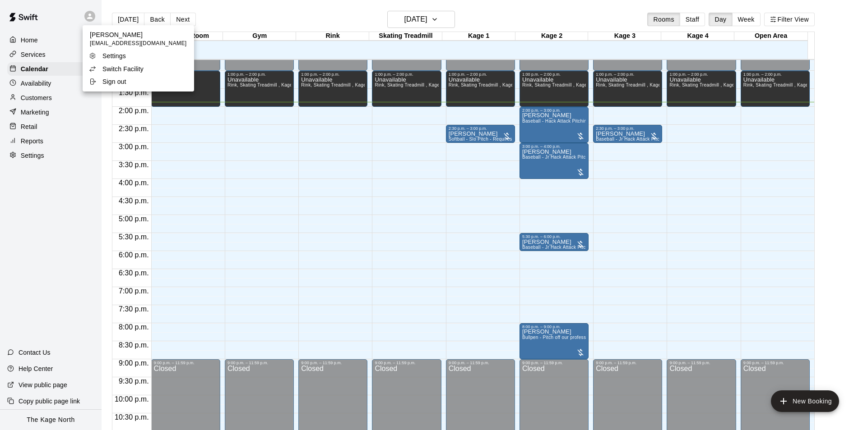
click at [230, 9] on div at bounding box center [431, 215] width 863 height 430
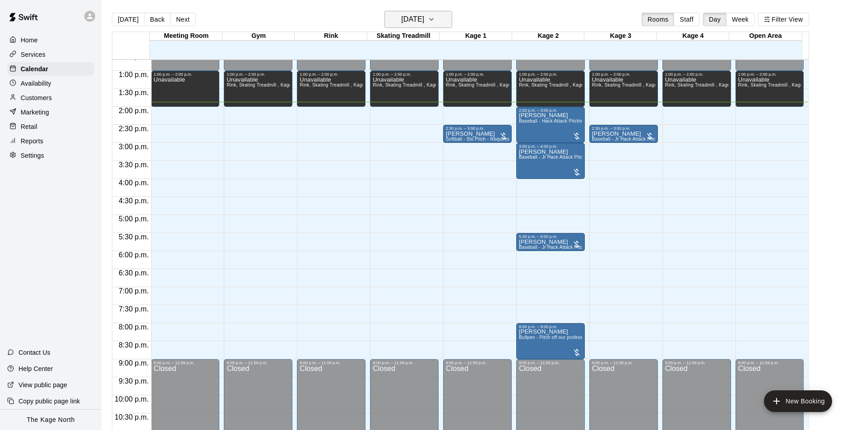
click at [417, 15] on h6 "Friday Aug 15" at bounding box center [412, 19] width 23 height 13
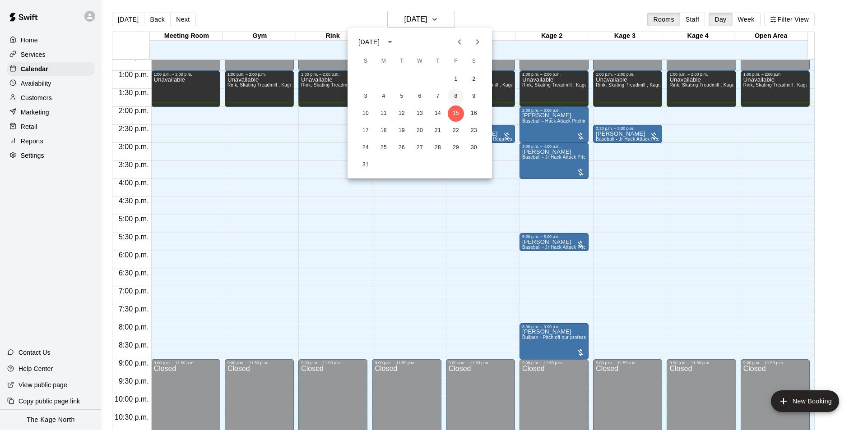
click at [457, 98] on button "8" at bounding box center [456, 96] width 16 height 16
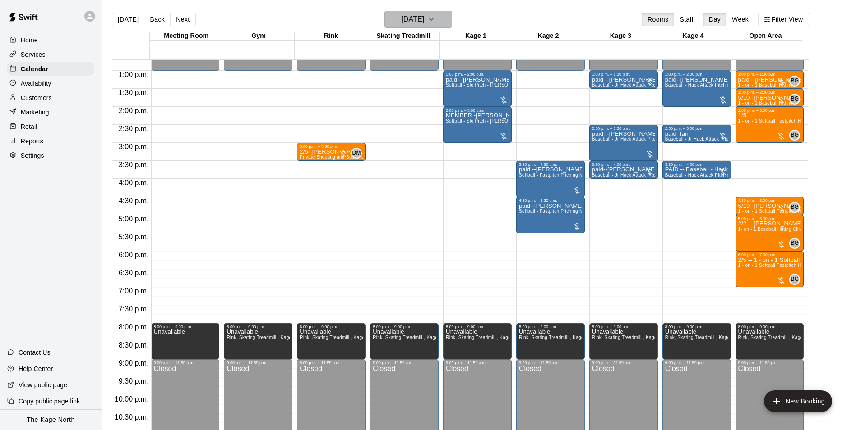
click at [424, 18] on h6 "Friday Aug 08" at bounding box center [412, 19] width 23 height 13
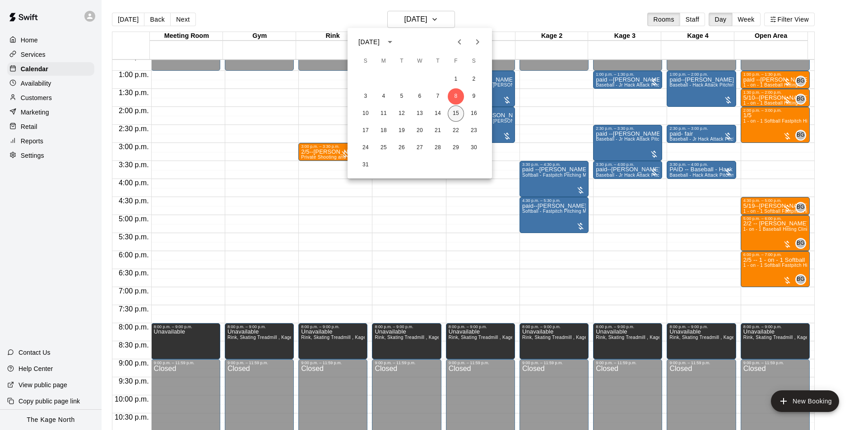
click at [457, 113] on button "15" at bounding box center [456, 114] width 16 height 16
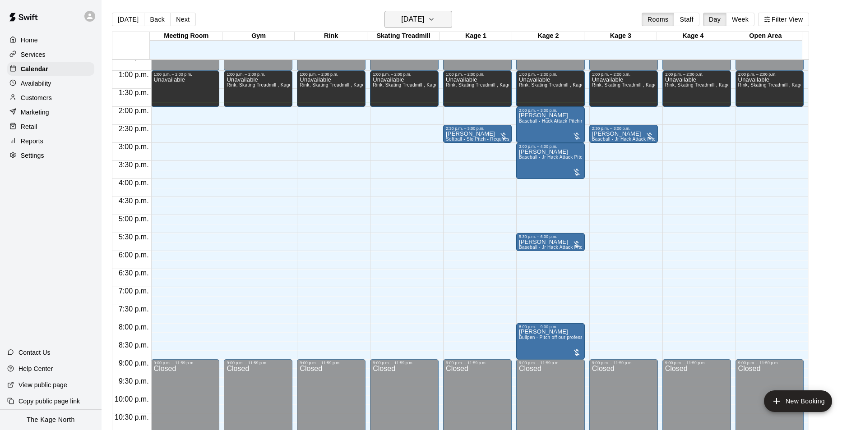
click at [441, 14] on button "Friday Aug 15" at bounding box center [418, 19] width 68 height 17
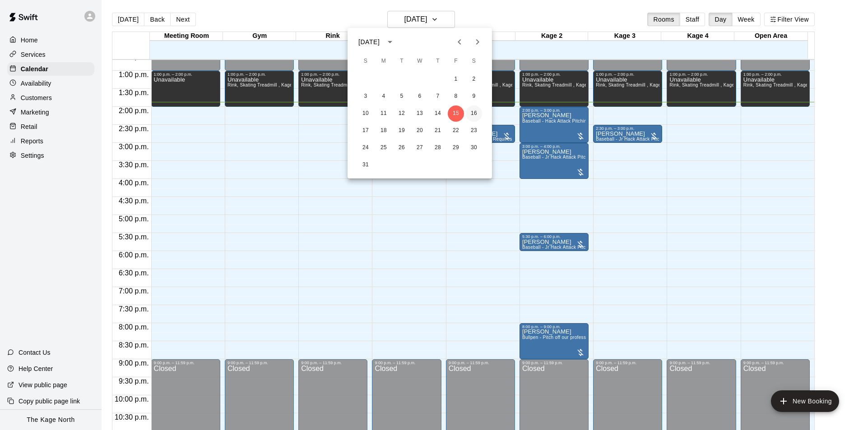
click at [473, 116] on button "16" at bounding box center [474, 114] width 16 height 16
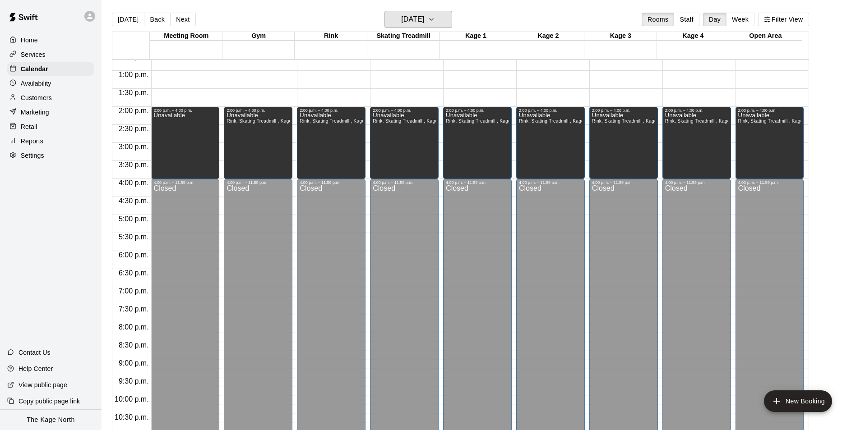
scroll to position [323, 0]
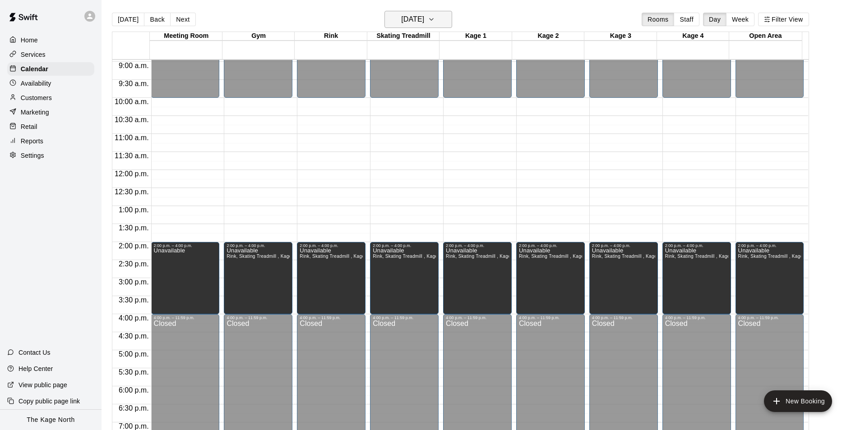
click at [424, 20] on h6 "Saturday Aug 16" at bounding box center [412, 19] width 23 height 13
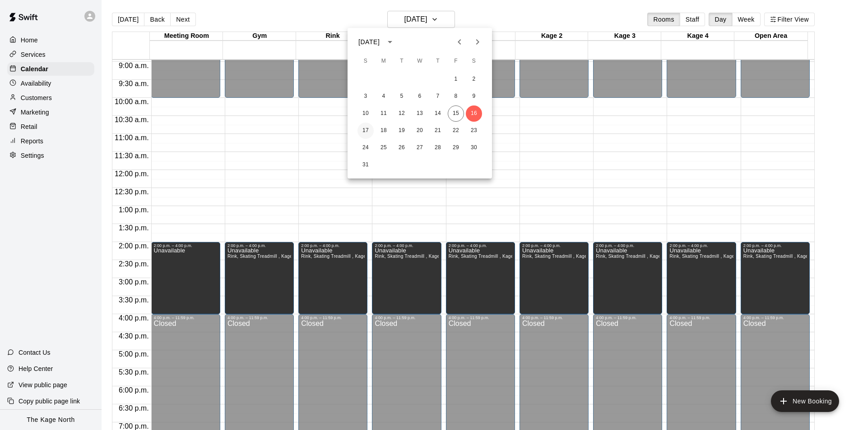
click at [365, 127] on button "17" at bounding box center [365, 131] width 16 height 16
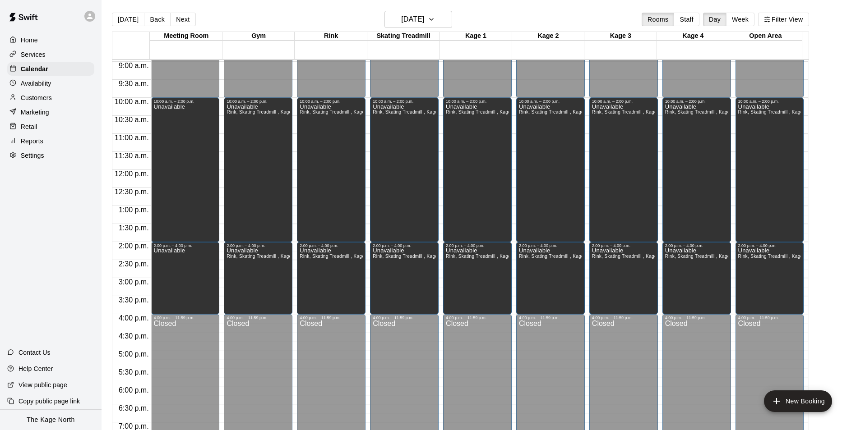
click at [427, 9] on main "Today Back Next Sunday Aug 17 Rooms Staff Day Week Filter View Meeting Room 17 …" at bounding box center [479, 222] width 754 height 445
click at [437, 13] on button "Sunday Aug 17" at bounding box center [418, 19] width 68 height 17
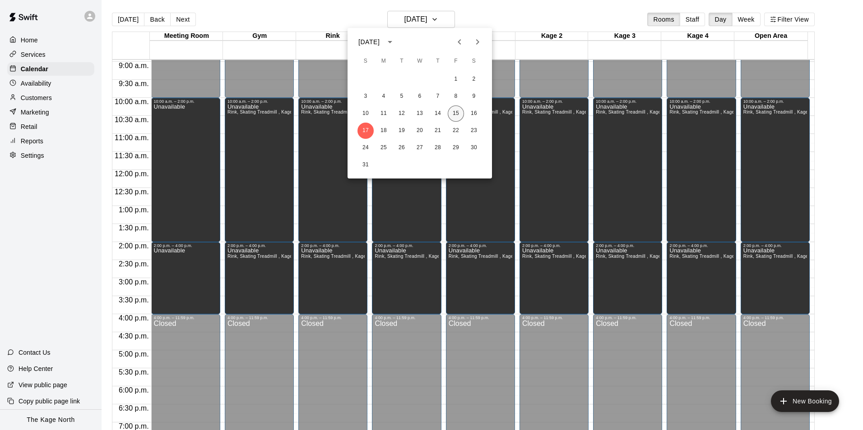
click at [455, 114] on button "15" at bounding box center [456, 114] width 16 height 16
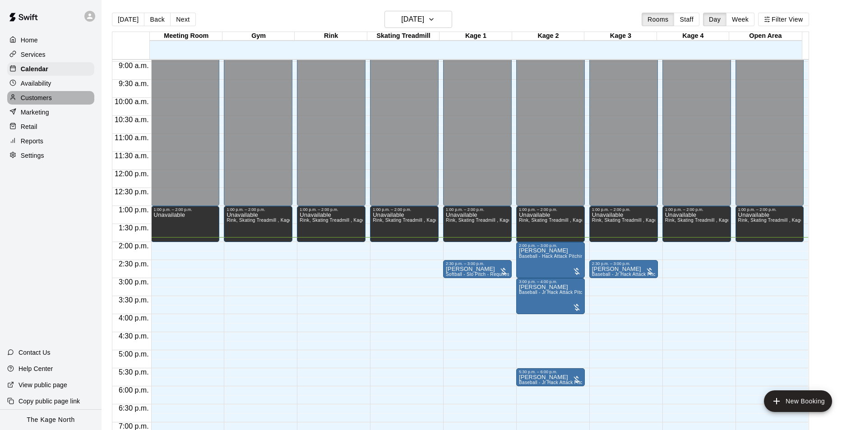
click at [51, 98] on p "Customers" at bounding box center [36, 97] width 31 height 9
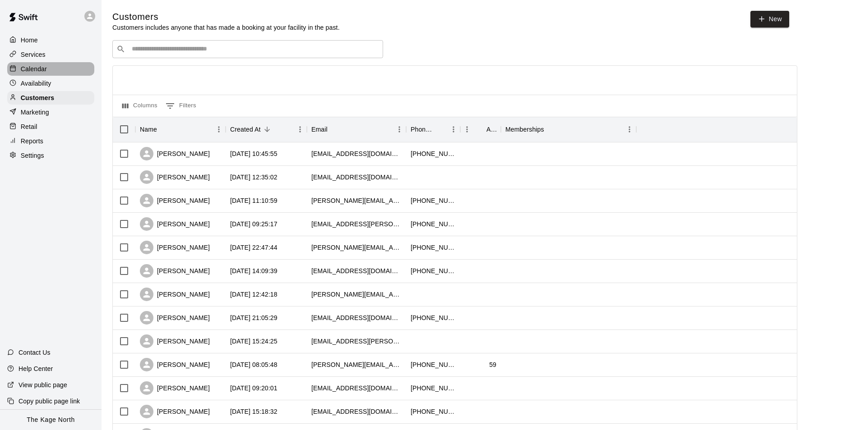
click at [54, 67] on div "Calendar" at bounding box center [50, 69] width 87 height 14
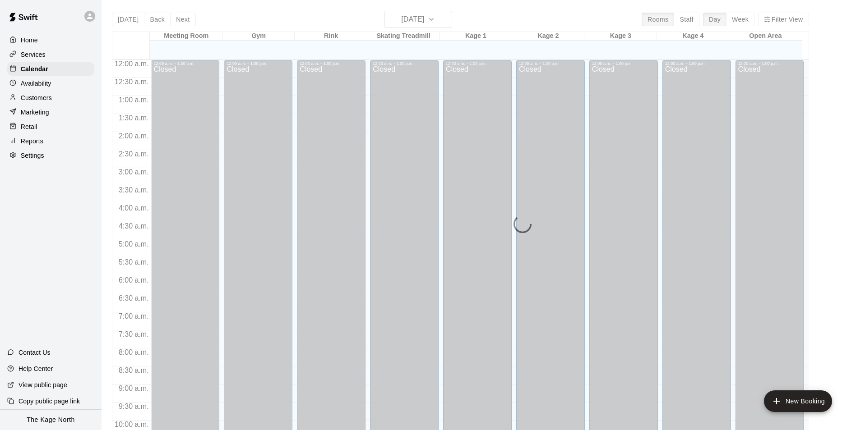
scroll to position [458, 0]
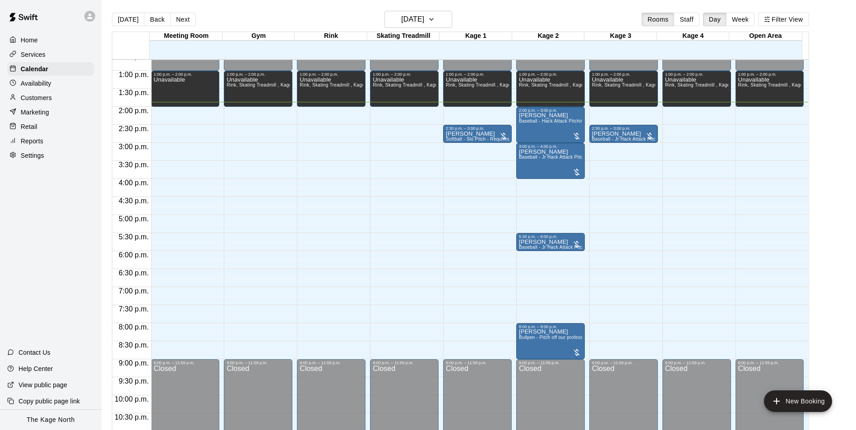
click at [37, 98] on p "Customers" at bounding box center [36, 97] width 31 height 9
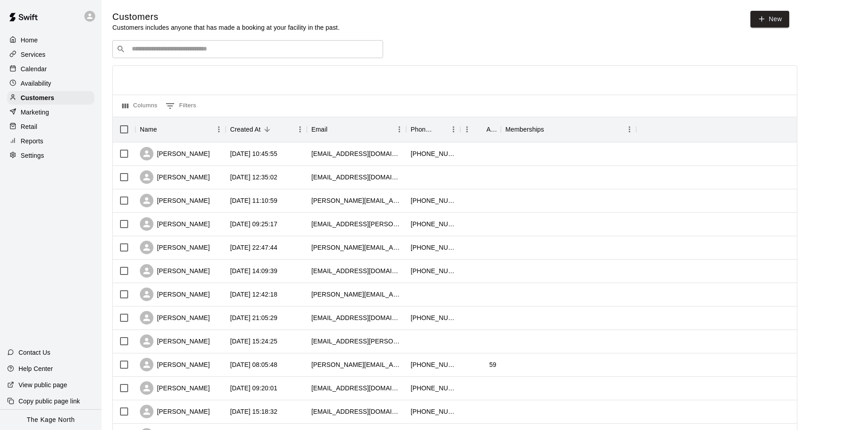
click at [45, 69] on p "Calendar" at bounding box center [34, 69] width 26 height 9
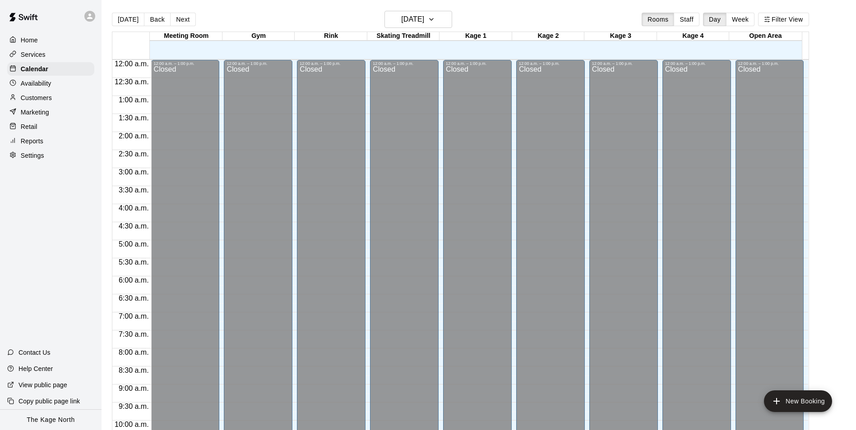
scroll to position [458, 0]
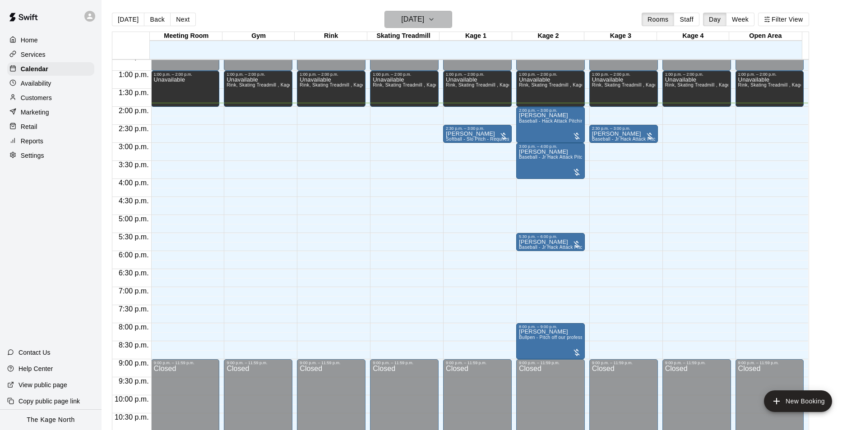
click at [424, 22] on h6 "Friday Aug 15" at bounding box center [412, 19] width 23 height 13
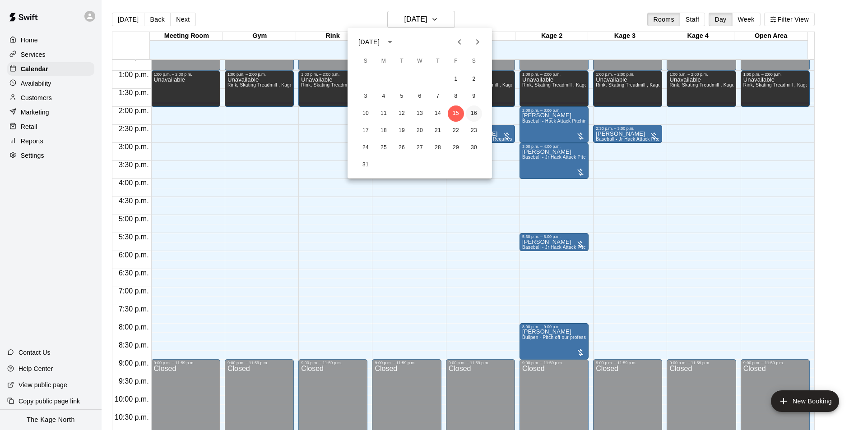
click at [471, 111] on button "16" at bounding box center [474, 114] width 16 height 16
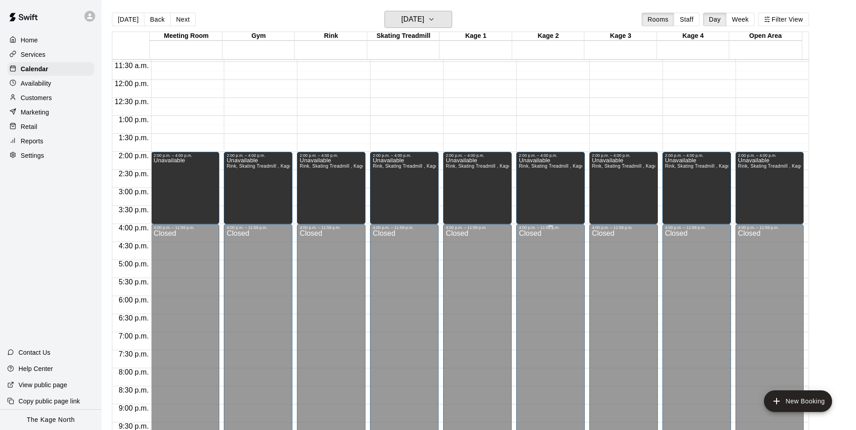
scroll to position [278, 0]
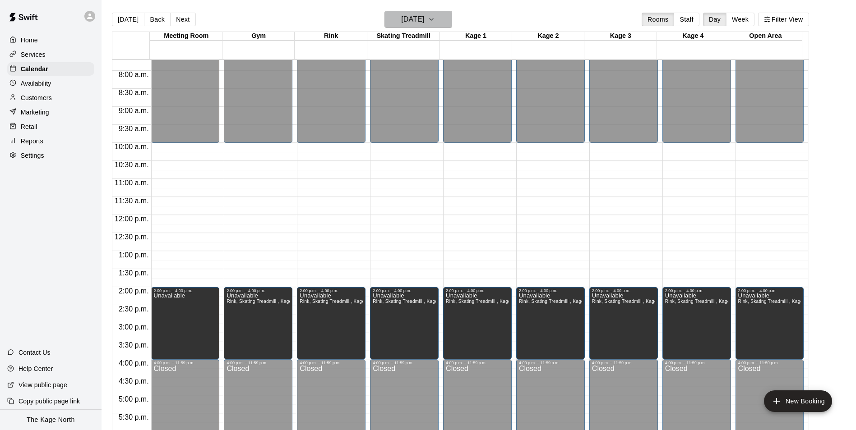
click at [424, 18] on h6 "Saturday Aug 16" at bounding box center [412, 19] width 23 height 13
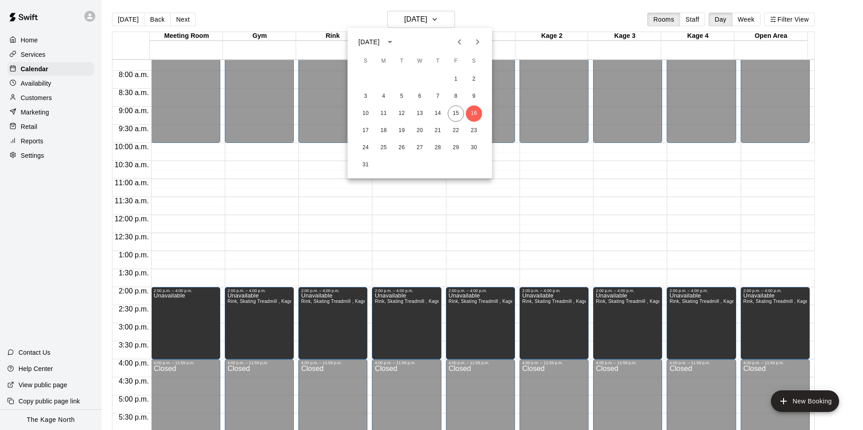
click at [46, 100] on div at bounding box center [431, 215] width 863 height 430
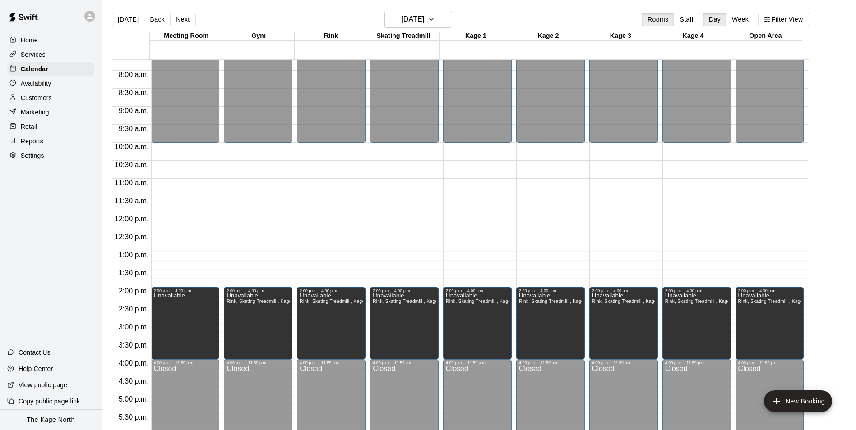
click at [44, 99] on p "Customers" at bounding box center [36, 97] width 31 height 9
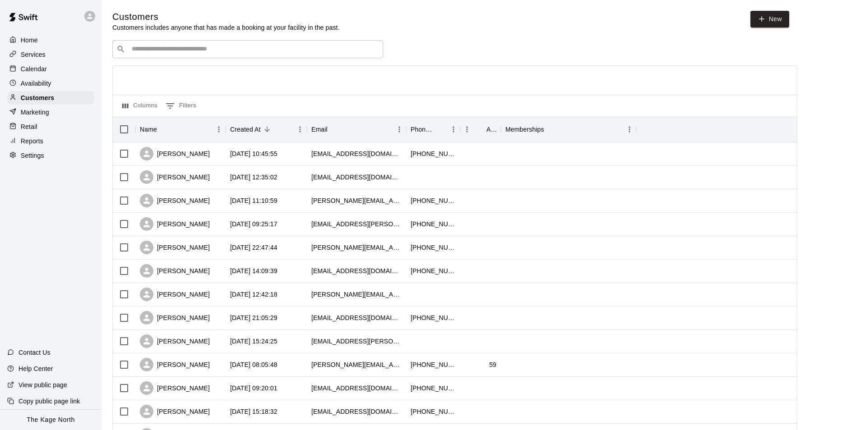
click at [43, 72] on p "Calendar" at bounding box center [34, 69] width 26 height 9
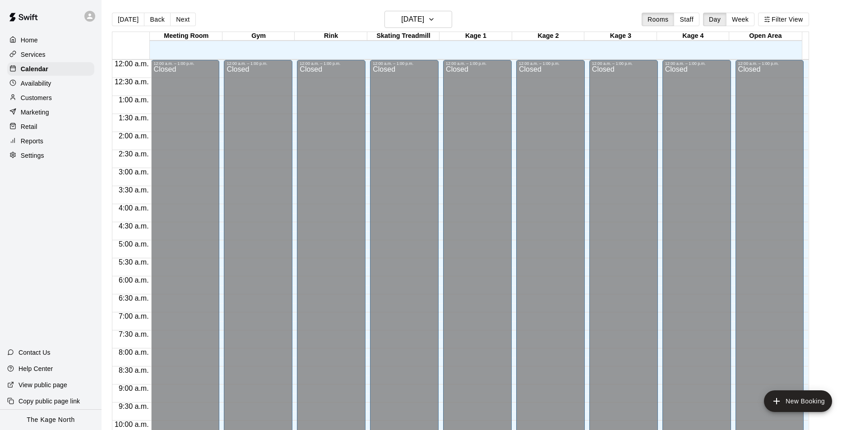
scroll to position [458, 0]
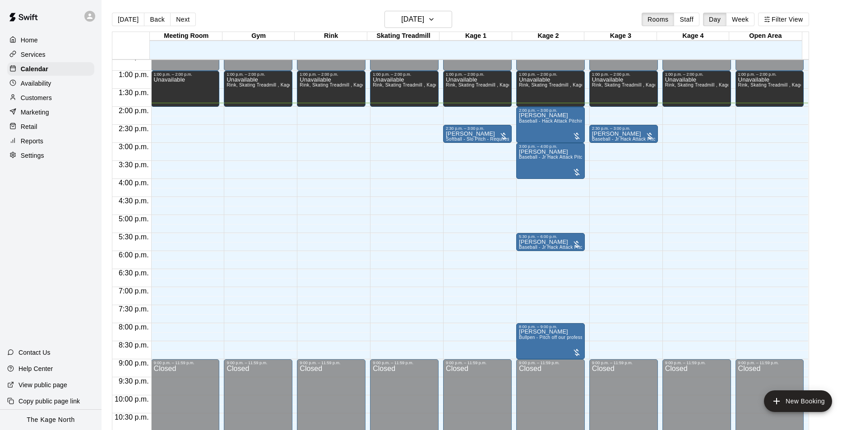
click at [42, 39] on div "Home" at bounding box center [50, 40] width 87 height 14
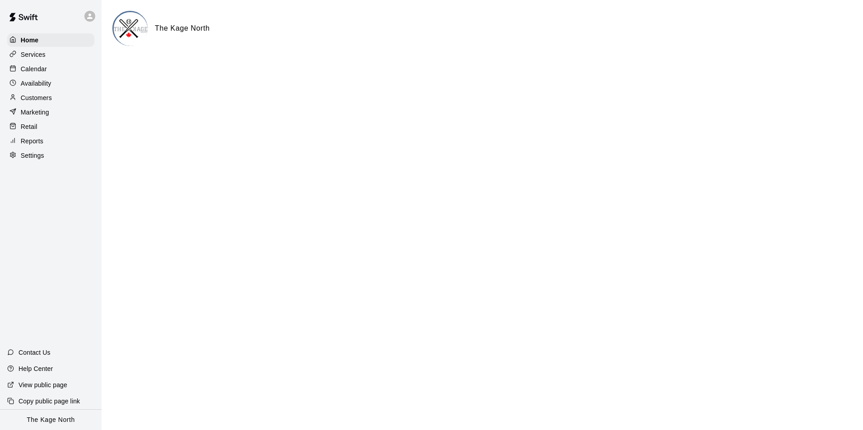
click at [45, 69] on p "Calendar" at bounding box center [34, 69] width 26 height 9
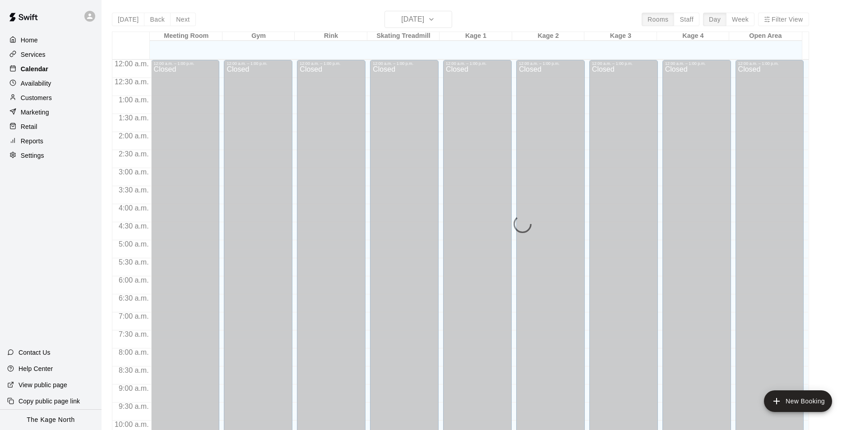
scroll to position [458, 0]
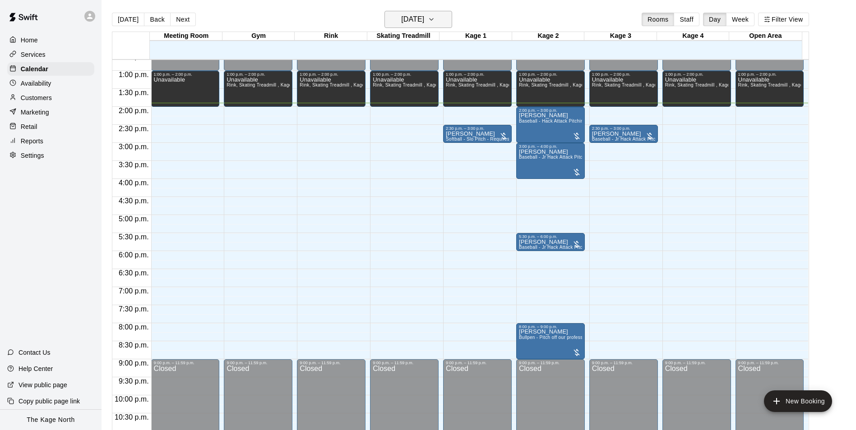
click at [424, 22] on h6 "Friday Aug 15" at bounding box center [412, 19] width 23 height 13
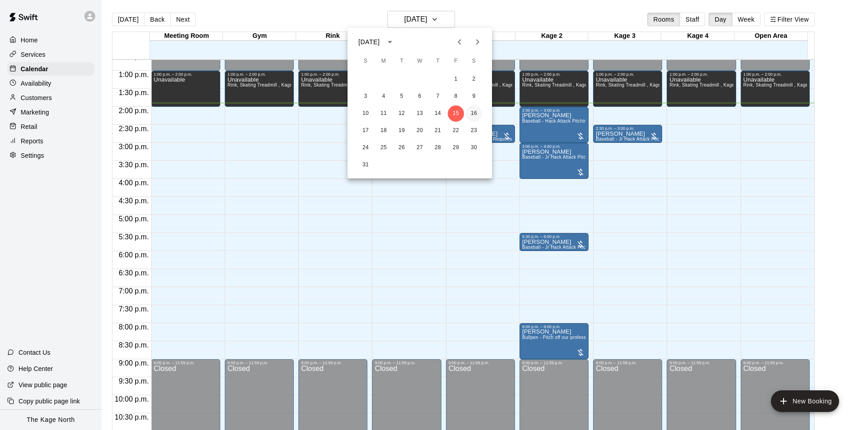
click at [476, 111] on button "16" at bounding box center [474, 114] width 16 height 16
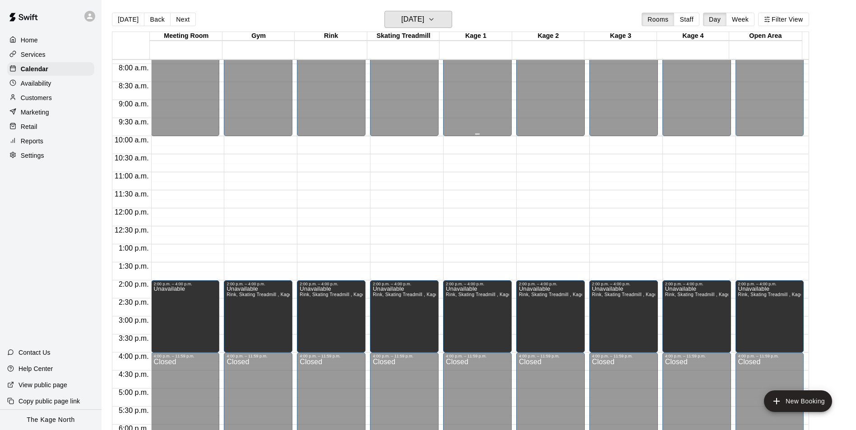
scroll to position [278, 0]
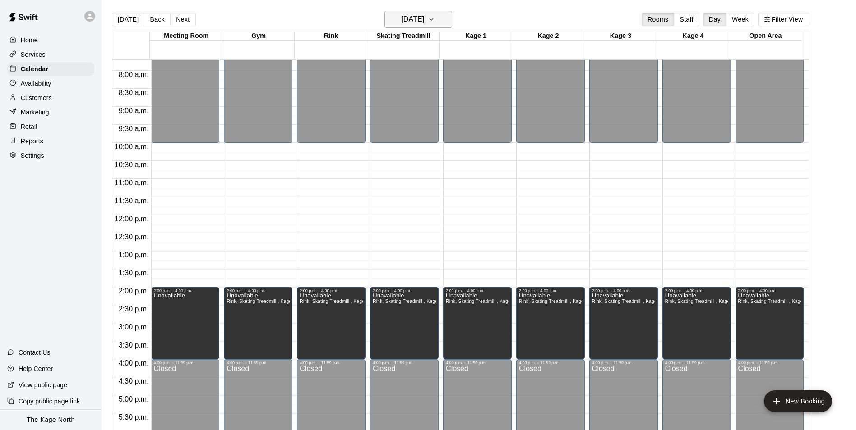
click at [441, 19] on button "Saturday Aug 16" at bounding box center [418, 19] width 68 height 17
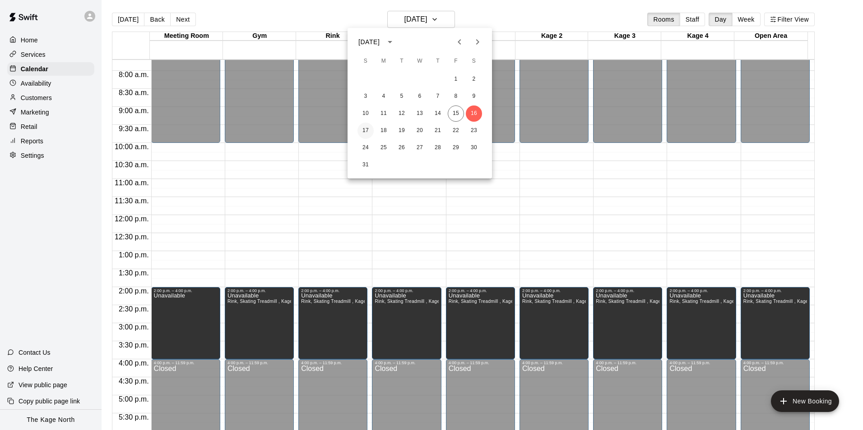
click at [370, 129] on button "17" at bounding box center [365, 131] width 16 height 16
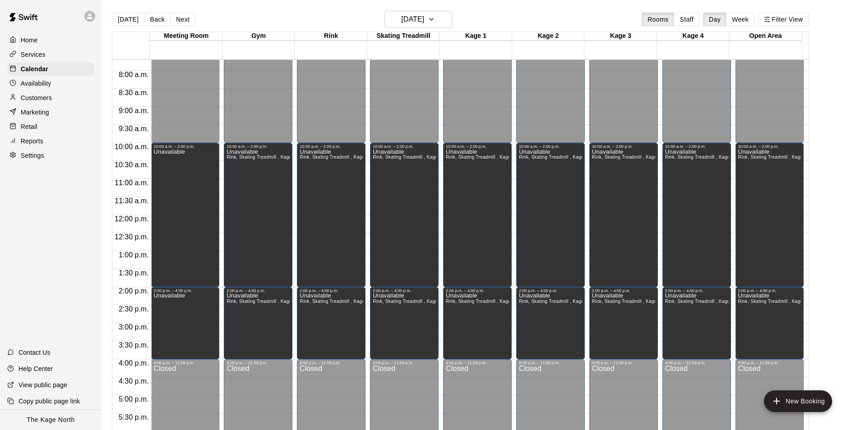
click at [428, 10] on main "Today Back Next Sunday Aug 17 Rooms Staff Day Week Filter View Meeting Room 17 …" at bounding box center [479, 222] width 754 height 445
click at [428, 13] on button "Sunday Aug 17" at bounding box center [418, 19] width 68 height 17
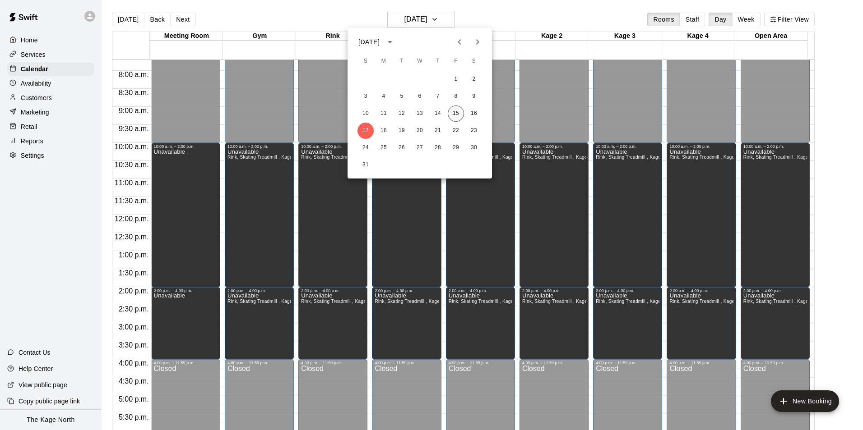
click at [451, 113] on button "15" at bounding box center [456, 114] width 16 height 16
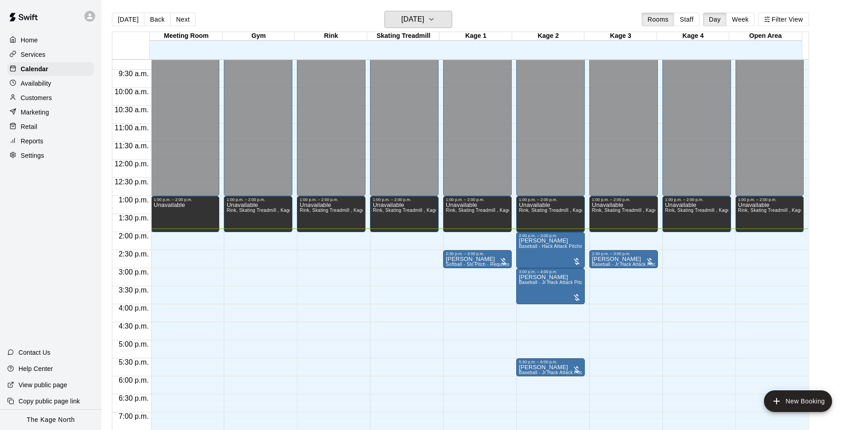
scroll to position [413, 0]
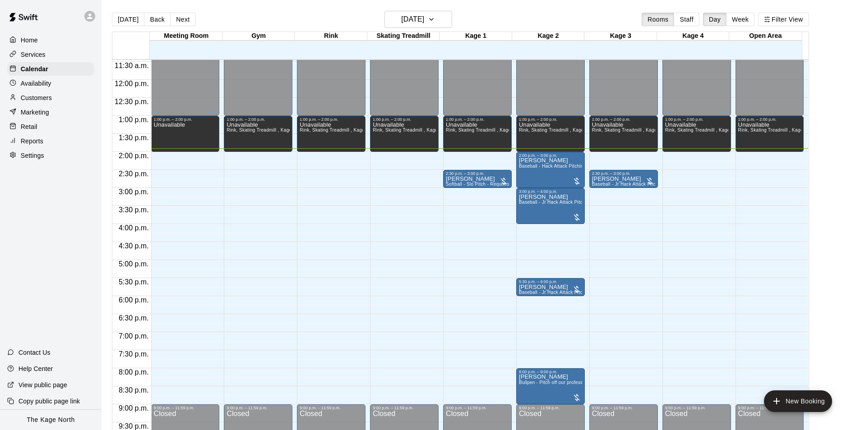
click at [44, 105] on div "Customers" at bounding box center [50, 98] width 87 height 14
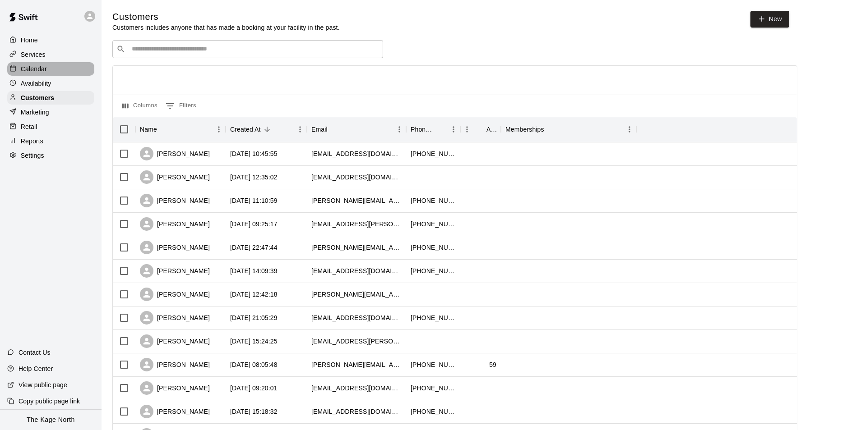
click at [34, 66] on p "Calendar" at bounding box center [34, 69] width 26 height 9
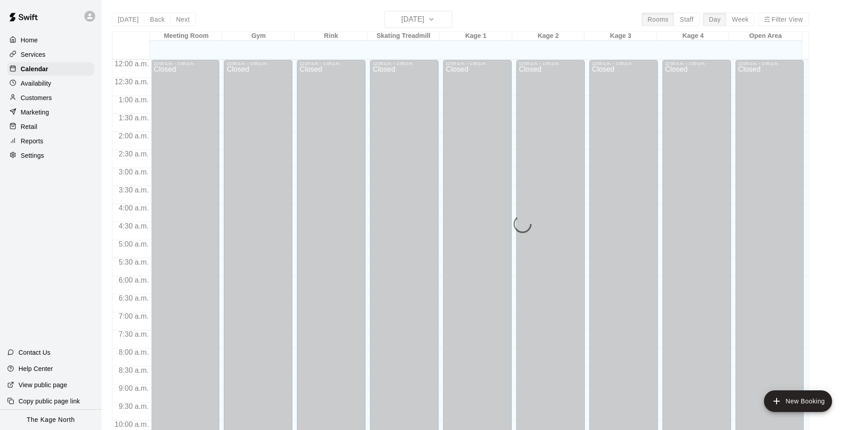
scroll to position [458, 0]
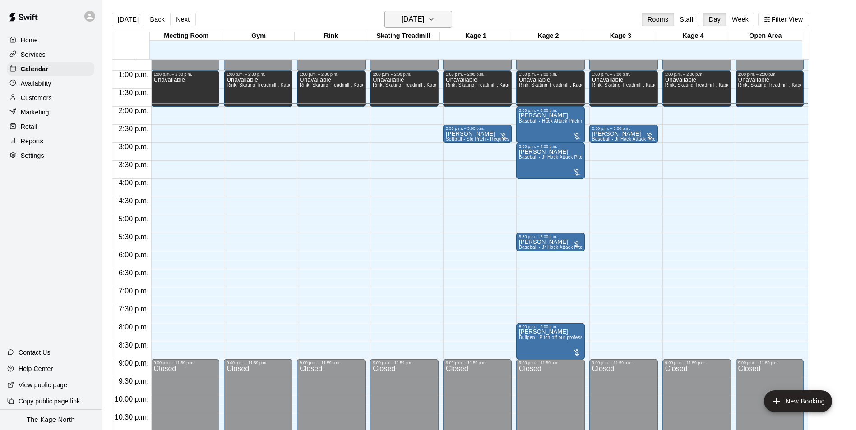
click at [424, 20] on h6 "Friday Aug 15" at bounding box center [412, 19] width 23 height 13
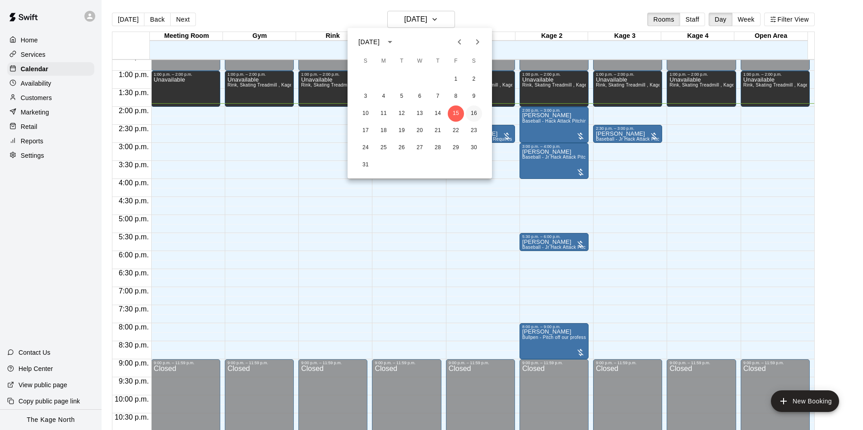
click at [471, 116] on button "16" at bounding box center [474, 114] width 16 height 16
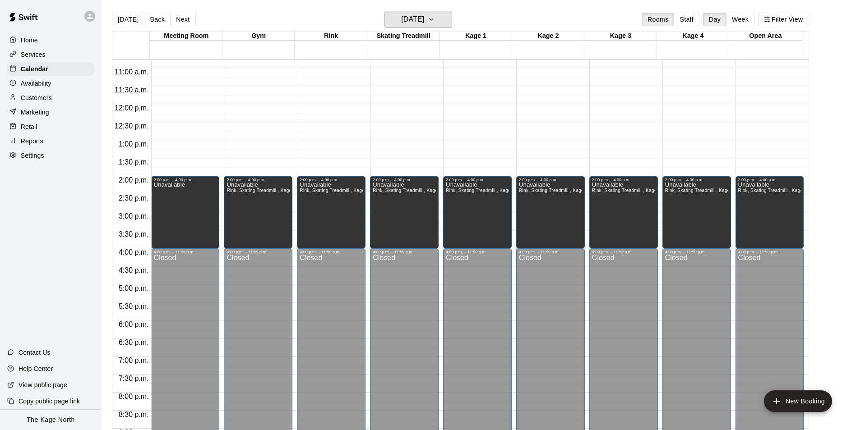
scroll to position [323, 0]
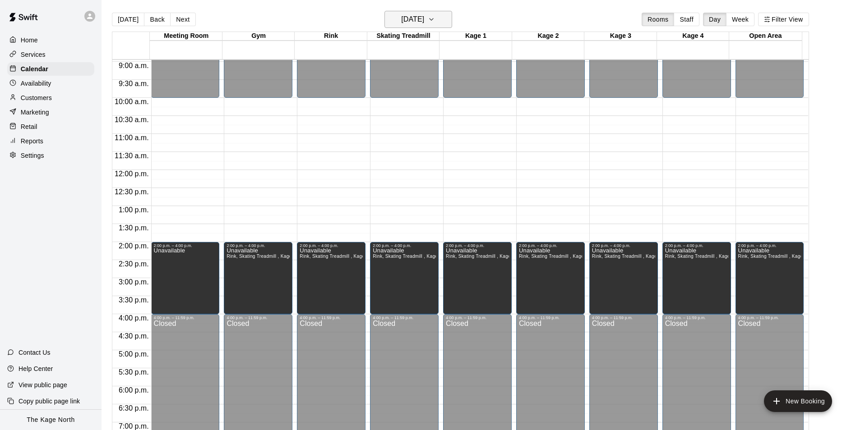
click at [424, 14] on h6 "Saturday Aug 16" at bounding box center [412, 19] width 23 height 13
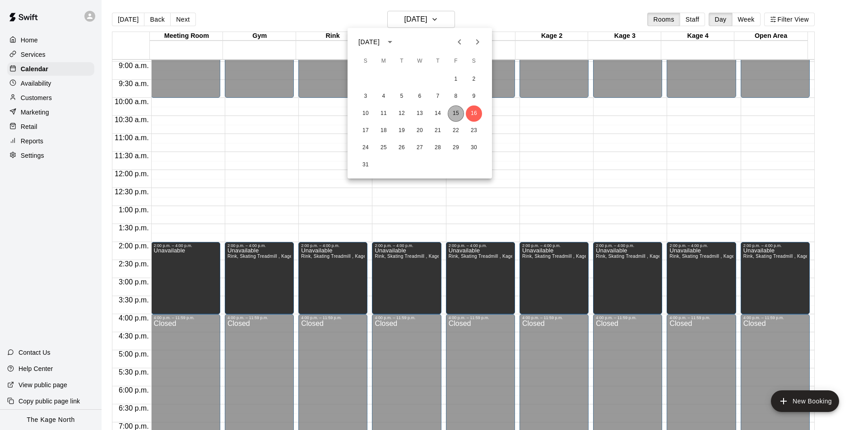
click at [457, 115] on button "15" at bounding box center [456, 114] width 16 height 16
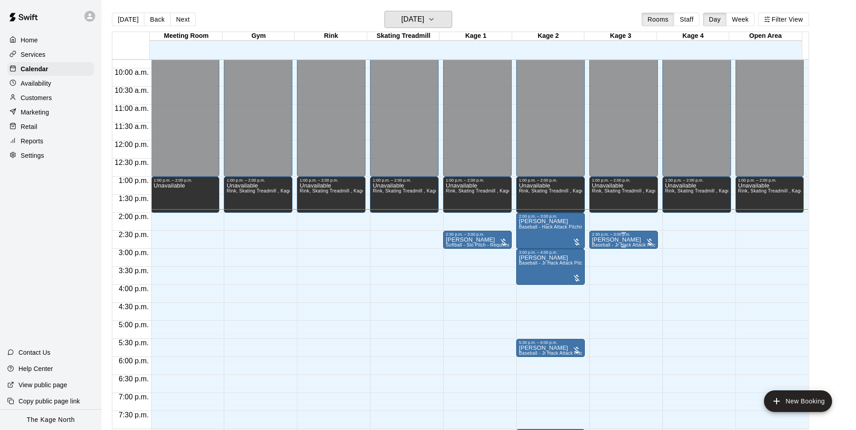
scroll to position [368, 0]
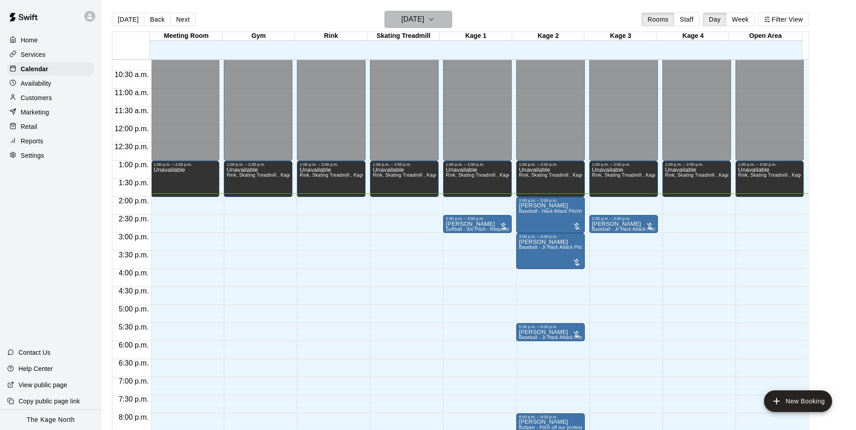
click at [424, 17] on h6 "Friday Aug 15" at bounding box center [412, 19] width 23 height 13
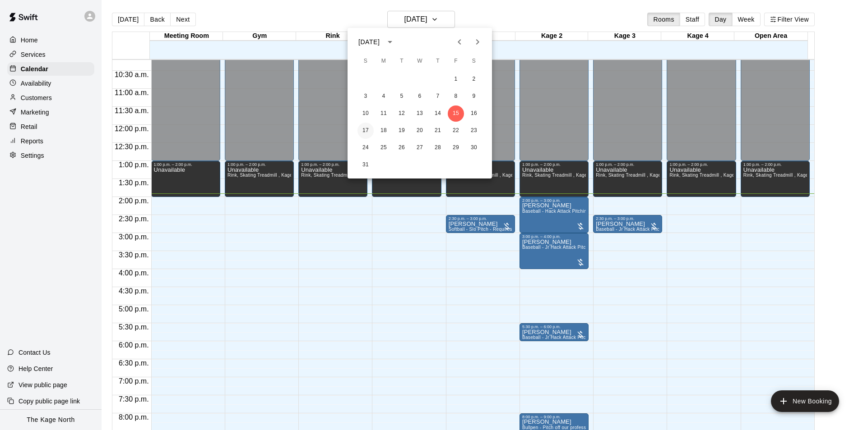
click at [366, 128] on button "17" at bounding box center [365, 131] width 16 height 16
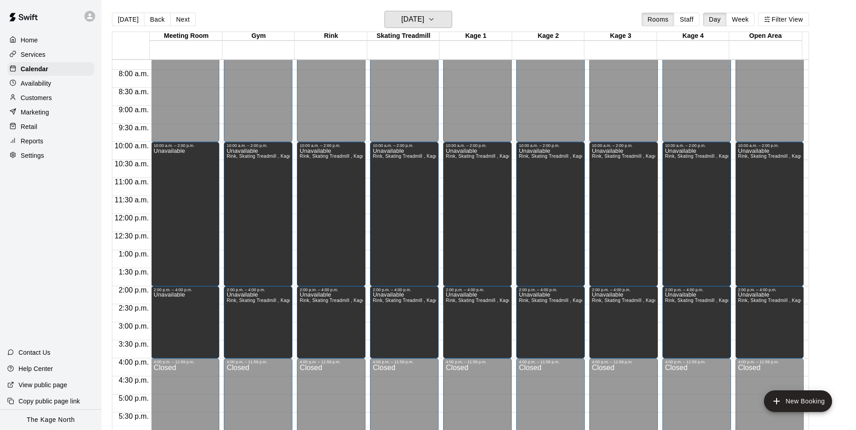
scroll to position [278, 0]
click at [424, 19] on h6 "Sunday Aug 17" at bounding box center [412, 19] width 23 height 13
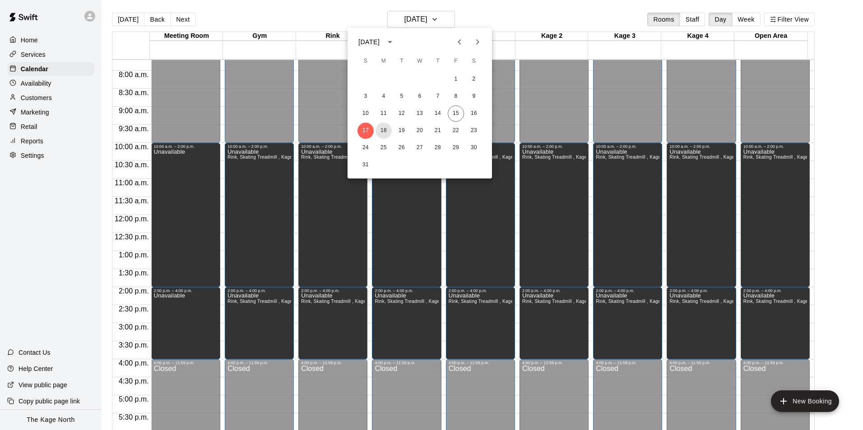
click at [384, 131] on button "18" at bounding box center [383, 131] width 16 height 16
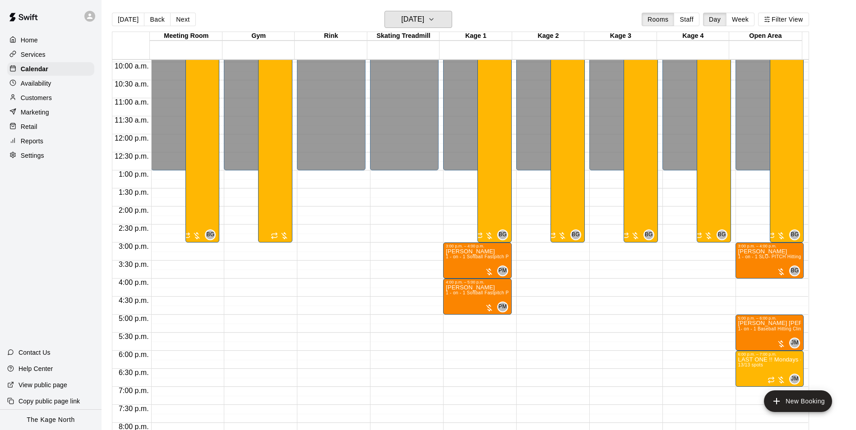
scroll to position [458, 0]
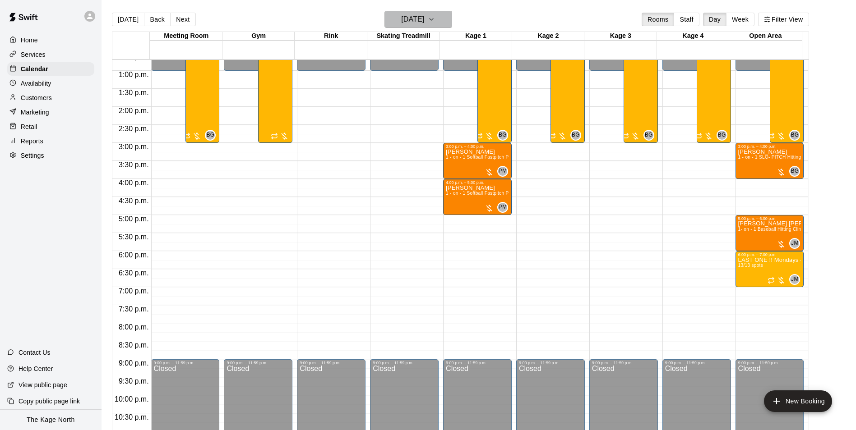
click at [424, 19] on h6 "Monday Aug 18" at bounding box center [412, 19] width 23 height 13
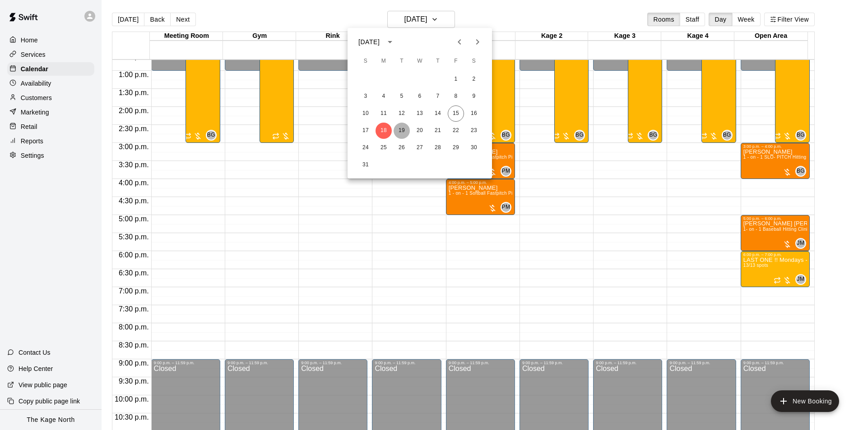
click at [405, 131] on button "19" at bounding box center [401, 131] width 16 height 16
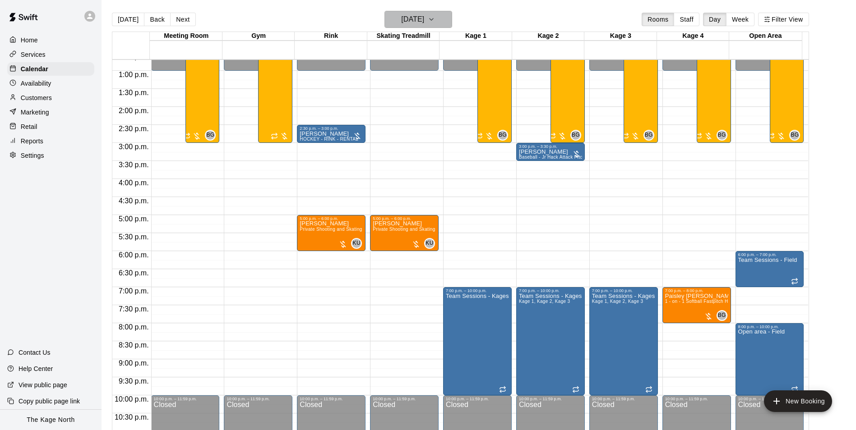
click at [424, 18] on h6 "Tuesday Aug 19" at bounding box center [412, 19] width 23 height 13
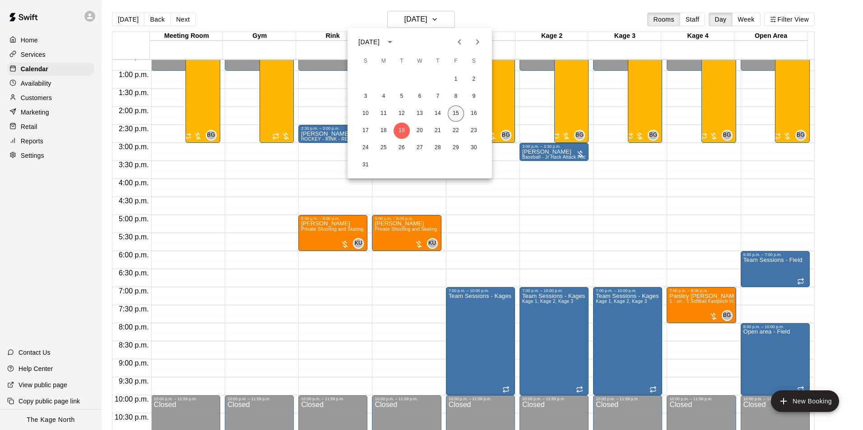
click at [454, 111] on button "15" at bounding box center [456, 114] width 16 height 16
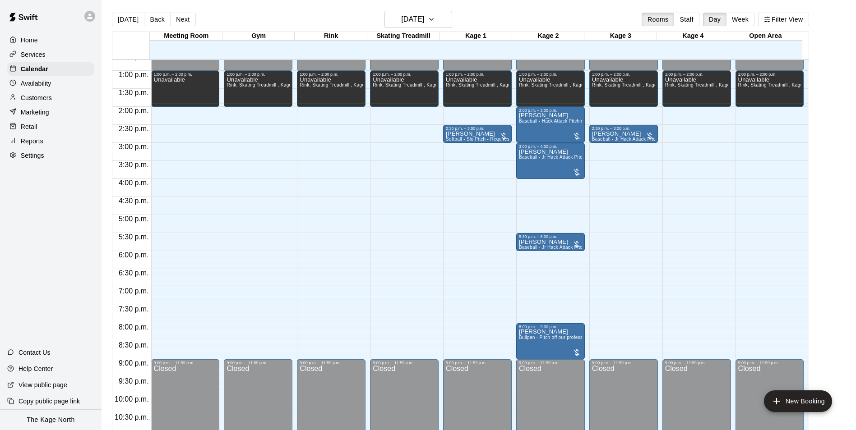
drag, startPoint x: 46, startPoint y: 100, endPoint x: 58, endPoint y: 100, distance: 12.2
click at [46, 100] on p "Customers" at bounding box center [36, 97] width 31 height 9
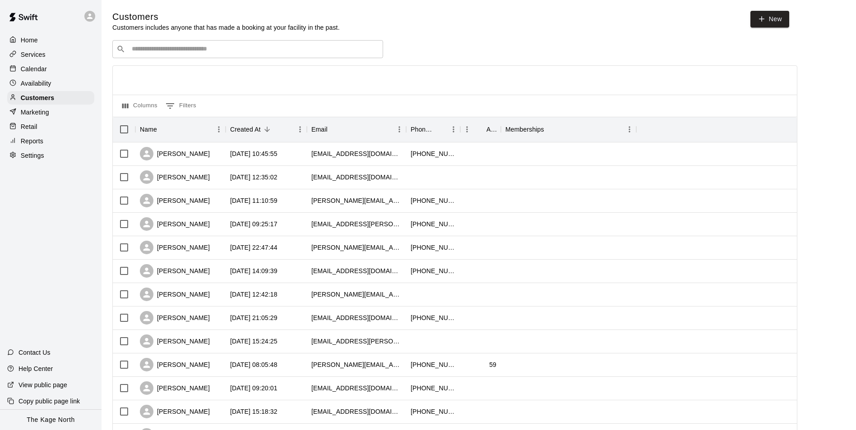
click at [46, 69] on div "Calendar" at bounding box center [50, 69] width 87 height 14
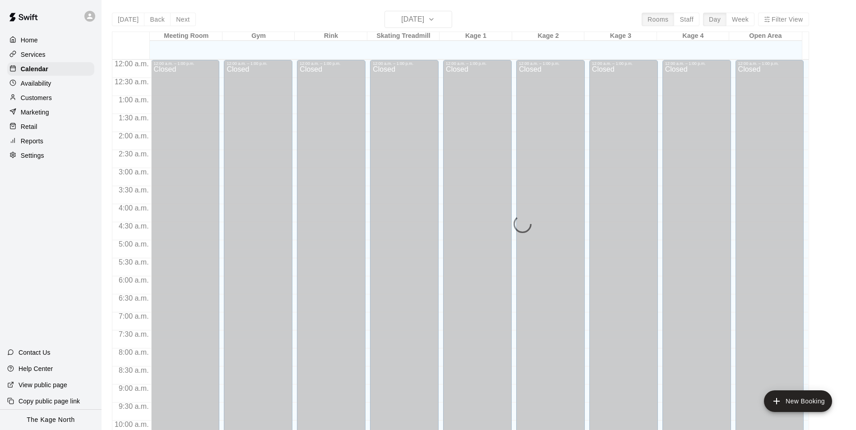
scroll to position [458, 0]
